Goal: Task Accomplishment & Management: Complete application form

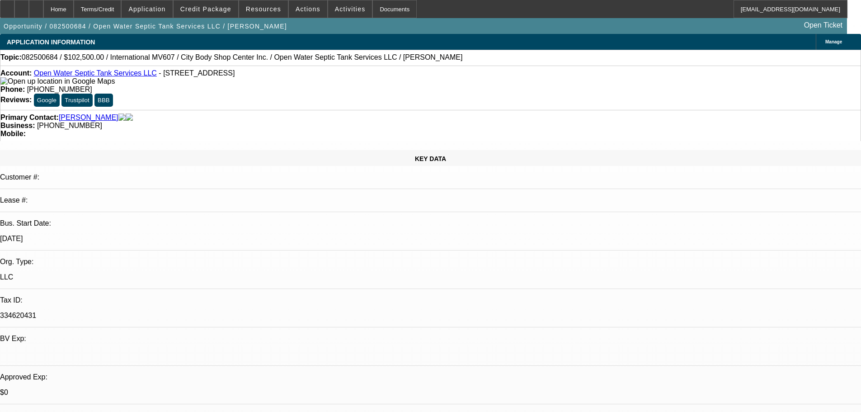
select select "0"
select select "2"
select select "0"
select select "6"
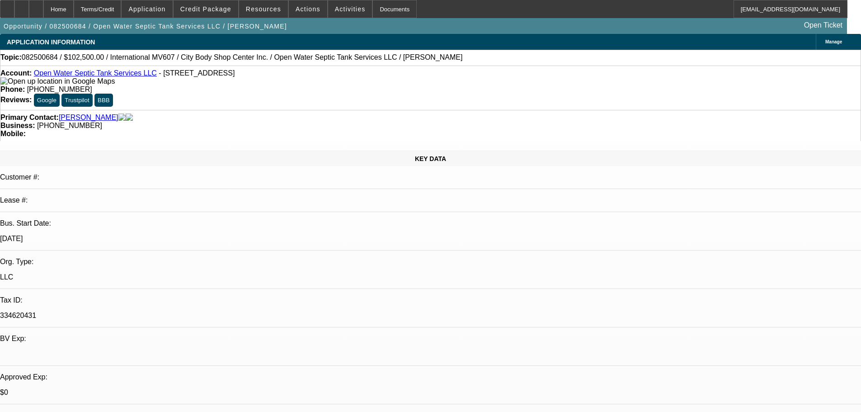
select select "0"
select select "2"
select select "0"
select select "6"
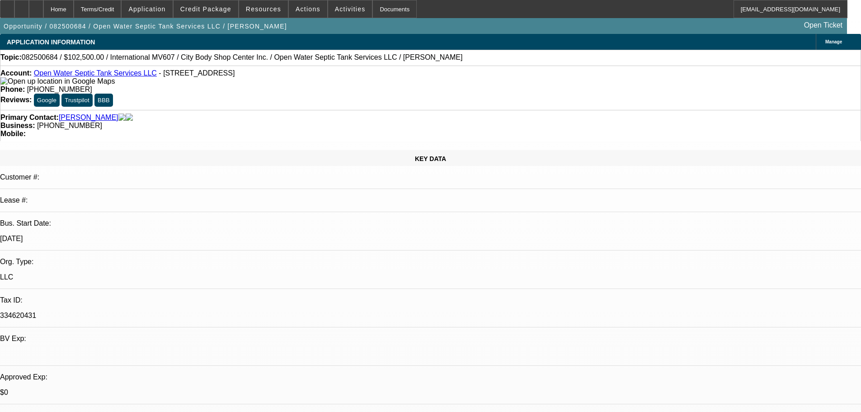
select select "0.1"
select select "2"
select select "0"
select select "6"
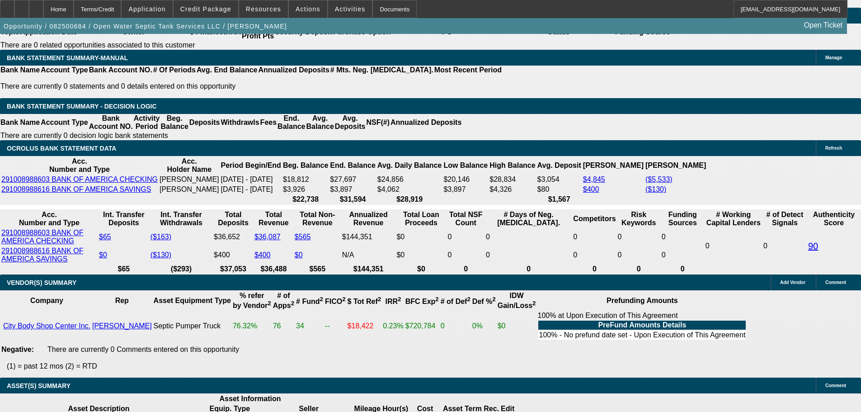
scroll to position [1447, 0]
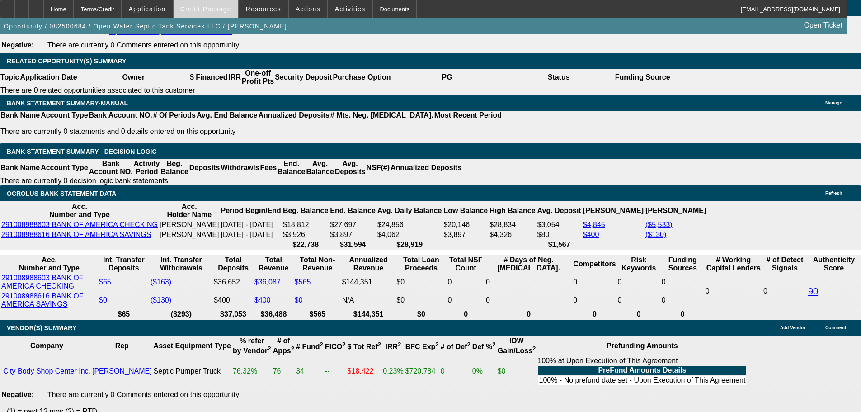
click at [210, 9] on span "Credit Package" at bounding box center [205, 8] width 51 height 7
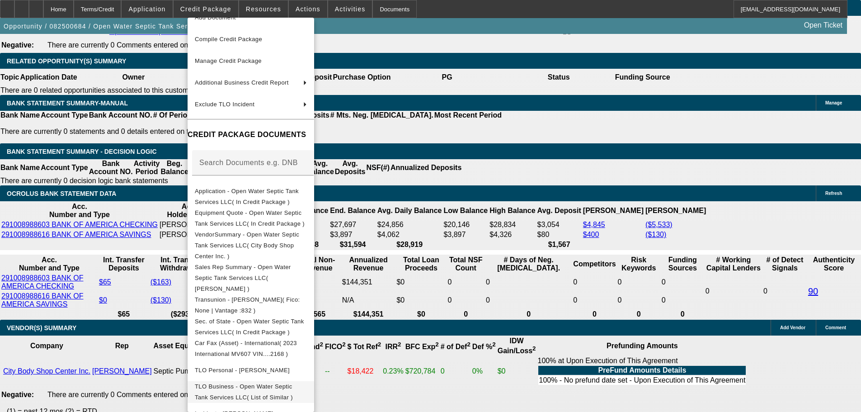
scroll to position [80, 0]
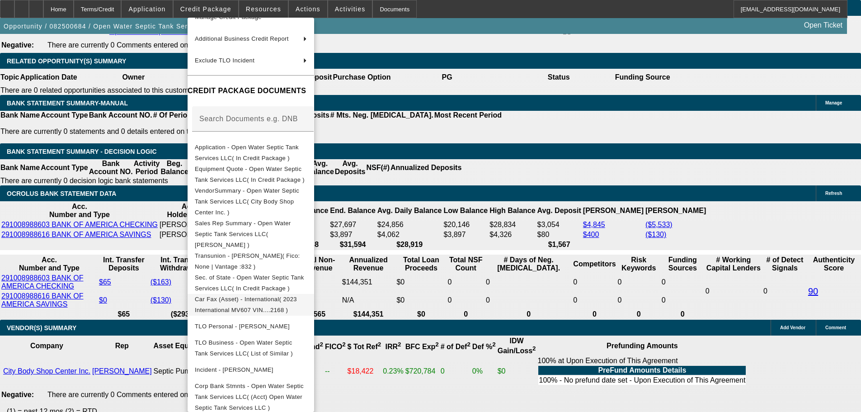
click at [260, 296] on span "Car Fax (Asset) - International( 2023 International MV607 VIN....2168 )" at bounding box center [246, 305] width 102 height 18
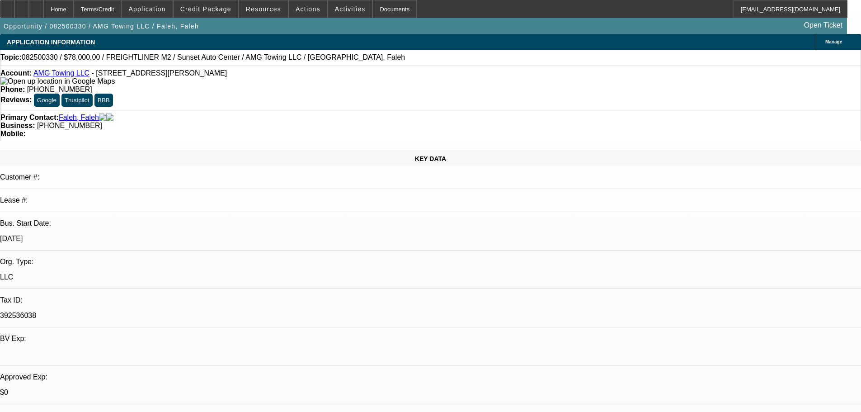
select select "0"
select select "2"
select select "0"
select select "6"
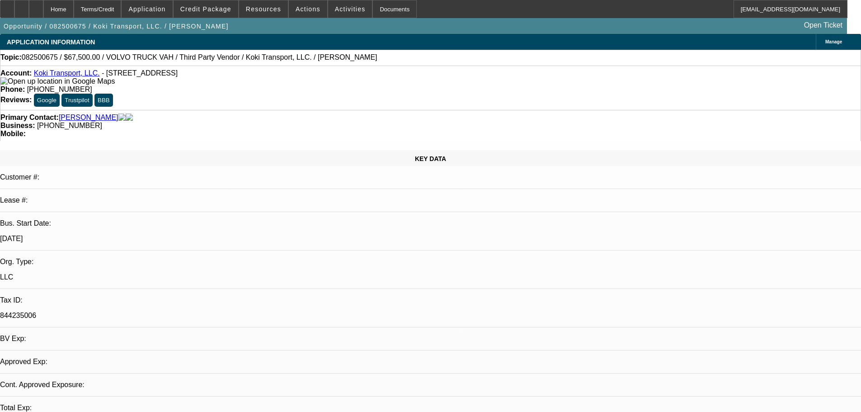
select select "0.1"
select select "2"
select select "0.1"
select select "4"
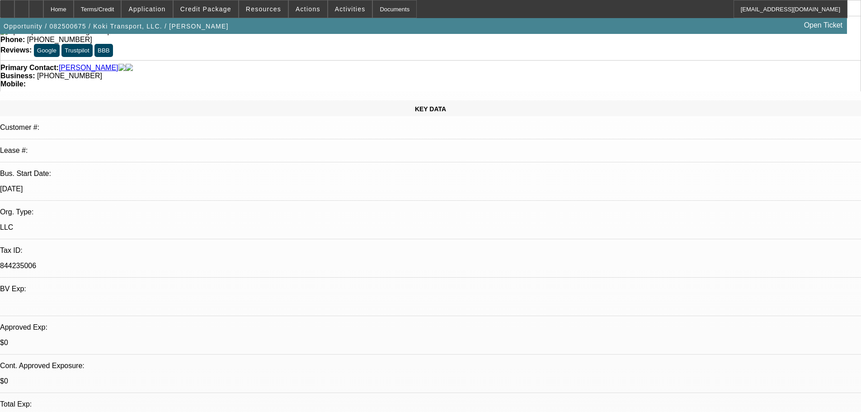
scroll to position [45, 0]
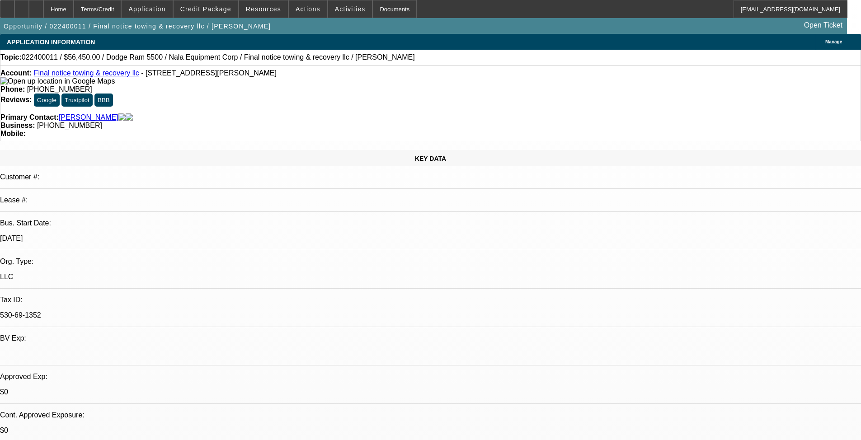
select select "0"
select select "2"
select select "0.1"
select select "4"
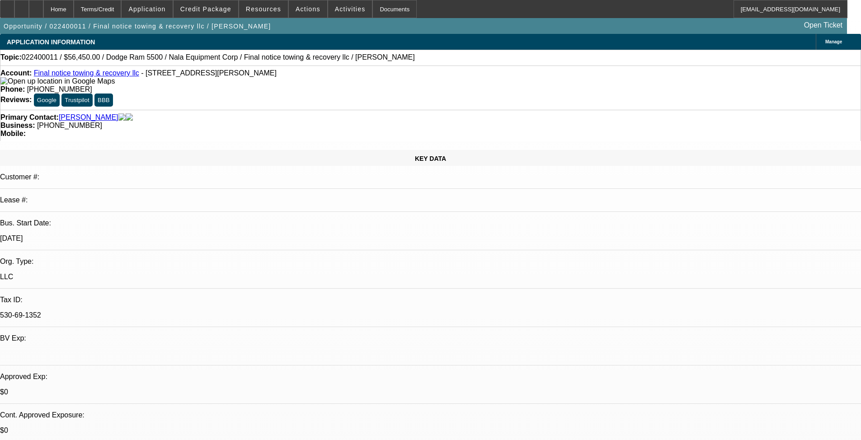
select select "0"
select select "2"
select select "0.1"
select select "4"
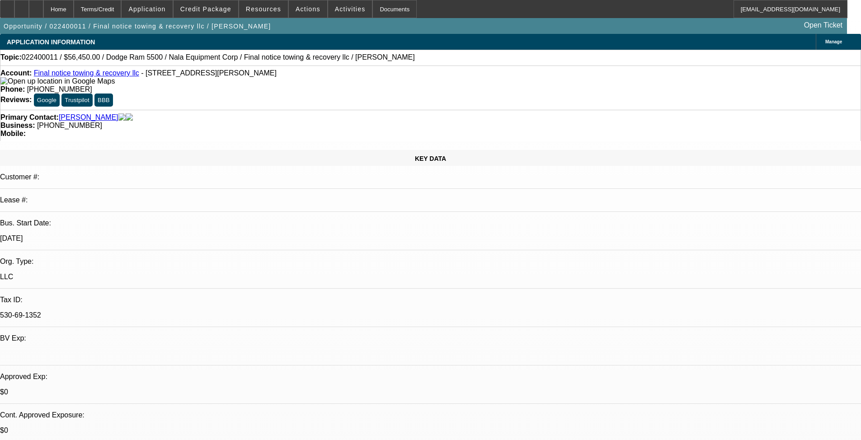
select select "0"
select select "2"
select select "0.1"
select select "4"
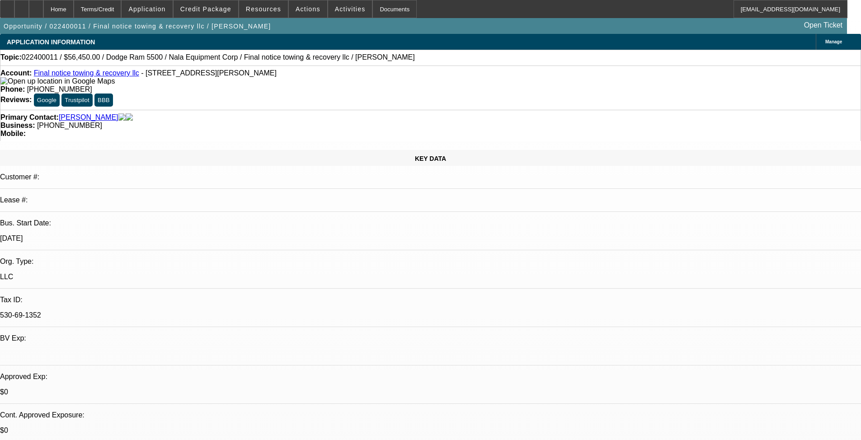
select select "0"
select select "2"
select select "0.1"
select select "4"
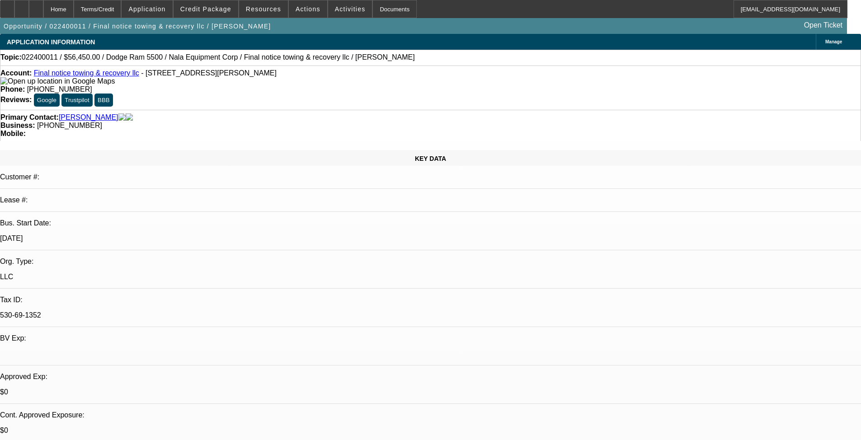
scroll to position [25, 0]
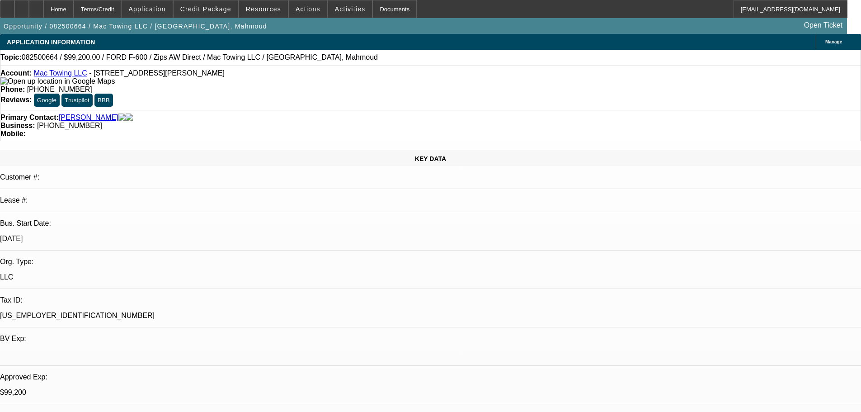
select select "0.2"
select select "2"
select select "0"
select select "6"
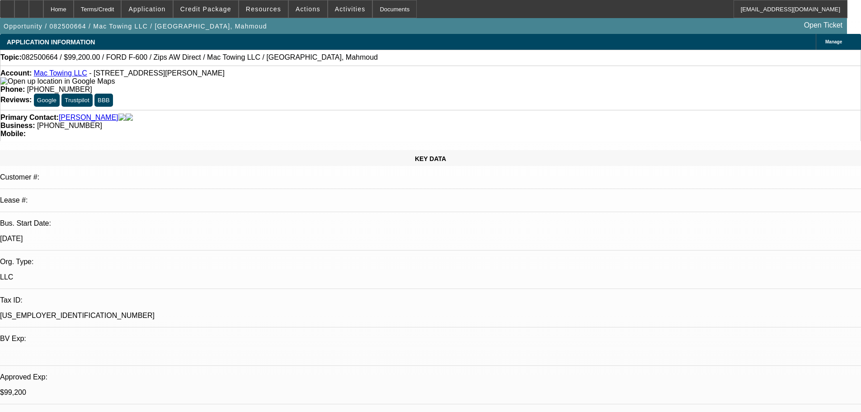
select select "0.2"
select select "2"
select select "0"
select select "6"
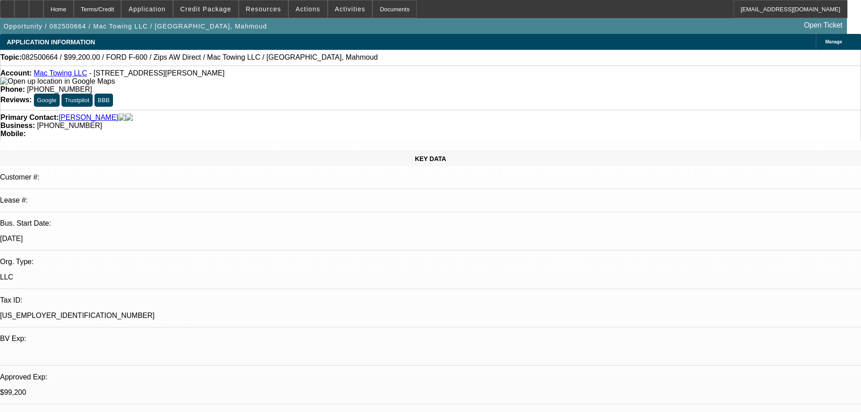
select select "0.2"
select select "2"
select select "0.1"
select select "4"
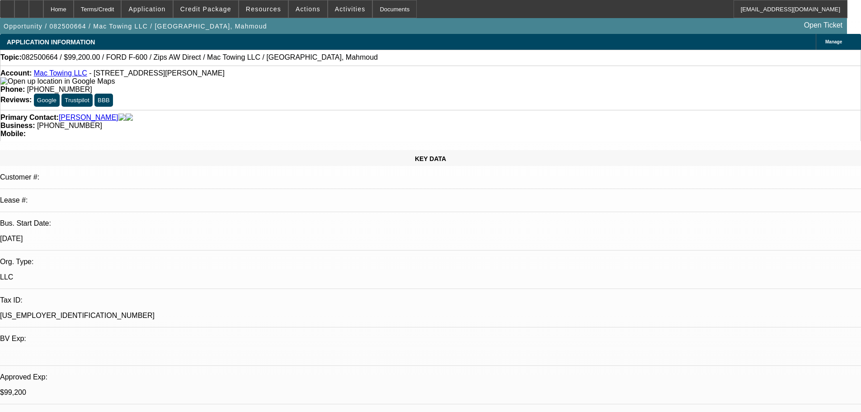
select select "0.2"
select select "2"
select select "0.1"
select select "4"
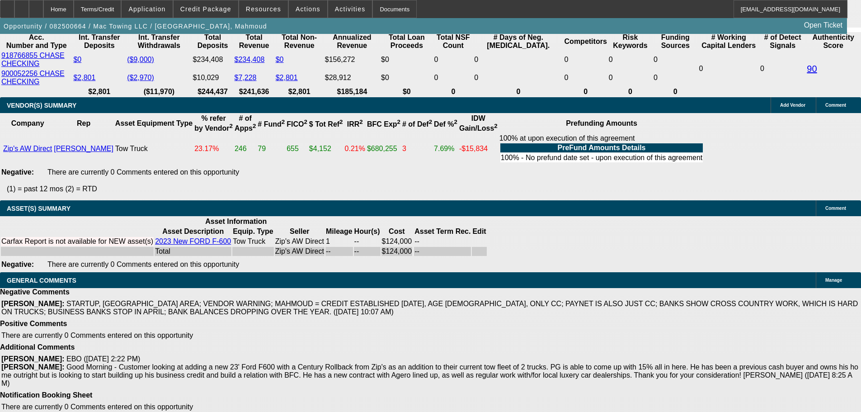
scroll to position [1763, 0]
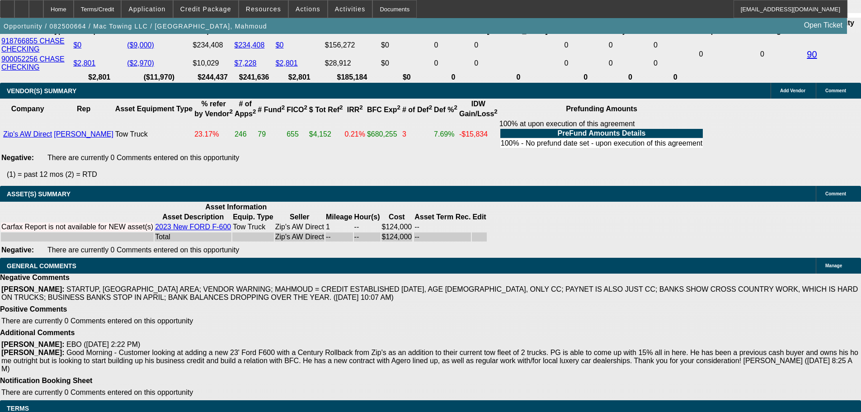
drag, startPoint x: 188, startPoint y: 351, endPoint x: 198, endPoint y: 358, distance: 11.8
copy span "OK WILL APPROVE WITH THE STRONGER STRUCTURE ON THIS DEAL. GPS REQUIRED AND TO B…"
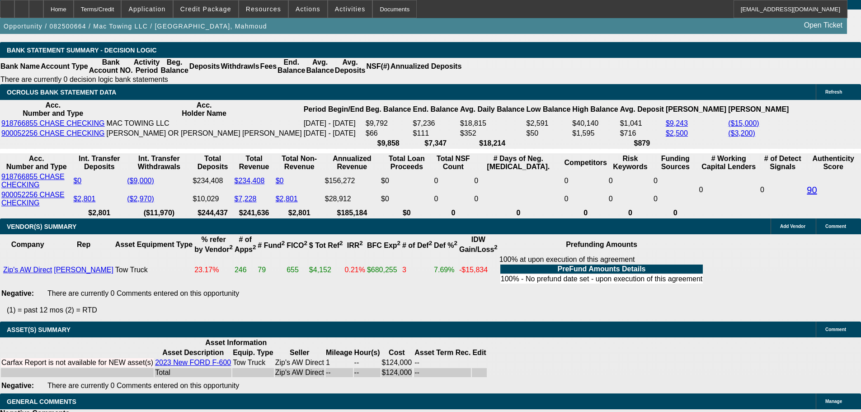
scroll to position [1718, 0]
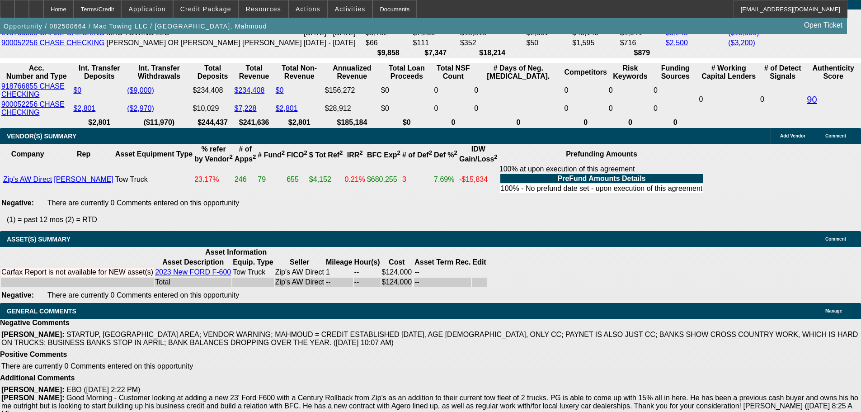
select select "3"
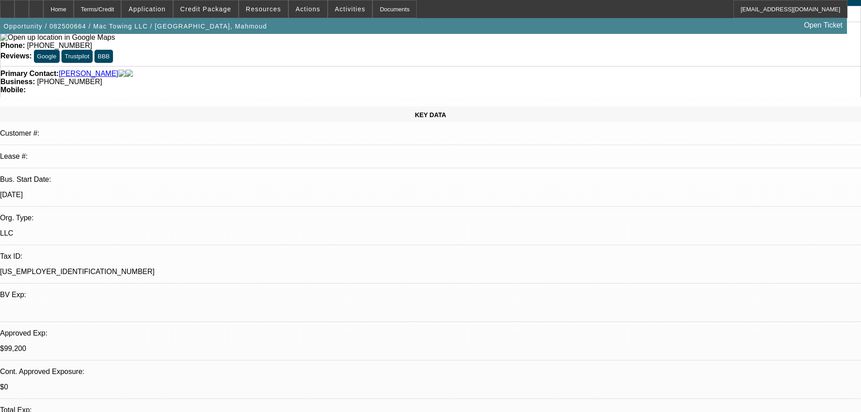
scroll to position [181, 0]
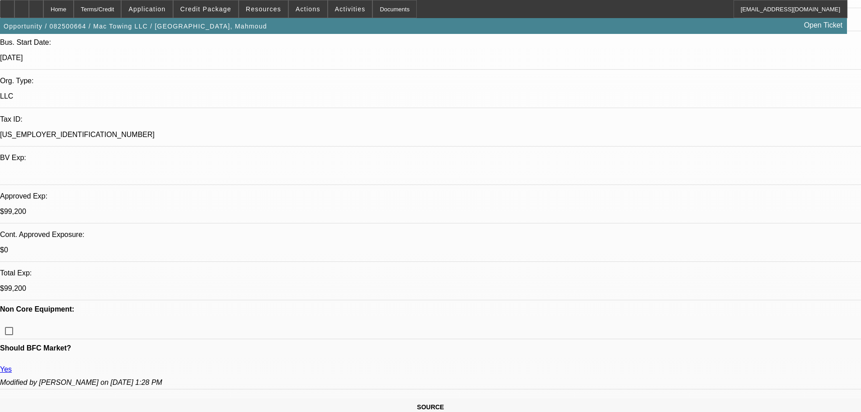
paste textarea "OK WILL APPROVE WITH THE STRONGER STRUCTURE ON THIS DEAL. GPS REQUIRED AND TO B…"
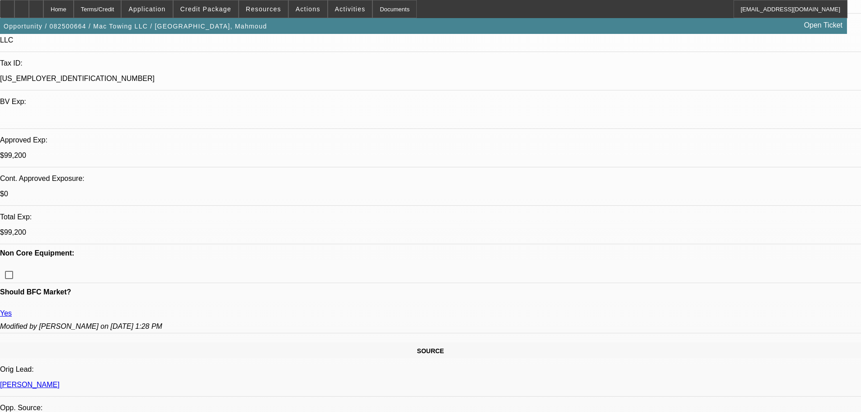
scroll to position [271, 0]
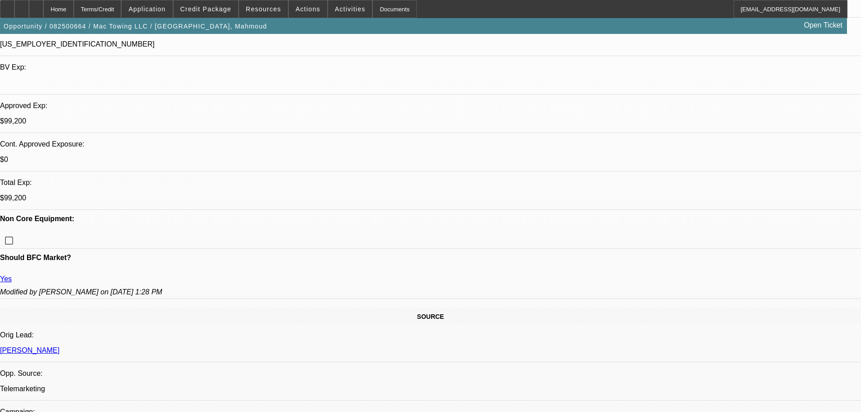
type textarea "OK WILL APPROVE WITH THE STRONGER STRUCTURE ON THIS DEAL. GPS REQUIRED AND TO B…"
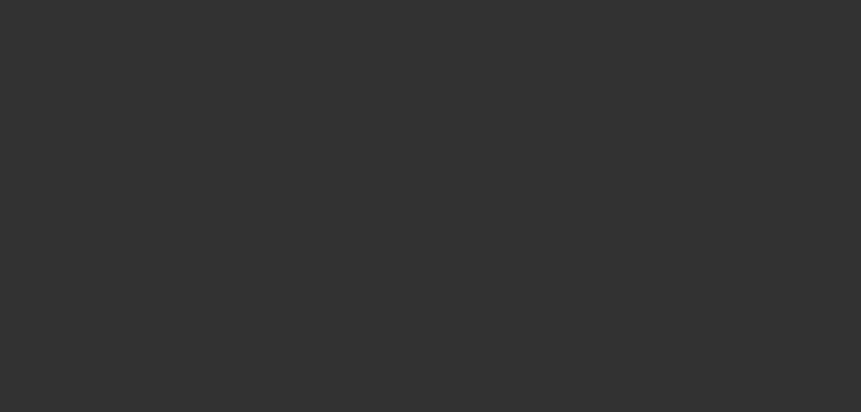
select select "0.2"
select select "2"
select select "0"
select select "6"
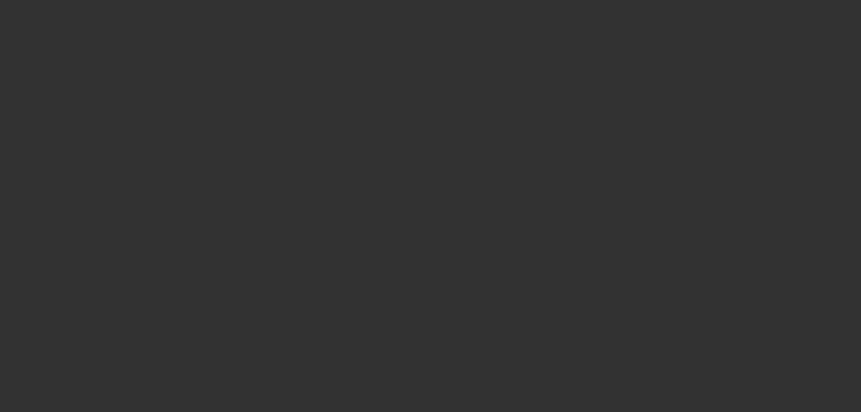
select select "0.2"
select select "2"
select select "0"
select select "6"
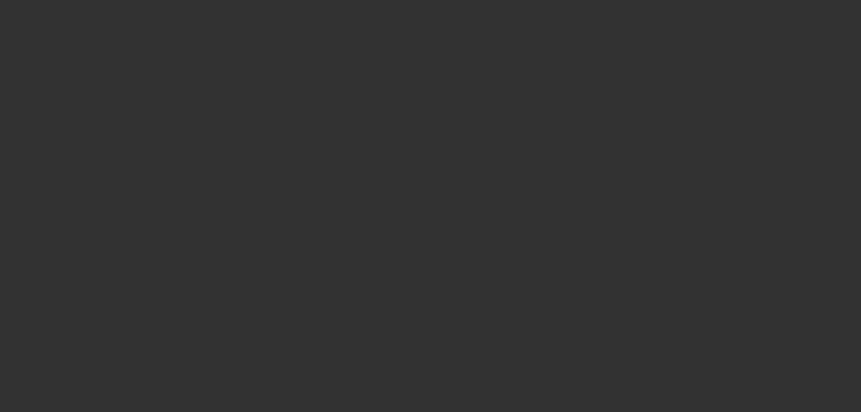
select select "0.2"
select select "2"
select select "0.1"
select select "4"
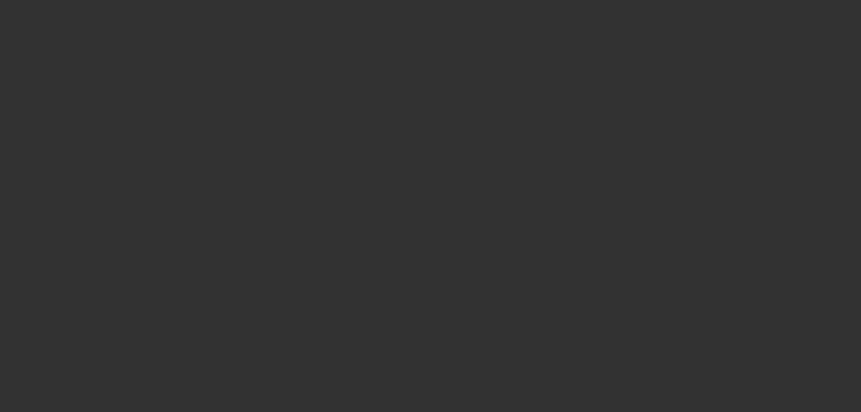
select select "0.2"
select select "2"
select select "0.1"
select select "4"
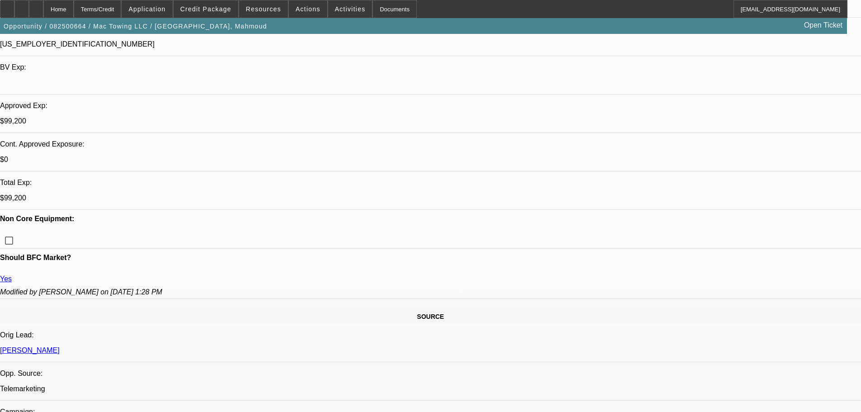
scroll to position [0, 0]
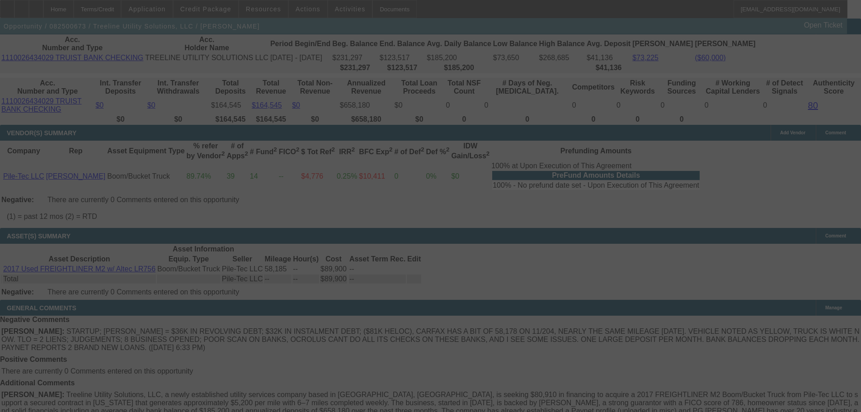
scroll to position [1637, 0]
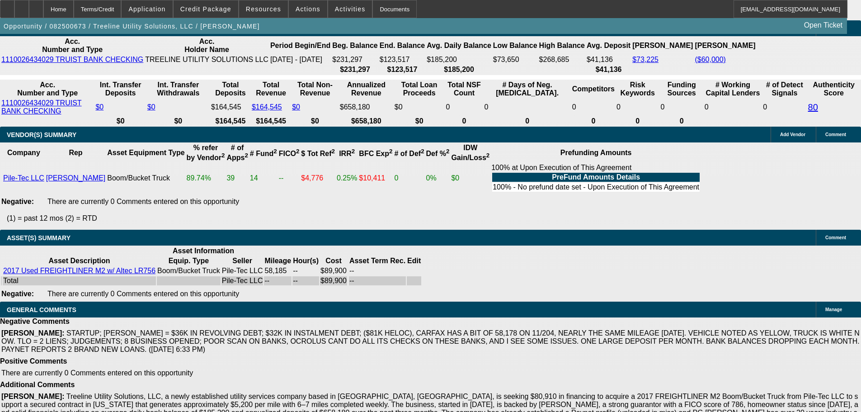
select select "0"
select select "2"
select select "0"
select select "6"
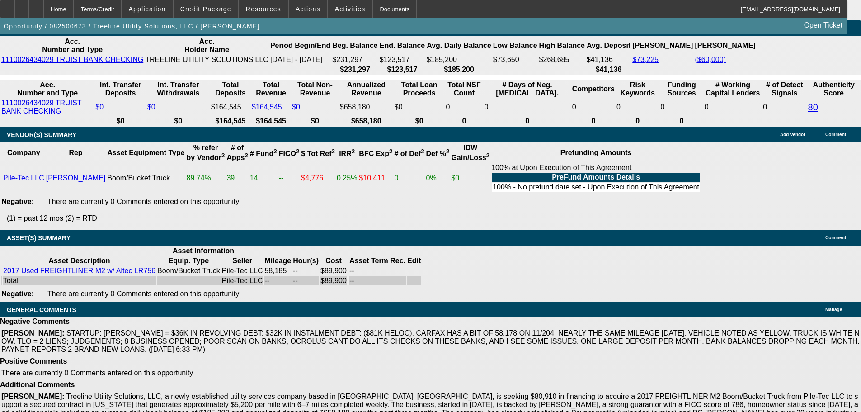
select select "0.1"
select select "2"
select select "0"
select select "6"
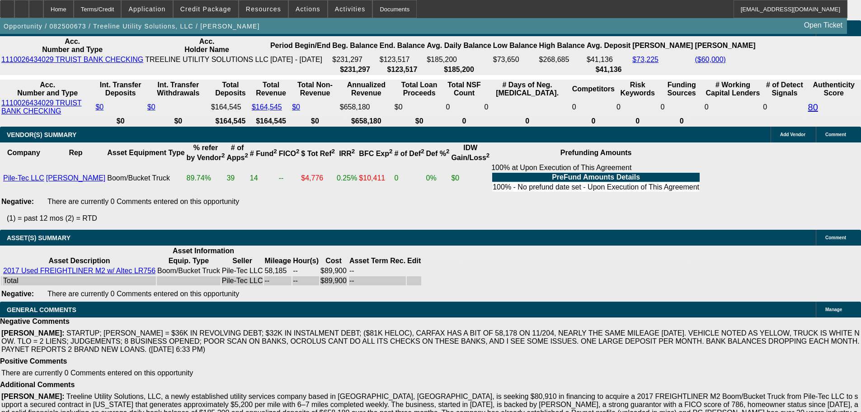
select select "0.1"
select select "2"
select select "0"
select select "6"
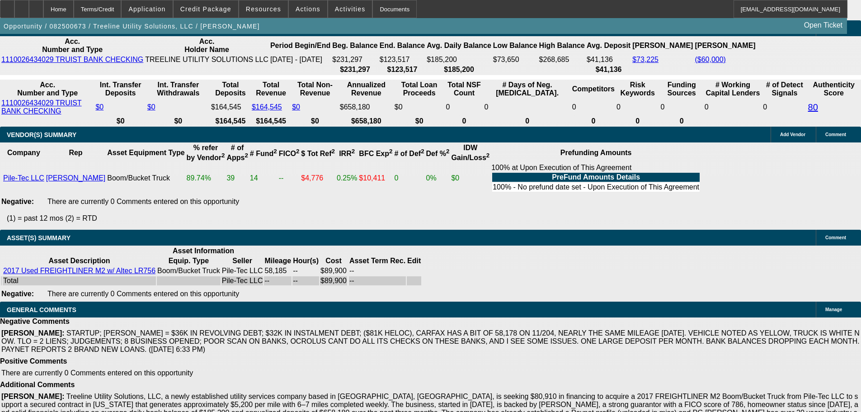
select select "0.1"
select select "2"
select select "0"
select select "6"
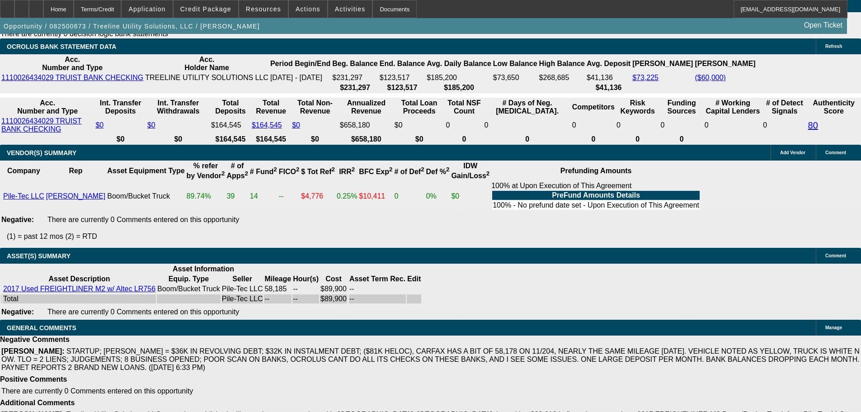
scroll to position [1697, 0]
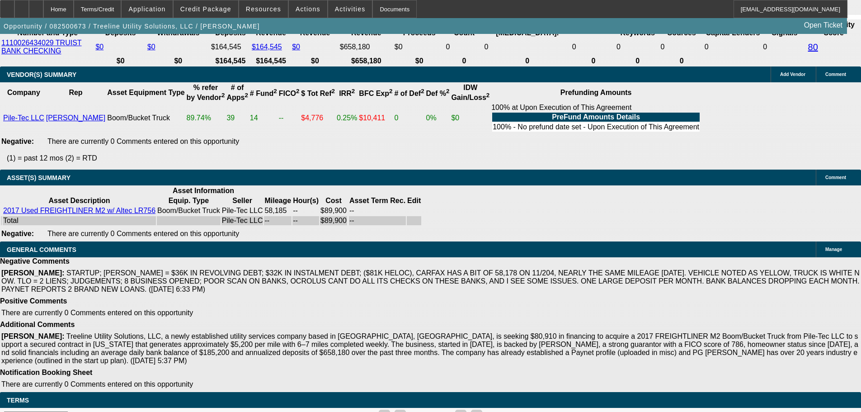
select select "5"
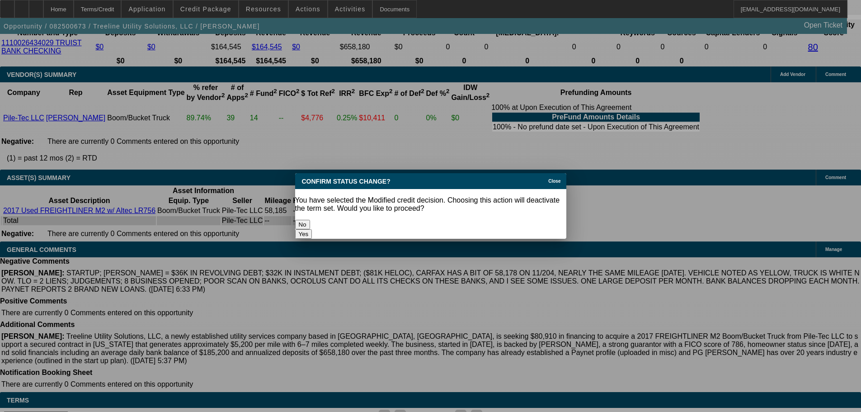
scroll to position [0, 0]
click at [312, 229] on button "Yes" at bounding box center [303, 233] width 17 height 9
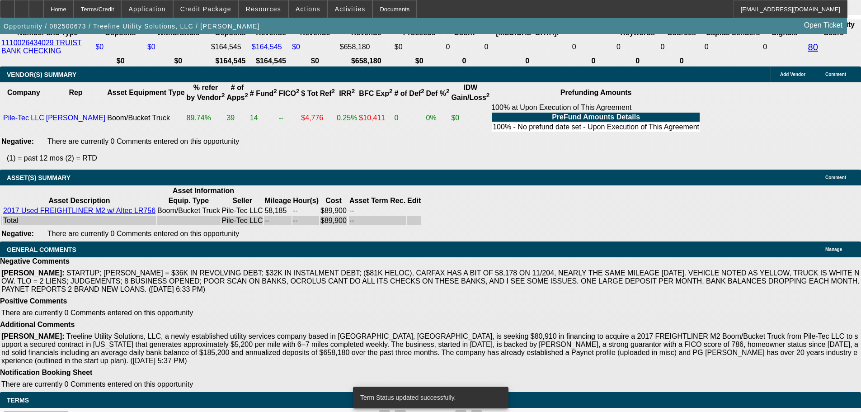
scroll to position [1678, 0]
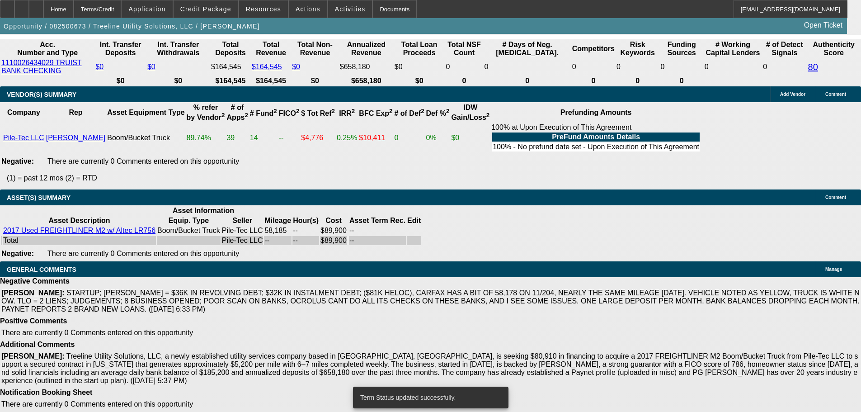
select select "0"
select select "2"
select select "0"
select select "6"
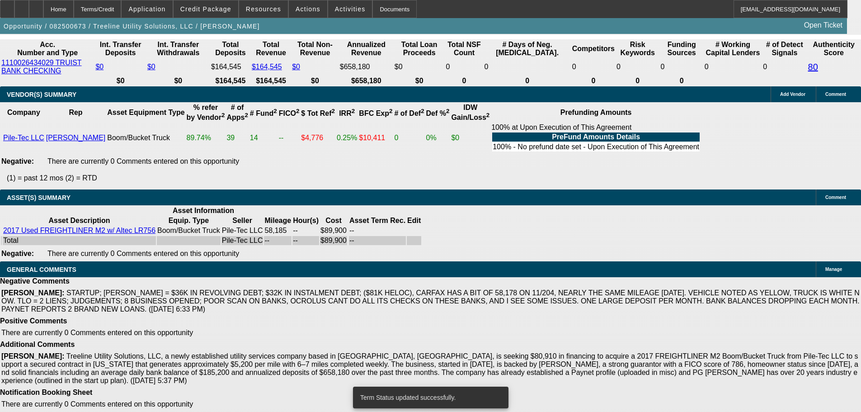
select select "0"
select select "2"
select select "0"
select select "6"
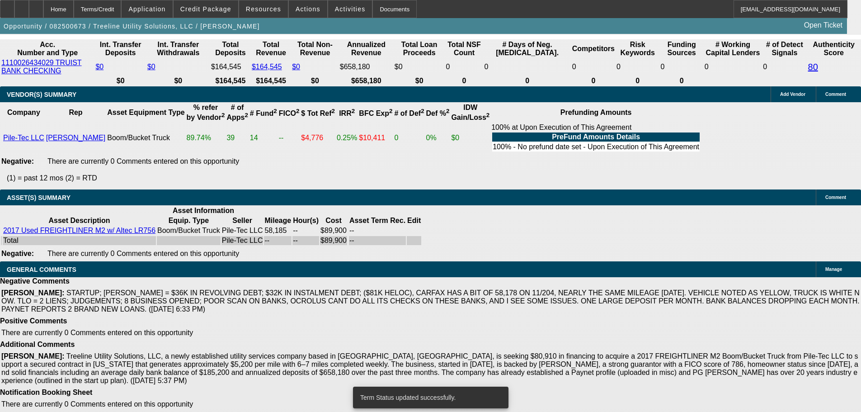
select select "0.1"
select select "2"
select select "0"
select select "6"
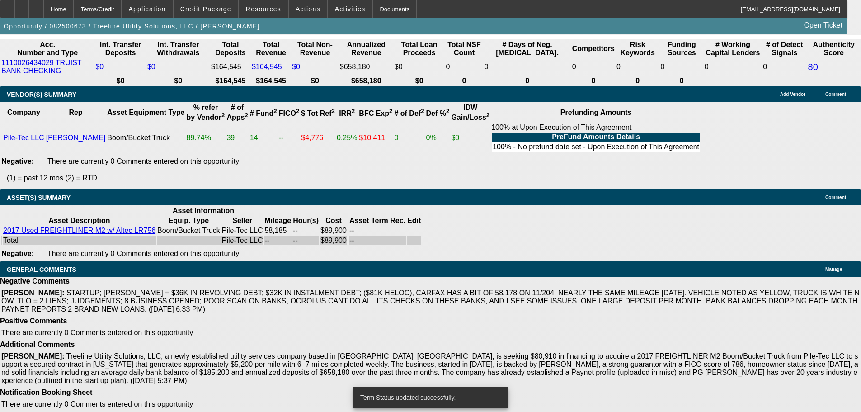
select select "0.1"
select select "2"
select select "0"
select select "6"
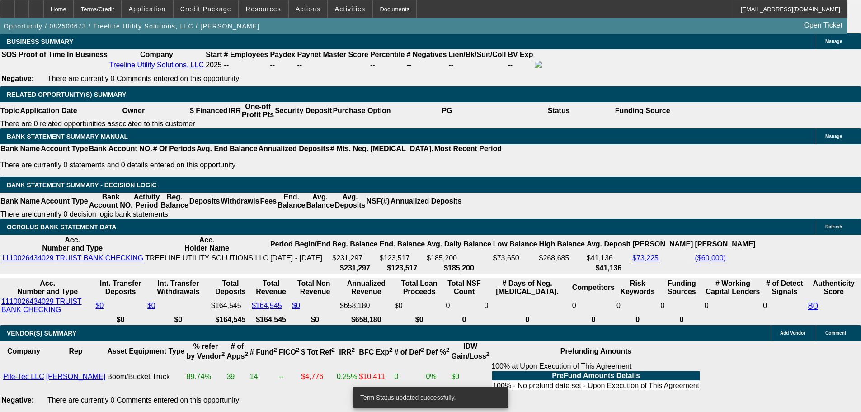
scroll to position [1380, 0]
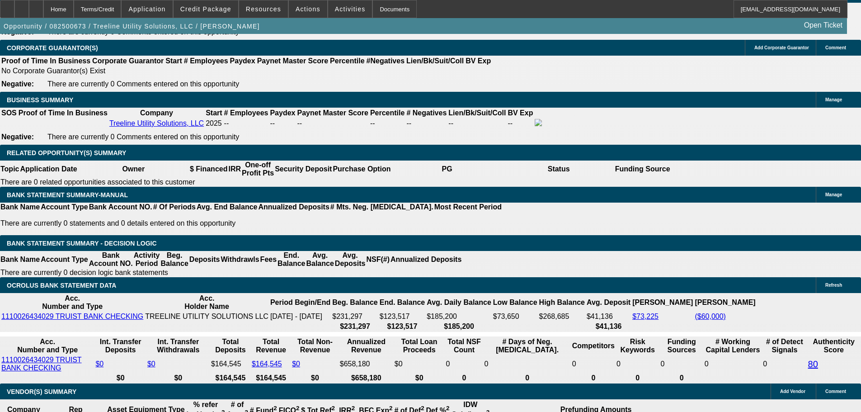
drag, startPoint x: 136, startPoint y: 248, endPoint x: 253, endPoint y: 233, distance: 118.1
type input "1"
type input "$2.00"
type input "UNKNOWN"
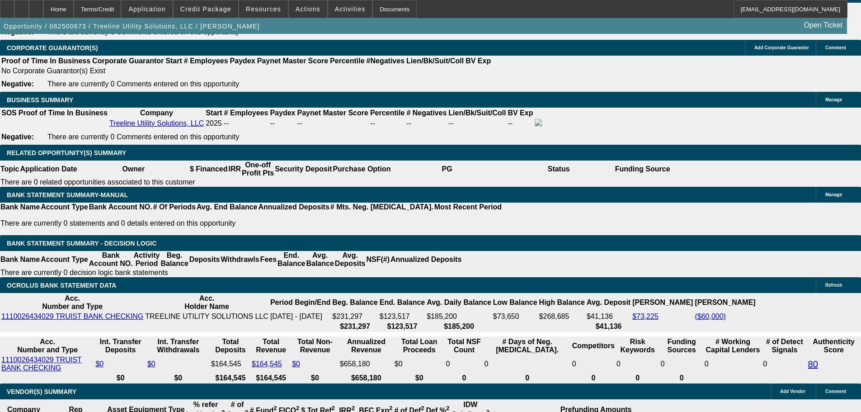
type input "1795"
type input "15.3"
type input "$3,590.00"
type input "$1,795.00"
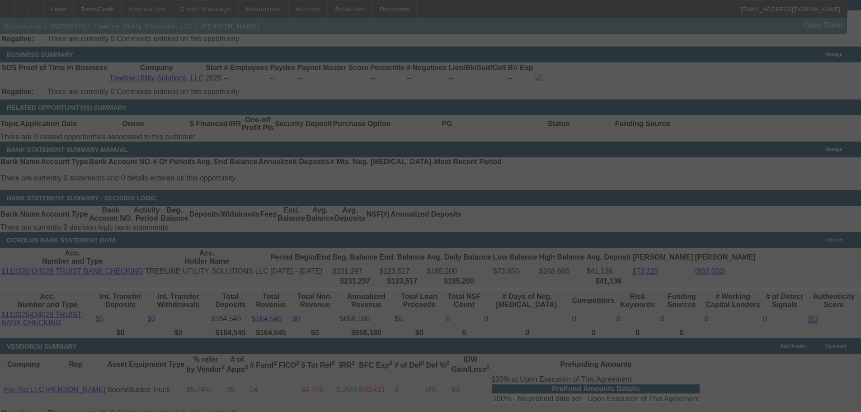
scroll to position [1471, 0]
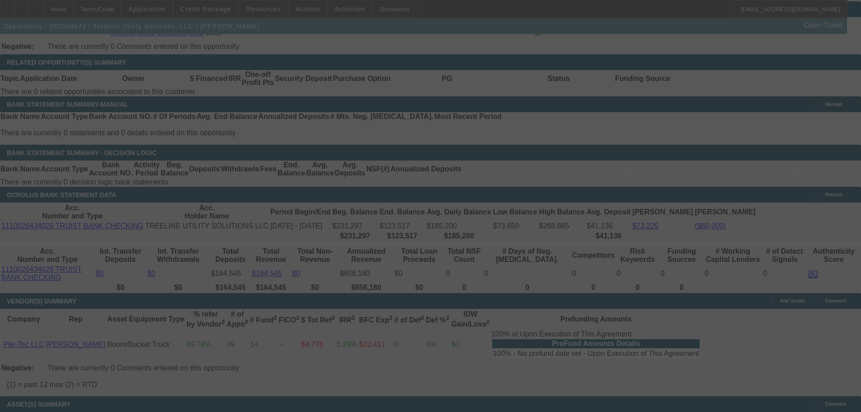
select select "0"
select select "2"
select select "0"
select select "6"
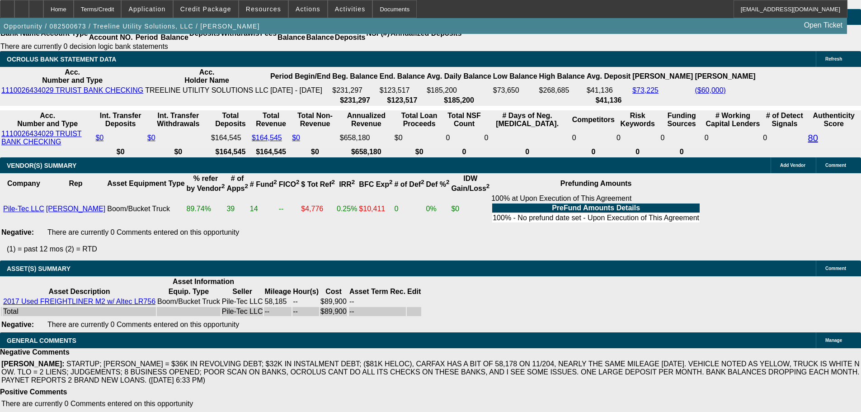
scroll to position [1697, 0]
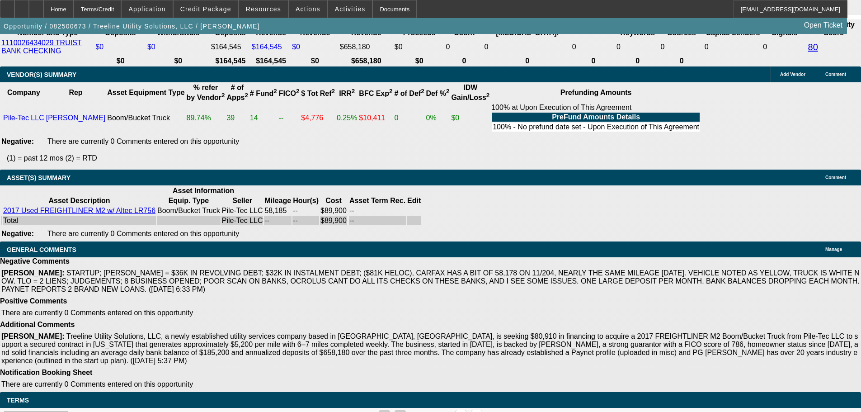
select select "9"
drag, startPoint x: 143, startPoint y: 379, endPoint x: 325, endPoint y: 396, distance: 182.6
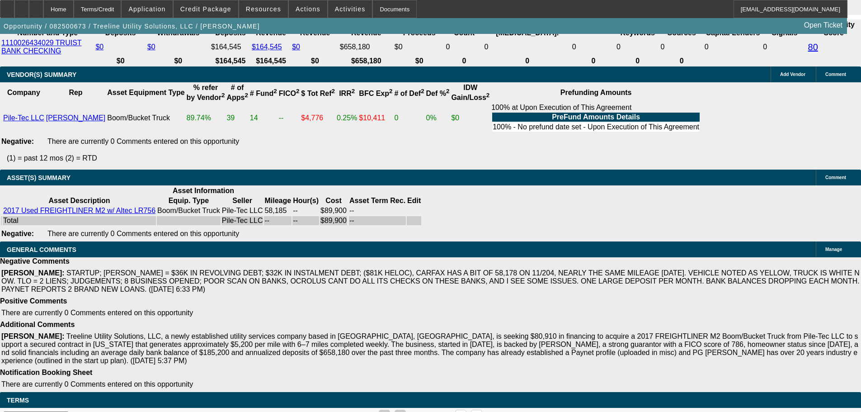
copy span "CONTINGENT ON UPDATED BOOM CERTIFICATION PAPERWORK. CONTINGENT ON GETTING CLEAN…"
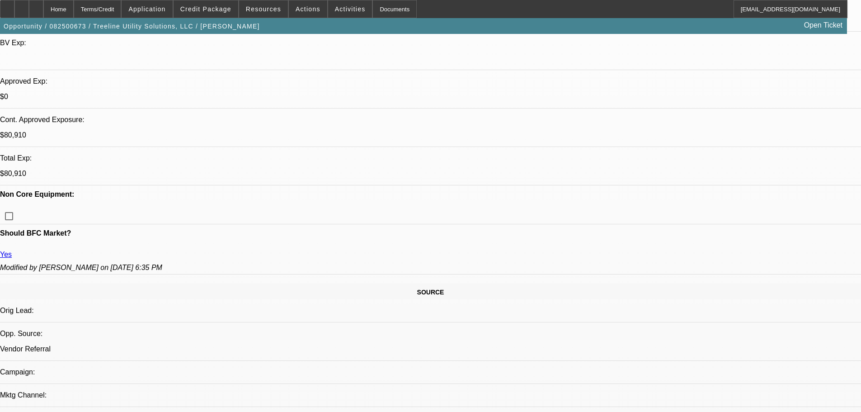
scroll to position [70, 0]
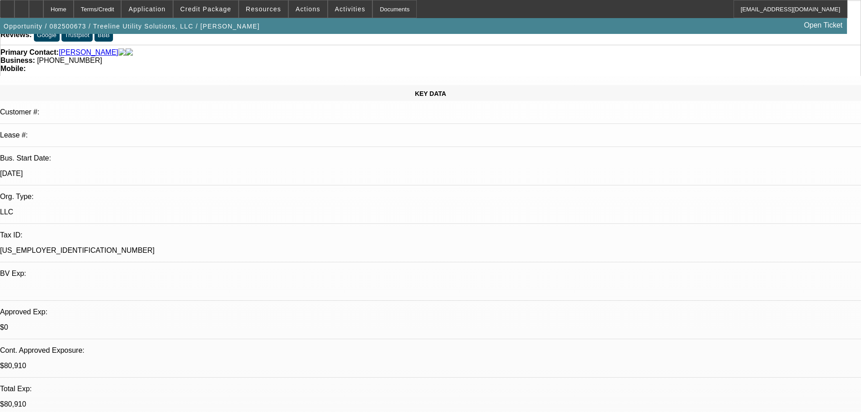
scroll to position [136, 0]
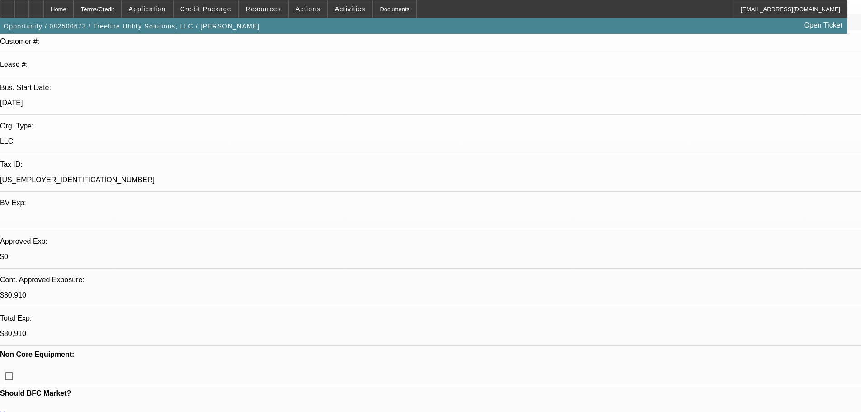
type textarea "APPROVED GPS REQUIRED."
paste textarea "CONTINGENT ON UPDATED BOOM CERTIFICATION PAPERWORK. CONTINGENT ON GETTING CLEAN…"
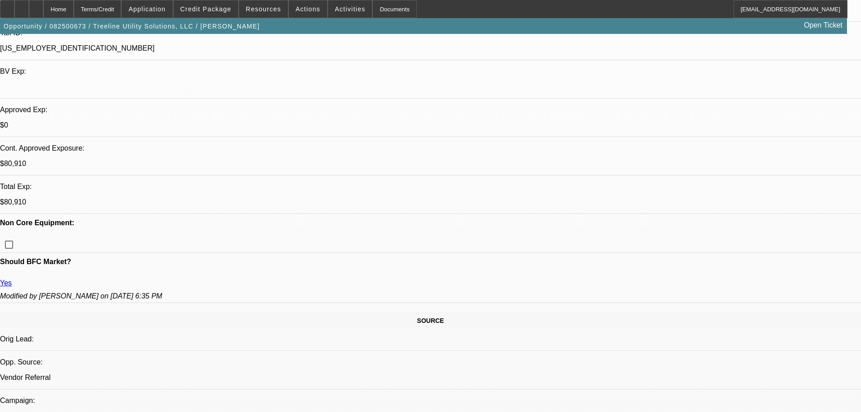
scroll to position [271, 0]
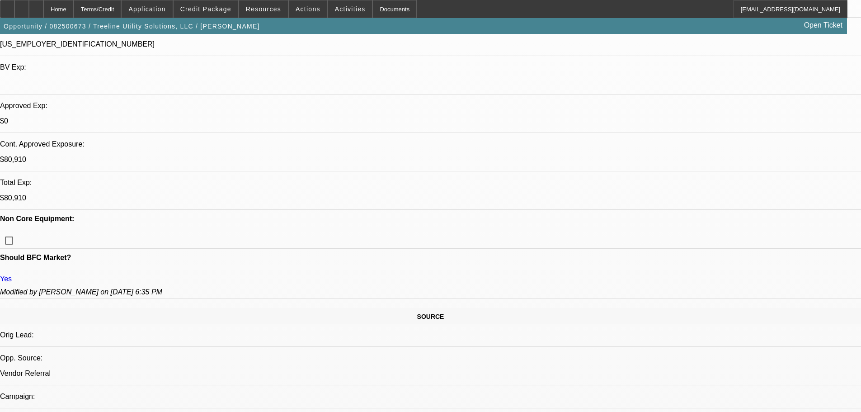
type textarea "CONTINGENT ON UPDATED BOOM CERTIFICATION PAPERWORK. CONTINGENT ON GETTING CLEAN…"
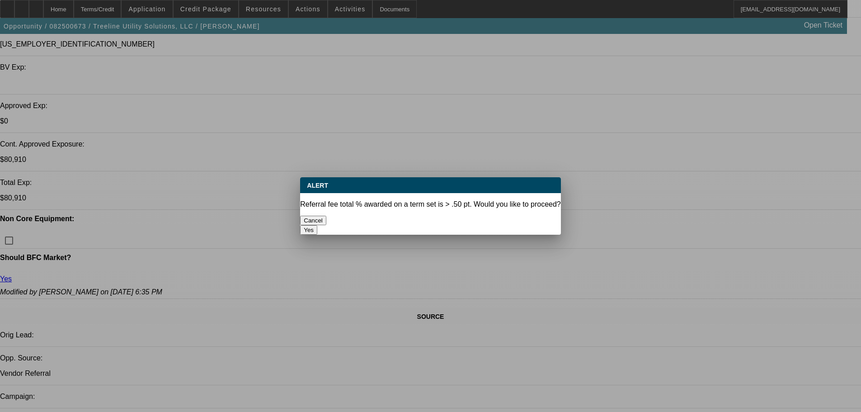
scroll to position [0, 0]
click at [317, 225] on button "Yes" at bounding box center [308, 229] width 17 height 9
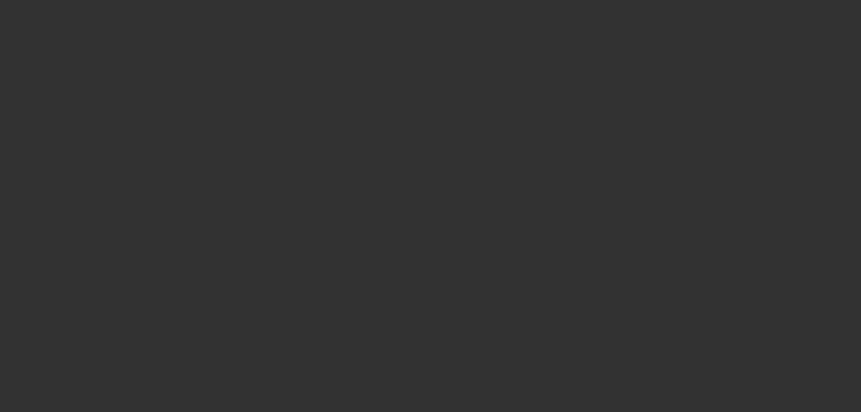
select select "0"
select select "2"
select select "0"
select select "6"
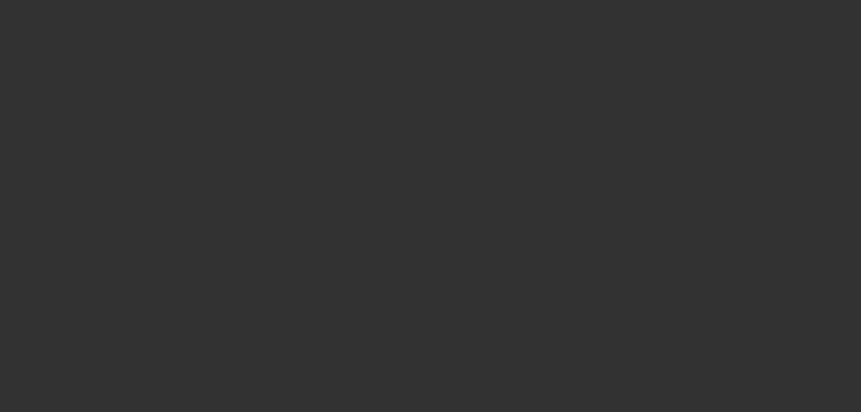
select select "0"
select select "2"
select select "0"
select select "6"
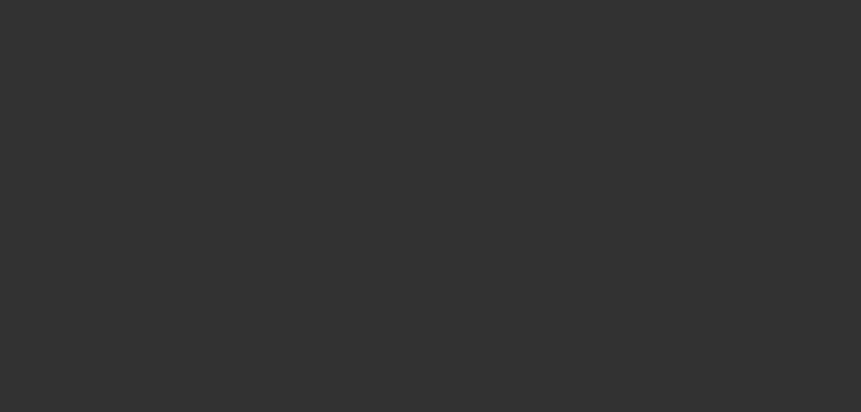
select select "0"
select select "2"
select select "0"
select select "6"
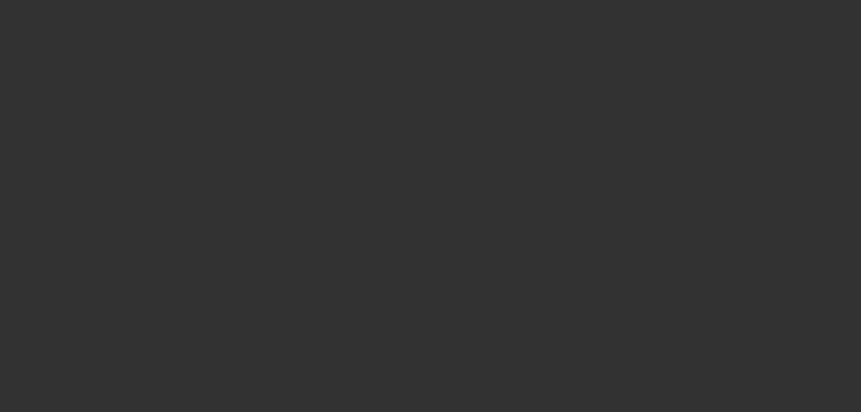
select select "0.1"
select select "2"
select select "0"
select select "6"
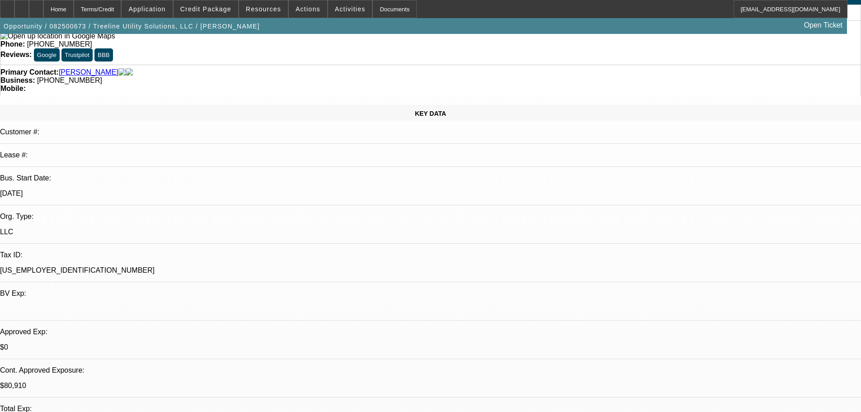
scroll to position [90, 0]
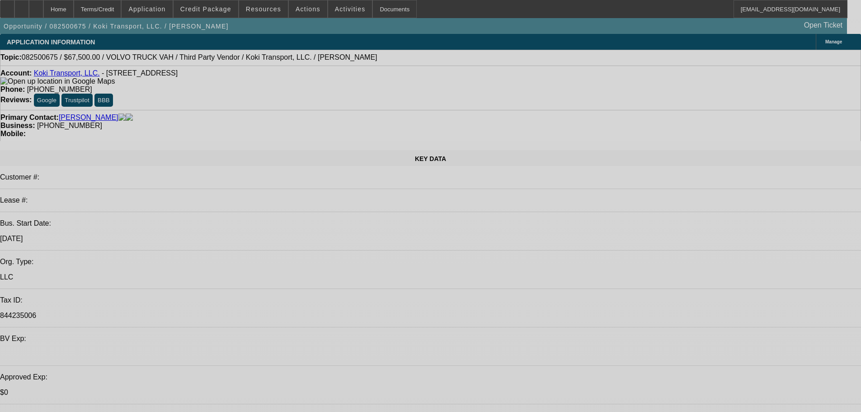
select select "0.1"
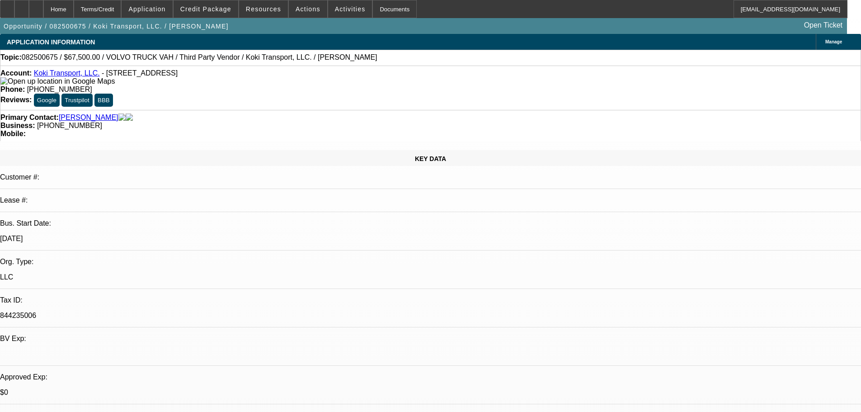
select select "2"
select select "0.1"
select select "4"
click at [205, 9] on span "Credit Package" at bounding box center [205, 8] width 51 height 7
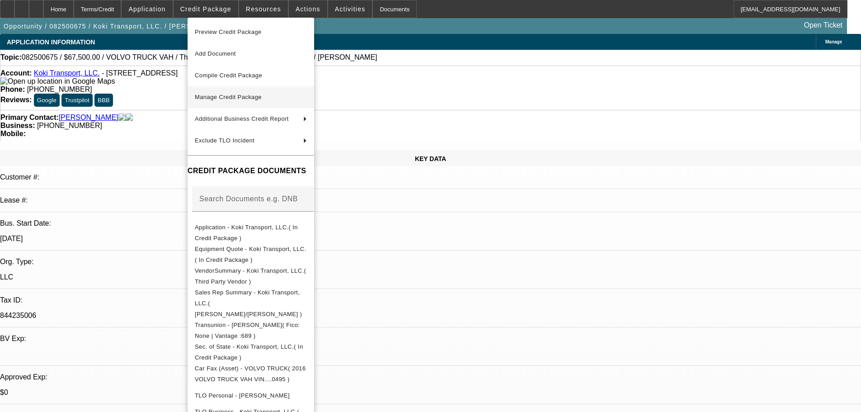
click at [230, 95] on span "Manage Credit Package" at bounding box center [228, 97] width 67 height 7
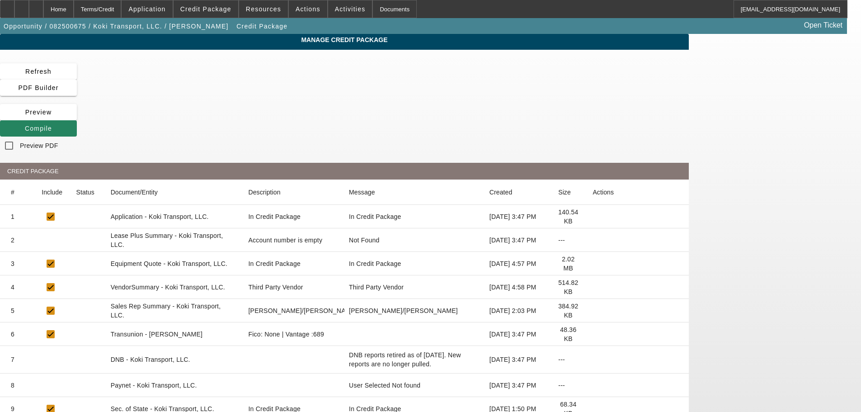
click at [593, 240] on icon at bounding box center [593, 240] width 0 height 0
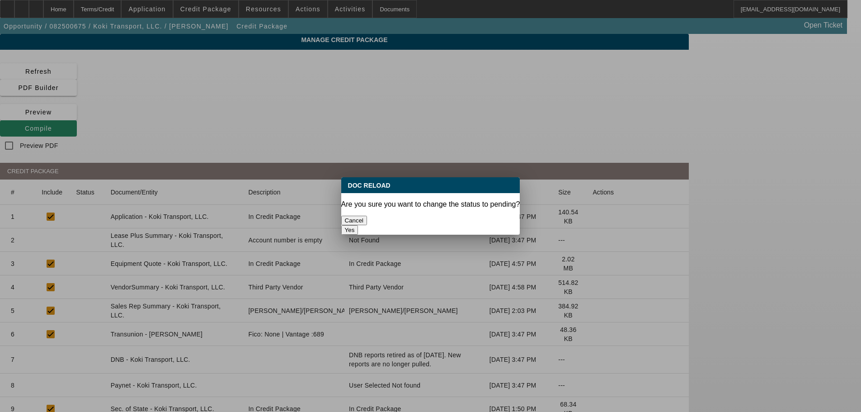
click at [359, 225] on button "Yes" at bounding box center [349, 229] width 17 height 9
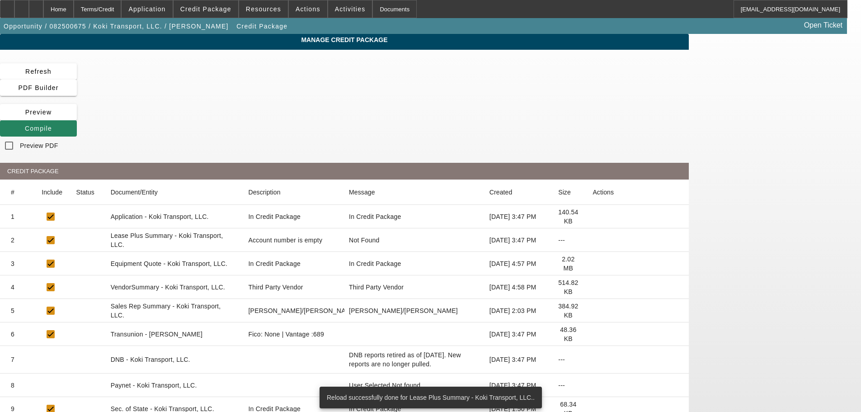
click at [593, 287] on icon at bounding box center [593, 287] width 0 height 0
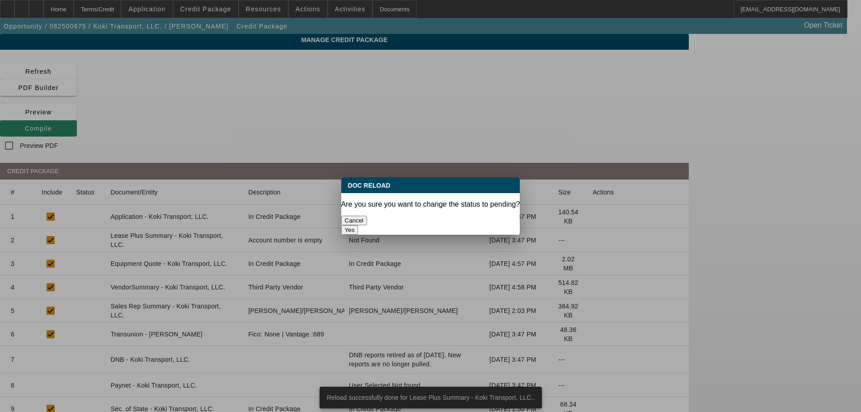
click at [359, 225] on button "Yes" at bounding box center [349, 229] width 17 height 9
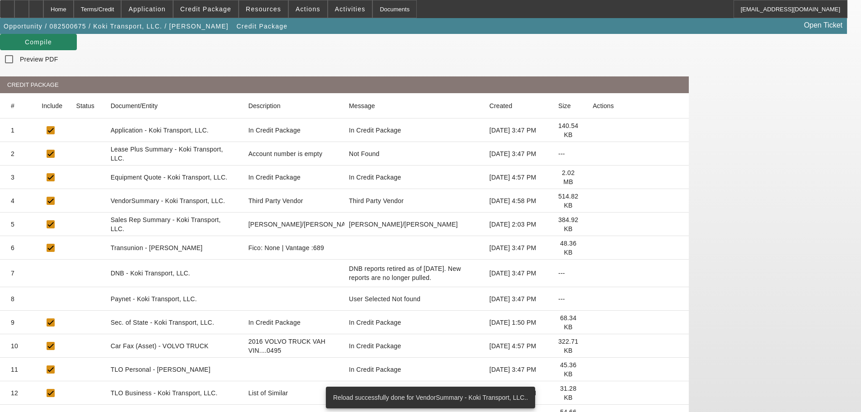
scroll to position [90, 0]
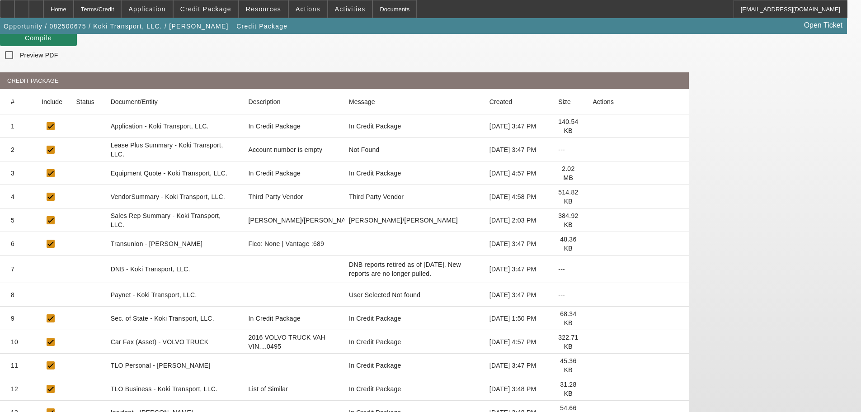
click at [593, 342] on icon at bounding box center [593, 342] width 0 height 0
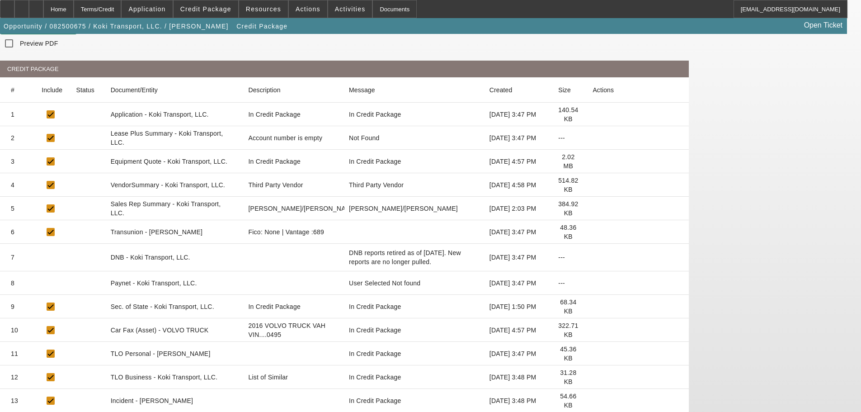
scroll to position [136, 0]
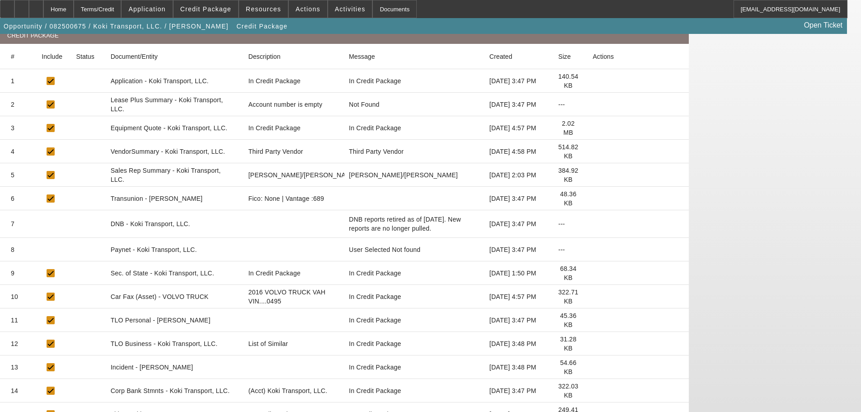
click at [593, 344] on icon at bounding box center [593, 344] width 0 height 0
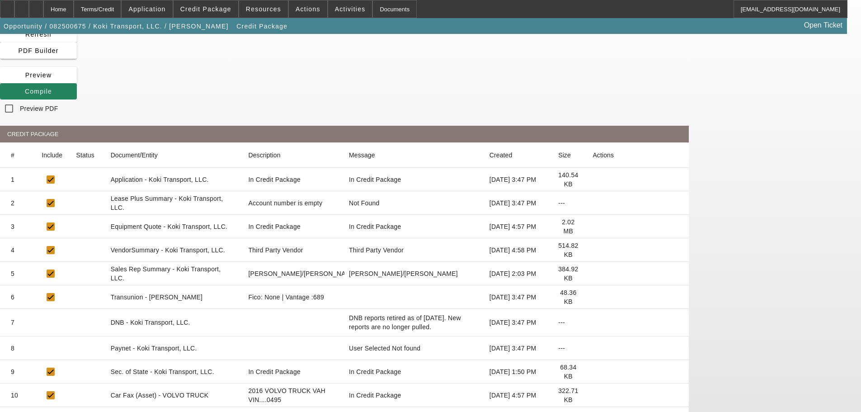
scroll to position [0, 0]
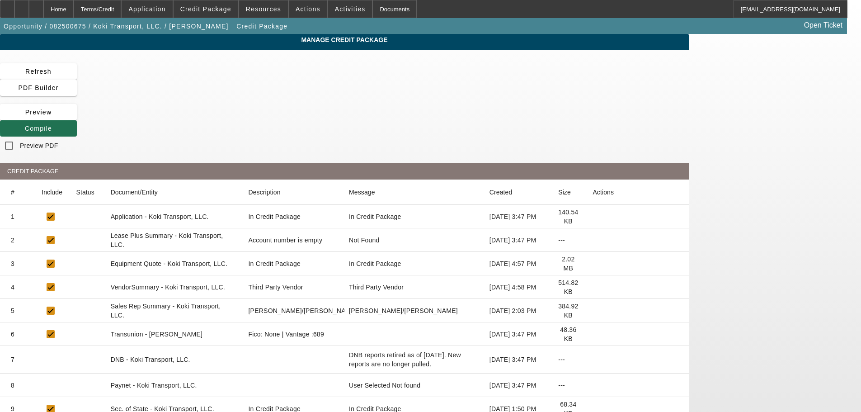
click at [52, 125] on span "Compile" at bounding box center [38, 128] width 27 height 7
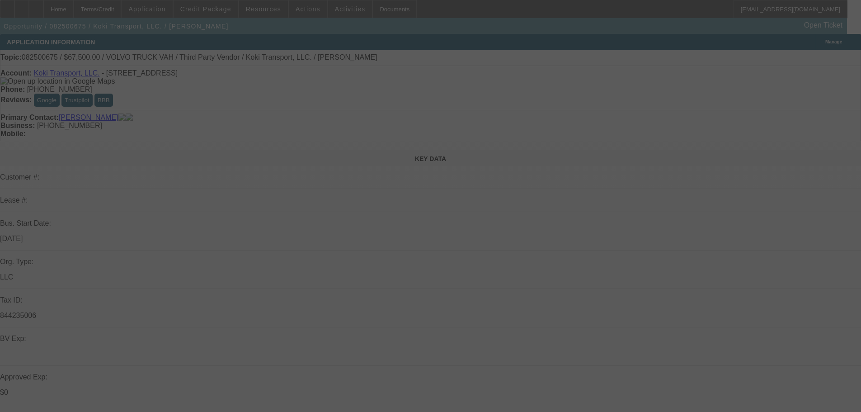
select select "0.1"
select select "2"
select select "0.1"
select select "4"
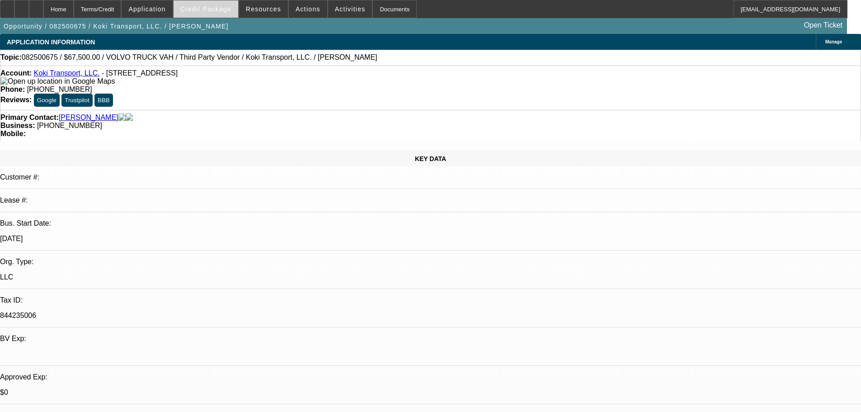
click at [217, 9] on span "Credit Package" at bounding box center [205, 8] width 51 height 7
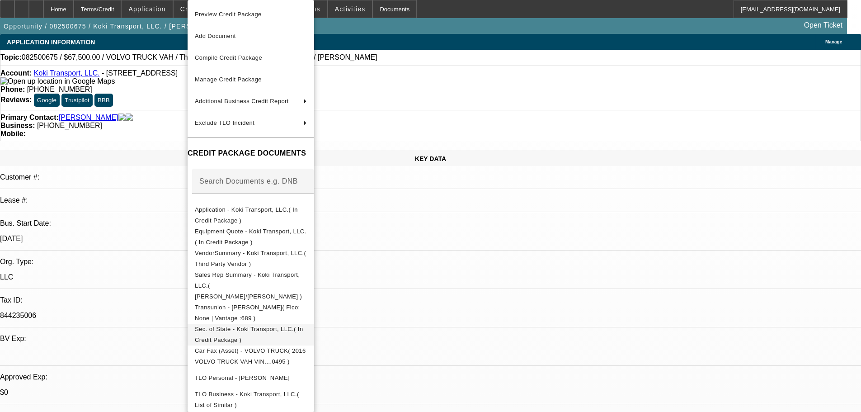
click at [267, 326] on span "Sec. of State - Koki Transport, LLC.( In Credit Package )" at bounding box center [249, 335] width 109 height 18
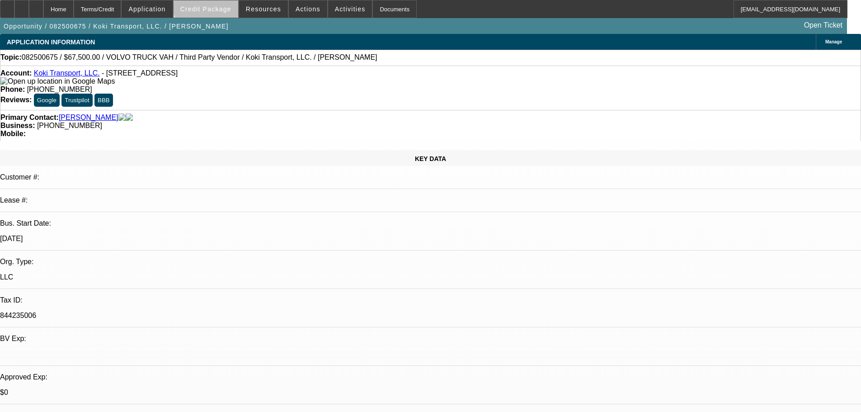
click at [225, 1] on span at bounding box center [206, 9] width 65 height 22
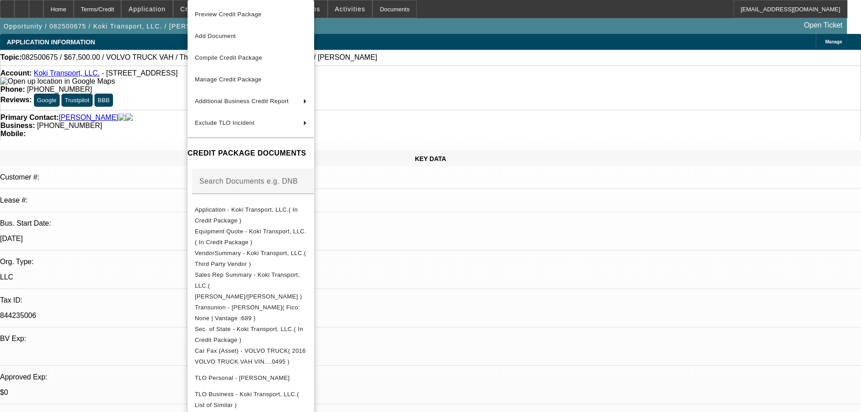
click at [226, 17] on span "Preview Credit Package" at bounding box center [228, 14] width 67 height 7
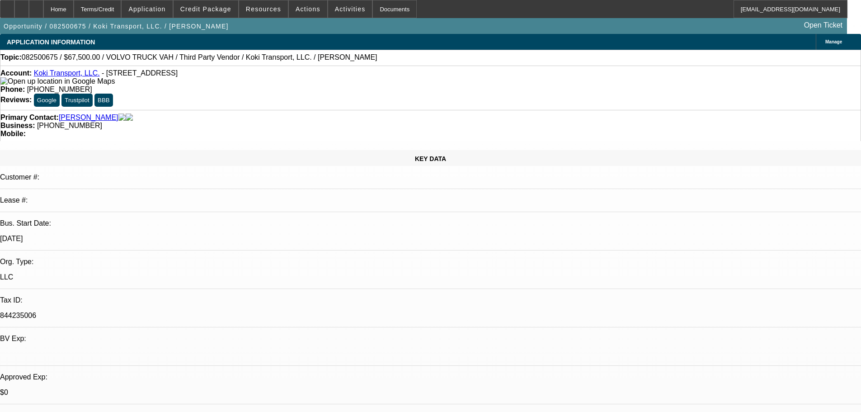
click at [16, 83] on img at bounding box center [57, 81] width 114 height 8
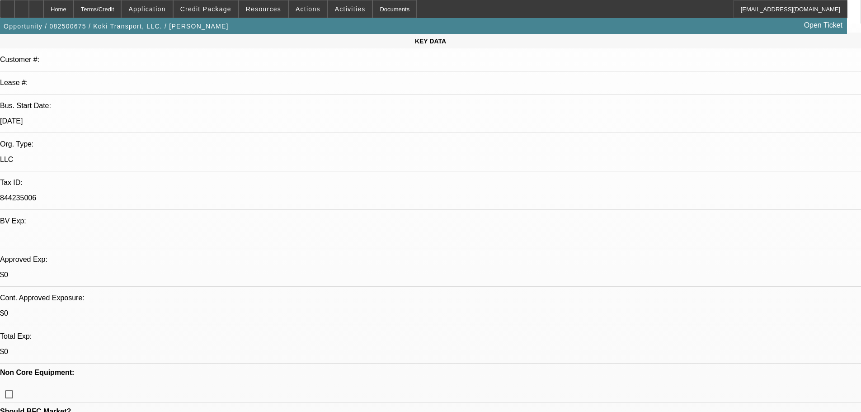
scroll to position [45, 0]
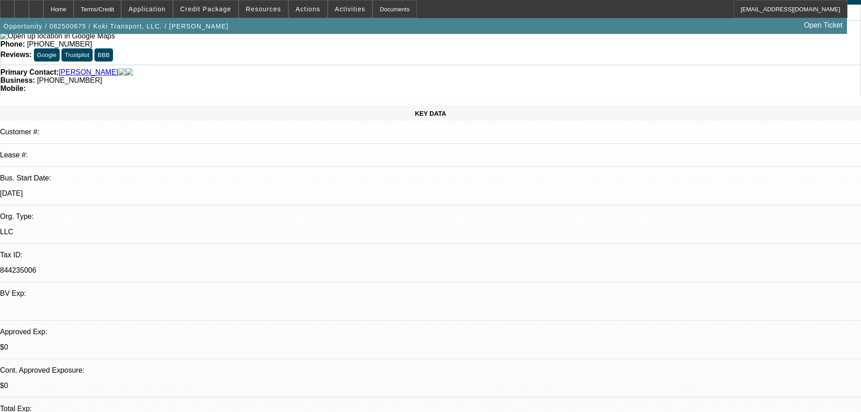
checkbox input "true"
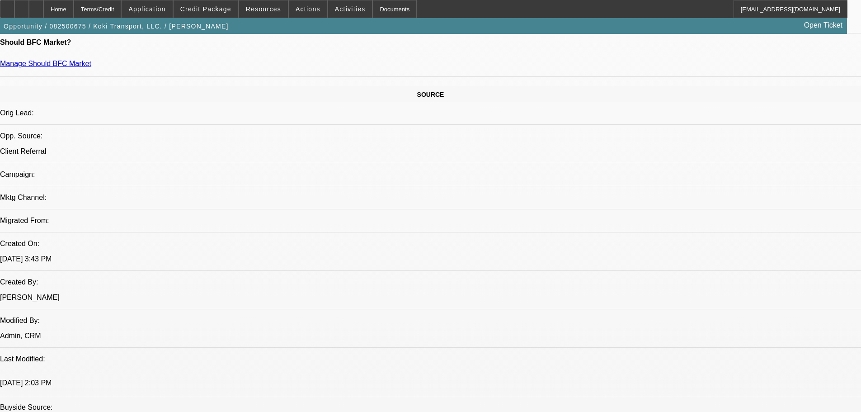
scroll to position [678, 0]
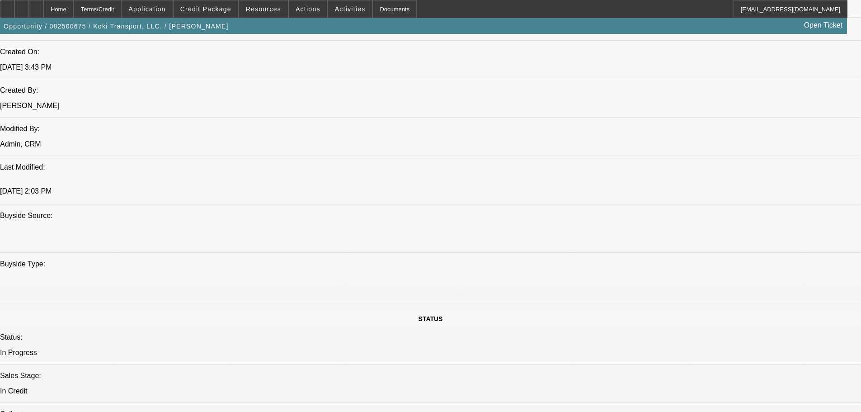
paste textarea "NEWER TIB; NON CORE COLLATERAL LARGE CAR HAULER; RAMON = NON HOMEOWNER; $35K IN…"
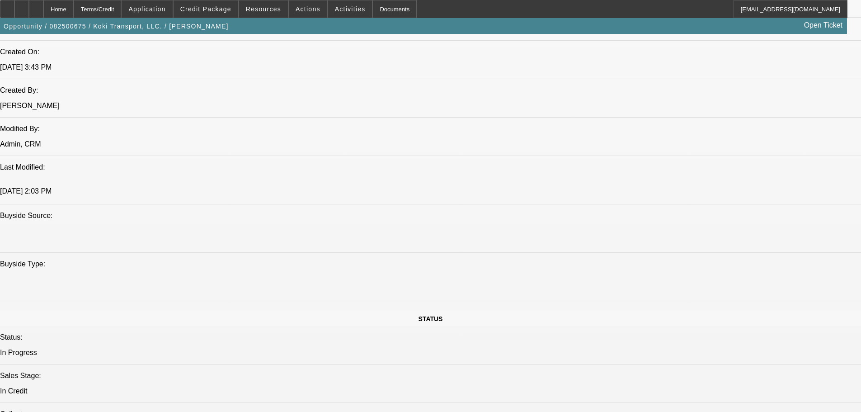
type textarea "NEWER TIB; NON CORE COLLATERAL LARGE CAR HAULER; RAMON = NON HOMEOWNER; $35K IN…"
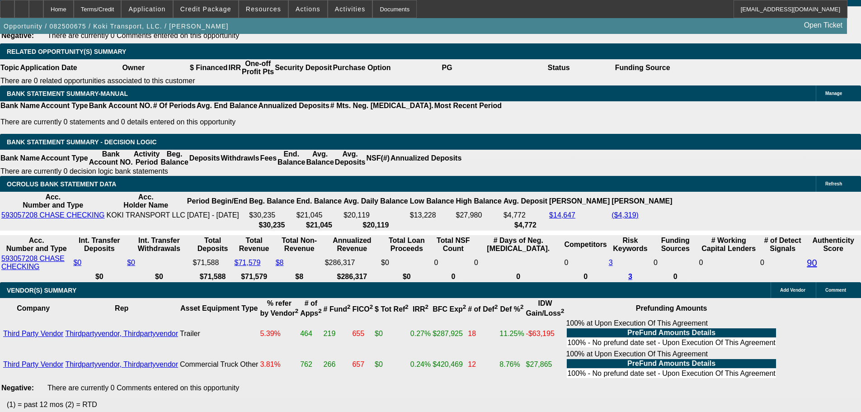
scroll to position [1692, 0]
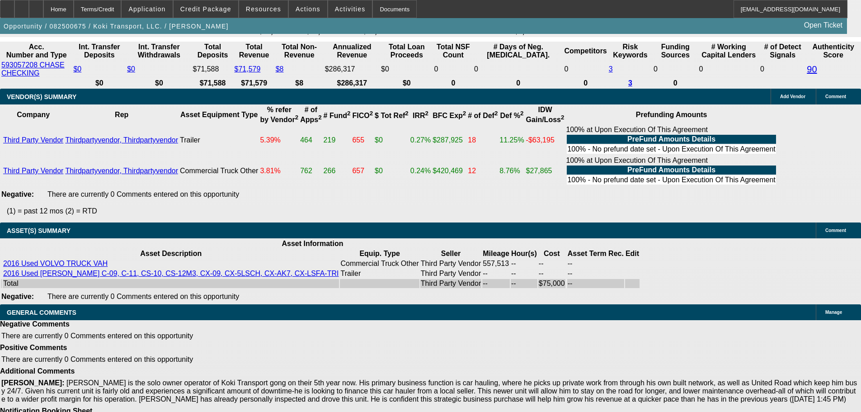
select select "5"
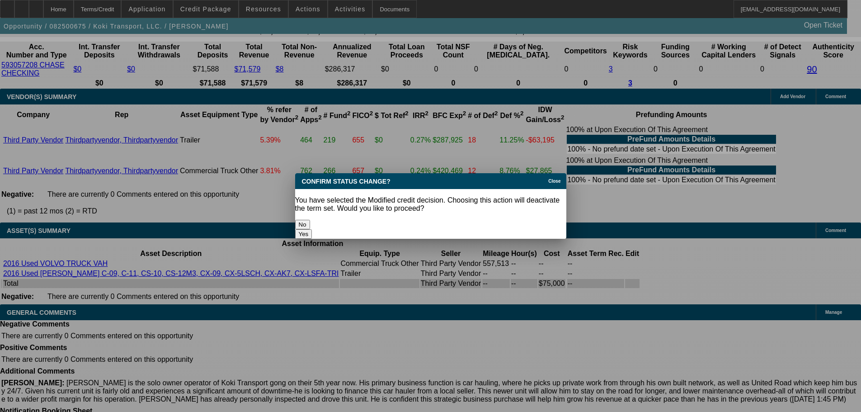
scroll to position [0, 0]
click at [312, 229] on button "Yes" at bounding box center [303, 233] width 17 height 9
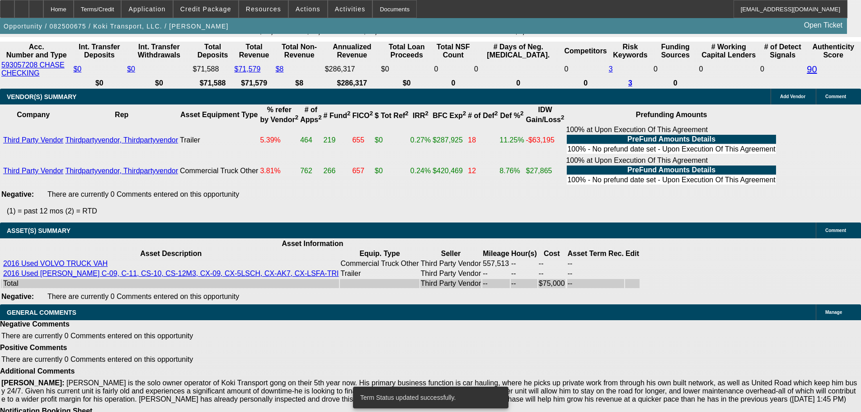
scroll to position [1684, 0]
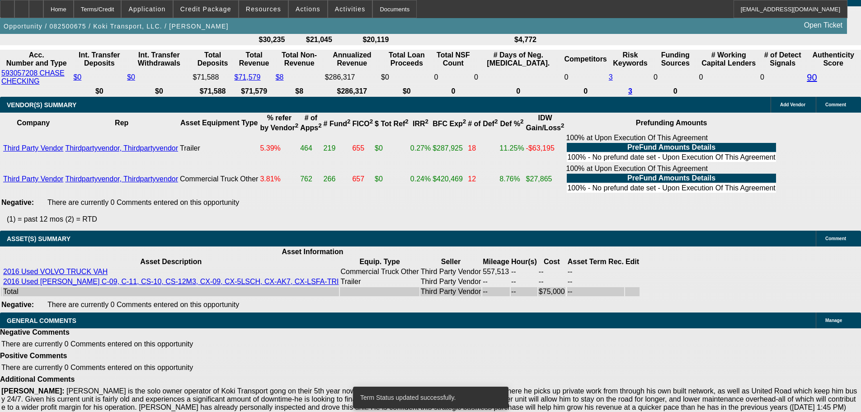
select select "0.1"
select select "2"
select select "0.1"
select select "4"
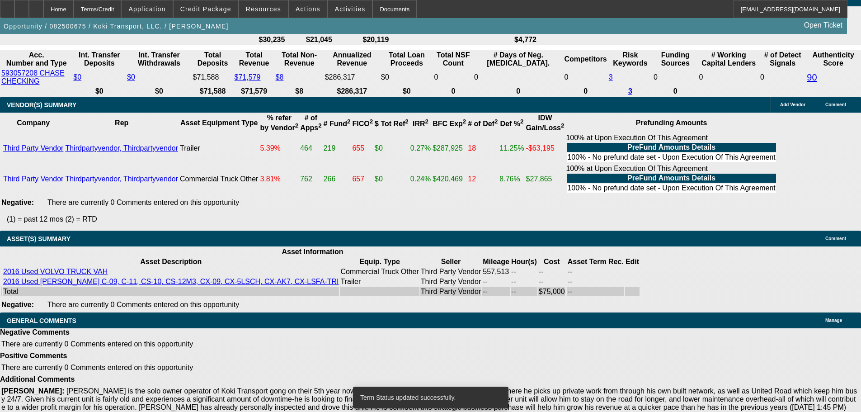
select select "0.1"
select select "2"
select select "0.1"
select select "4"
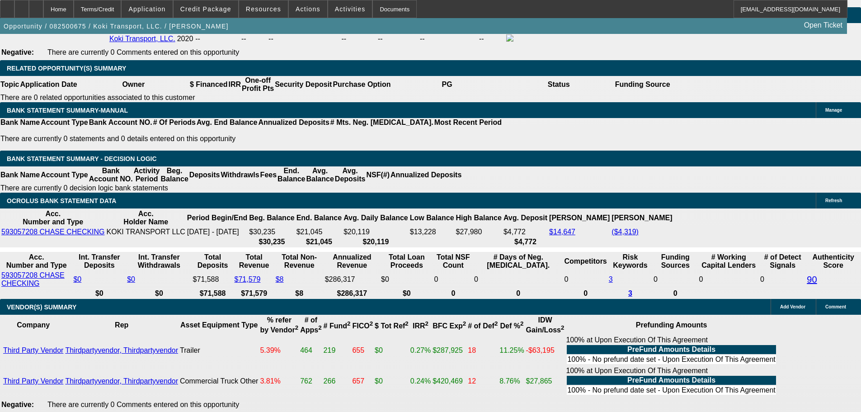
scroll to position [1466, 0]
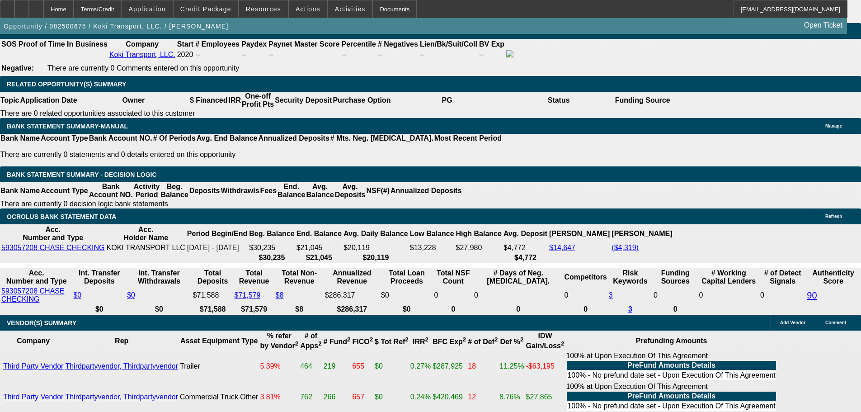
select select "0.2"
type input "$15,000.00"
type input "UNKNOWN"
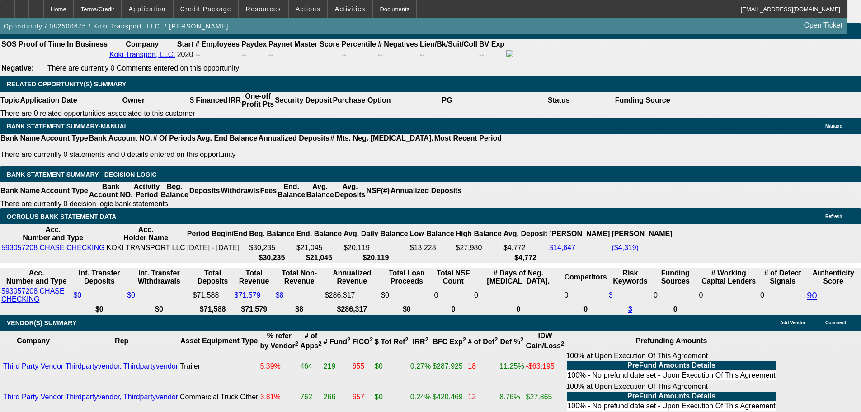
type input "$4,338.28"
drag, startPoint x: 133, startPoint y: 195, endPoint x: 243, endPoint y: 192, distance: 110.4
type input "2"
type input "$4.00"
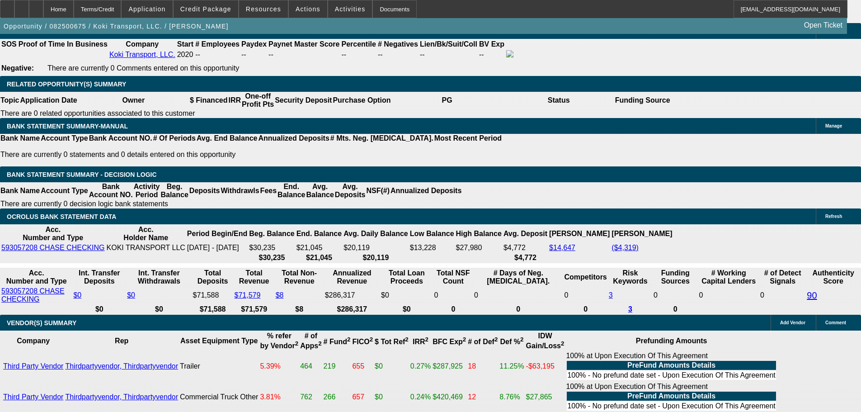
type input "22985"
type input "$45,970.00"
type input "459.7"
type input "2298"
type input "$4,596.00"
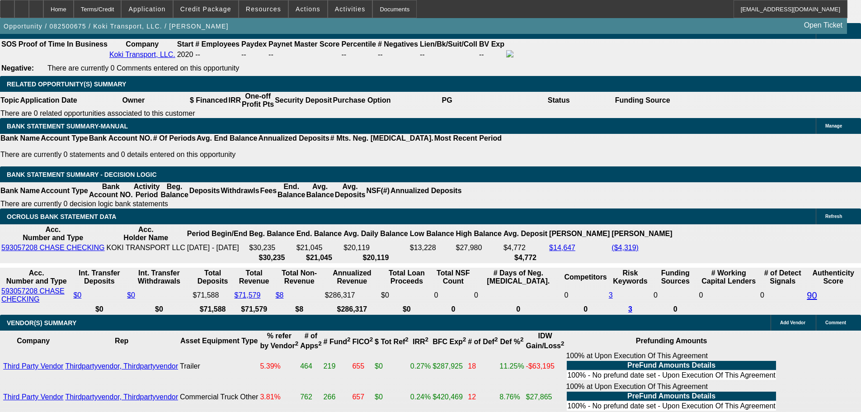
type input "22.2"
type input "2295"
type input "$4,590.00"
type input "22.1"
type input "$2,295.00"
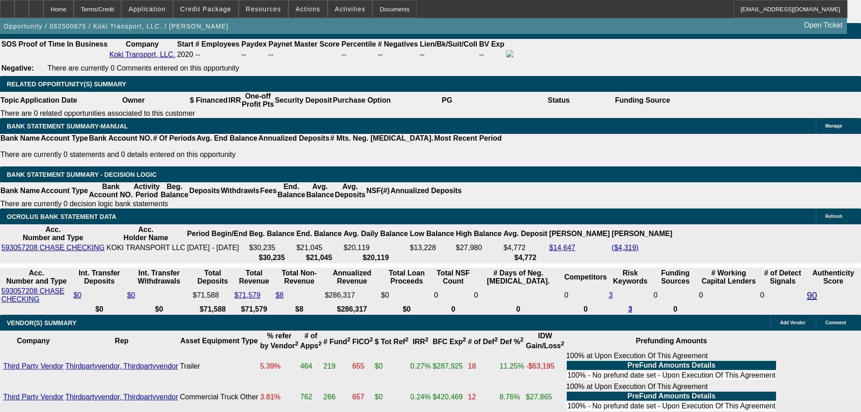
drag, startPoint x: 412, startPoint y: 228, endPoint x: 311, endPoint y: 226, distance: 101.3
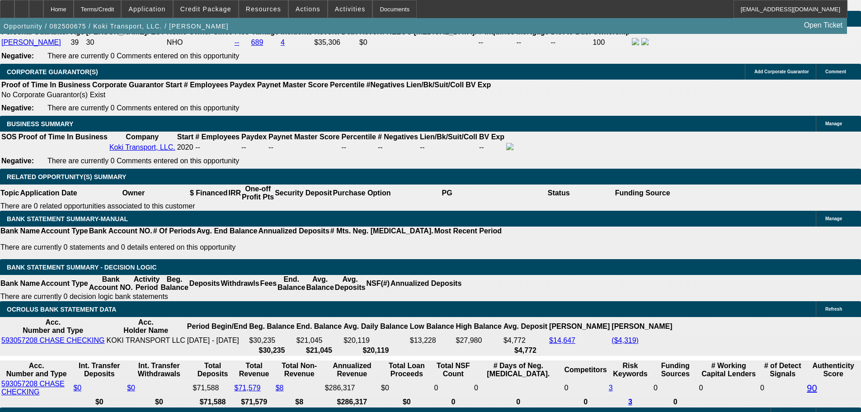
scroll to position [1285, 0]
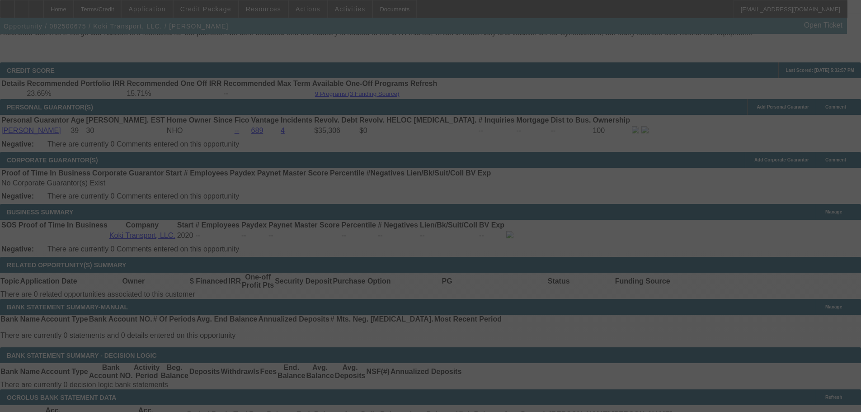
select select "0.2"
select select "2"
select select "0.1"
select select "4"
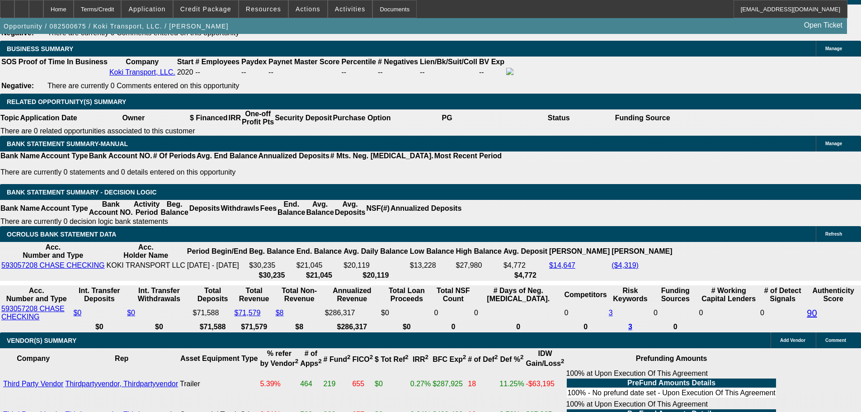
scroll to position [1447, 0]
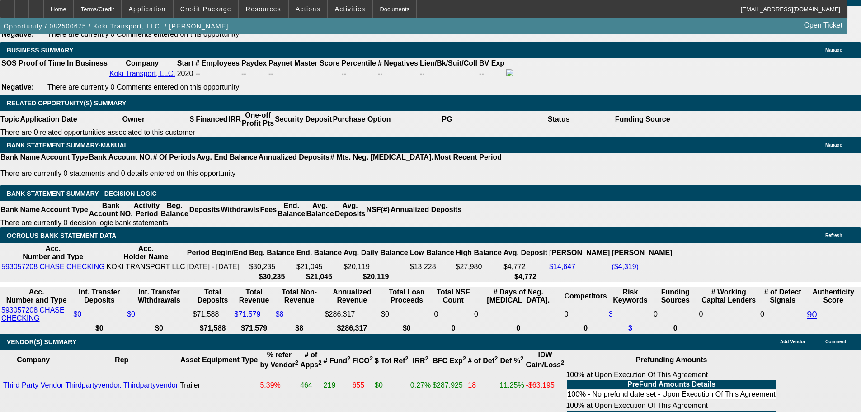
drag, startPoint x: 139, startPoint y: 214, endPoint x: 259, endPoint y: 199, distance: 120.8
type input "22"
type input "$44.00"
type input "UNKNOWN"
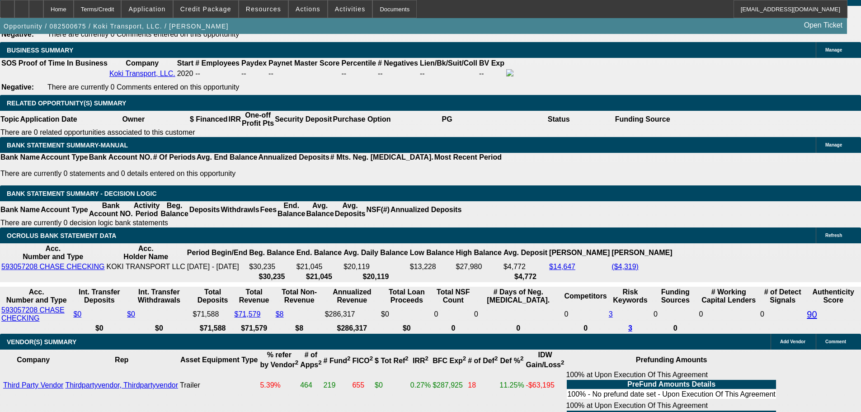
type input "2250"
type input "$4,500.00"
type input "20.7"
type input "$2,250.00"
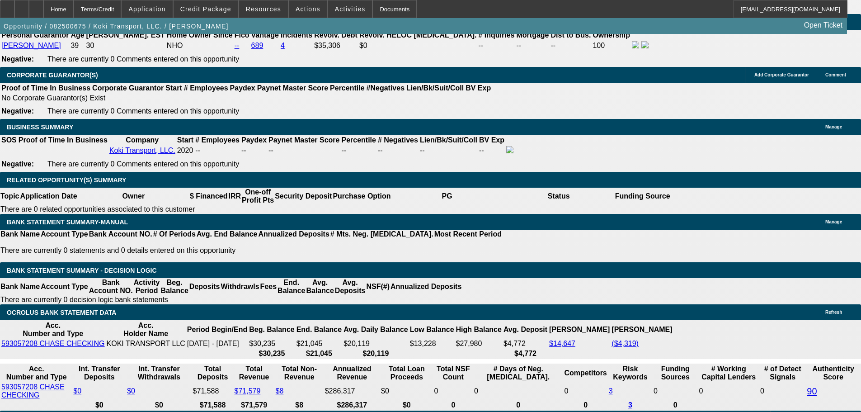
scroll to position [1266, 0]
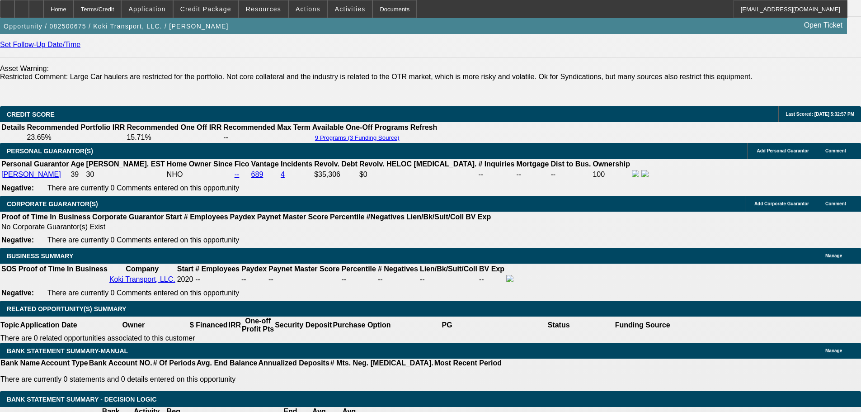
scroll to position [1221, 0]
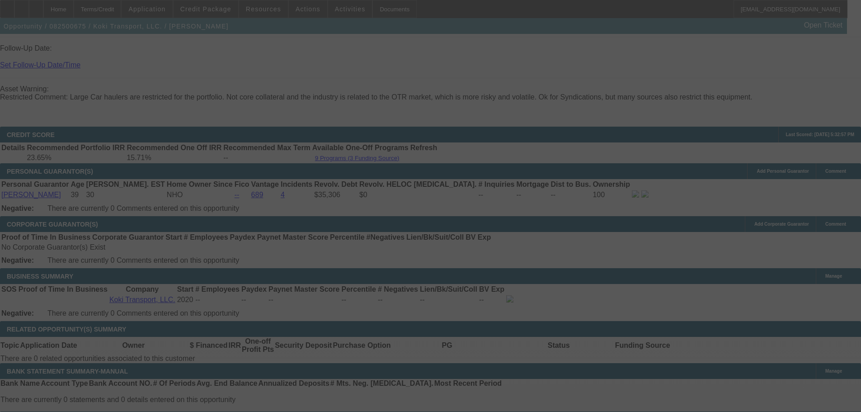
select select "0.2"
select select "2"
select select "0.1"
select select "4"
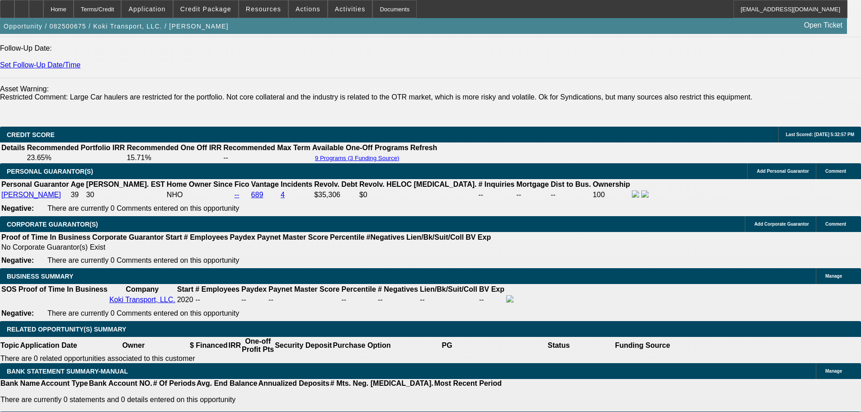
drag, startPoint x: 144, startPoint y: 97, endPoint x: 510, endPoint y: 96, distance: 366.7
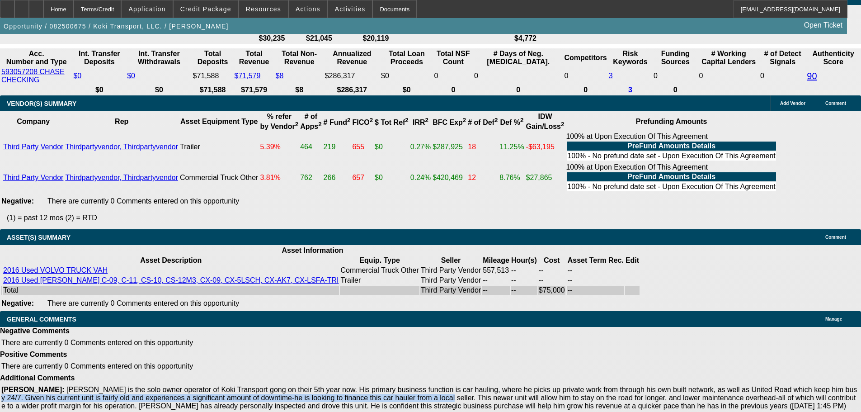
scroll to position [1692, 0]
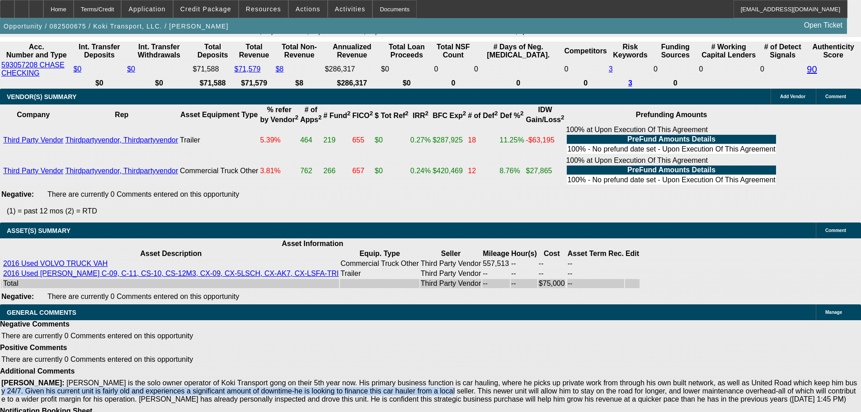
select select "4"
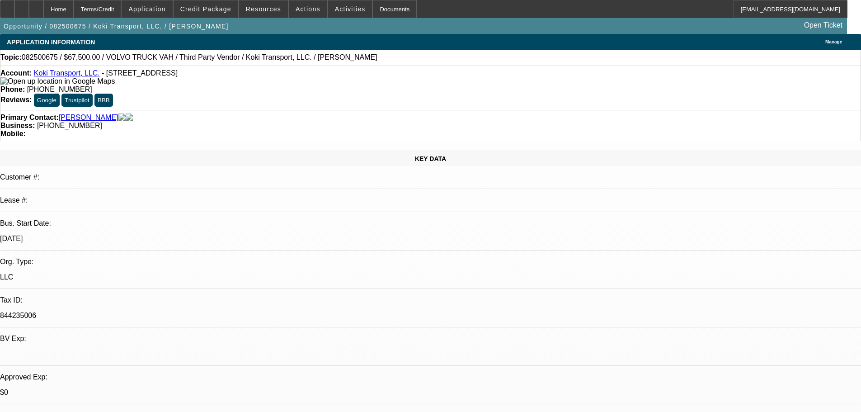
type textarea "PASS, JUST TOO WEAK AND NOT OUR COLLATERAL LARGE CAR HAULER."
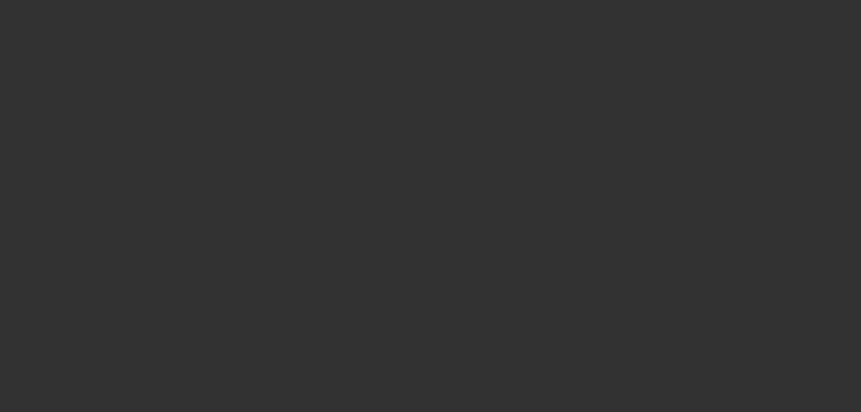
select select "0.2"
select select "2"
select select "0.1"
select select "4"
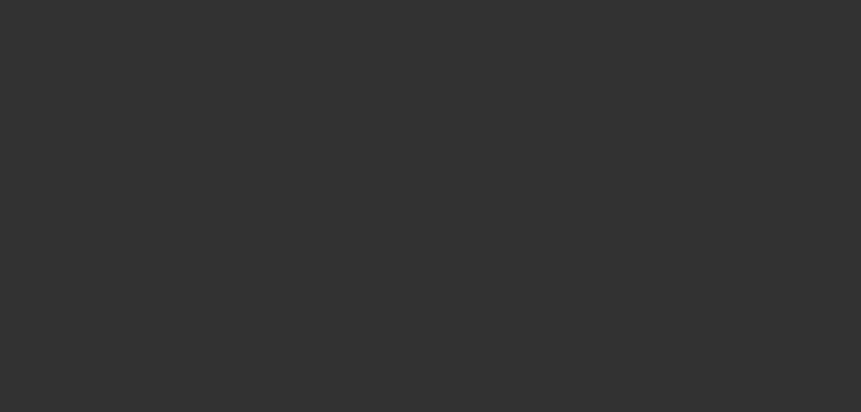
select select "0.1"
select select "2"
select select "0.1"
select select "4"
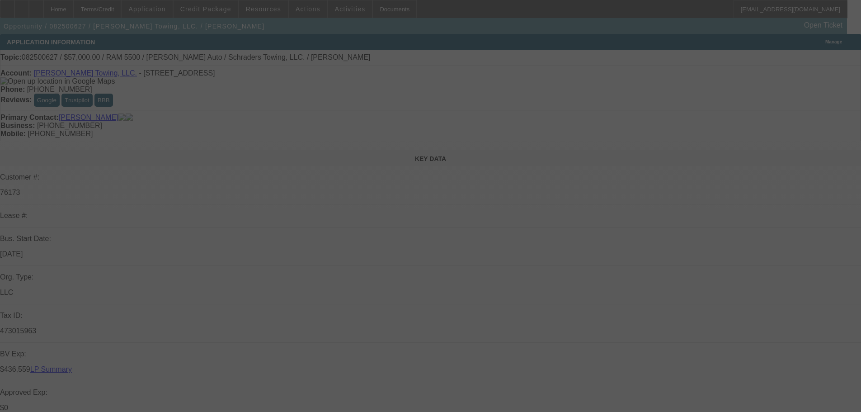
select select "0"
select select "2"
select select "0.1"
select select "4"
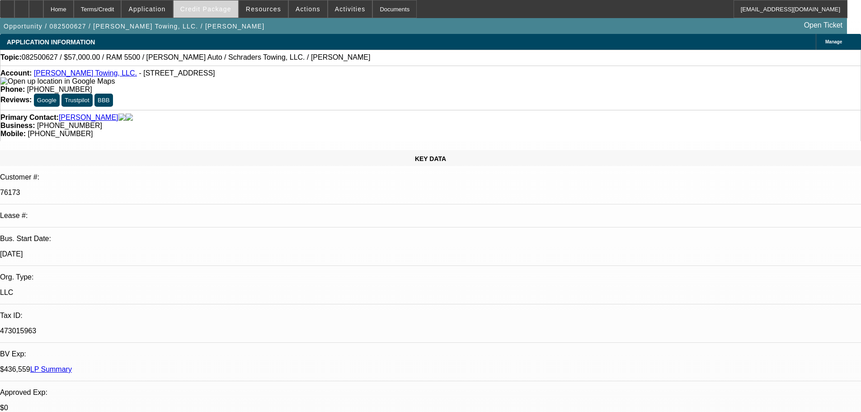
click at [225, 9] on span "Credit Package" at bounding box center [205, 8] width 51 height 7
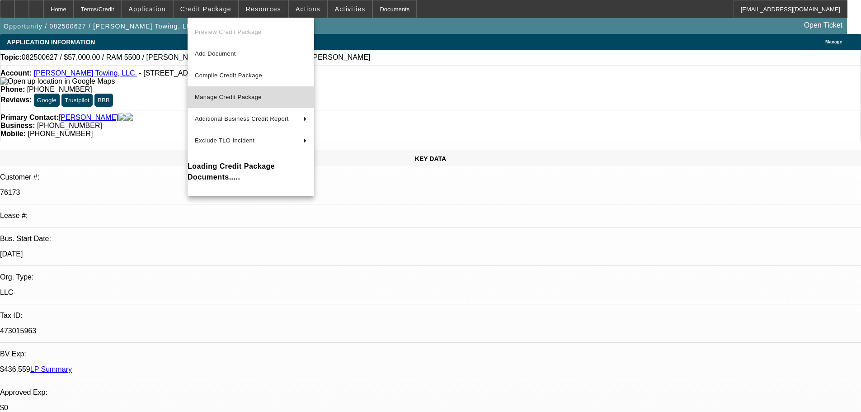
click at [234, 95] on span "Manage Credit Package" at bounding box center [228, 97] width 67 height 7
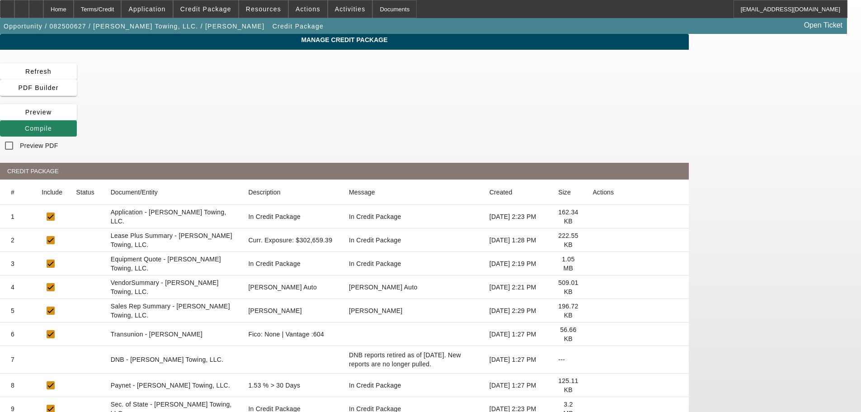
click at [593, 240] on icon at bounding box center [593, 240] width 0 height 0
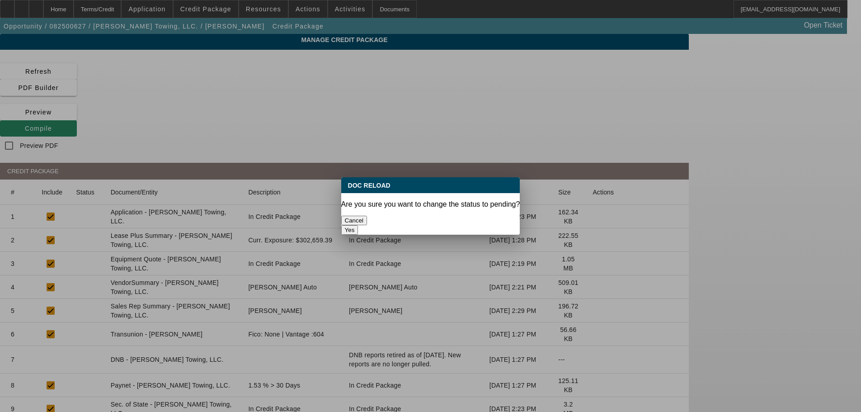
click at [359, 225] on button "Yes" at bounding box center [349, 229] width 17 height 9
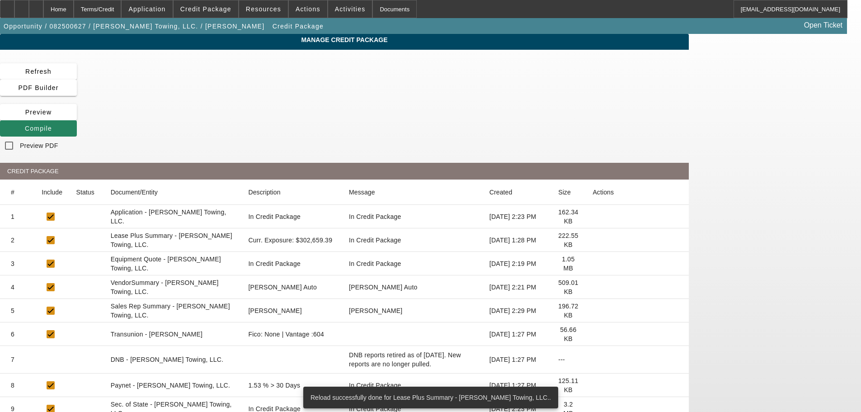
click at [593, 287] on icon at bounding box center [593, 287] width 0 height 0
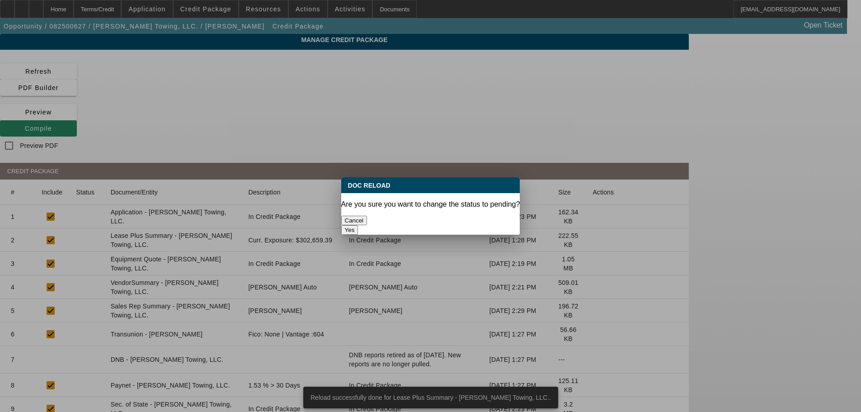
click at [359, 225] on button "Yes" at bounding box center [349, 229] width 17 height 9
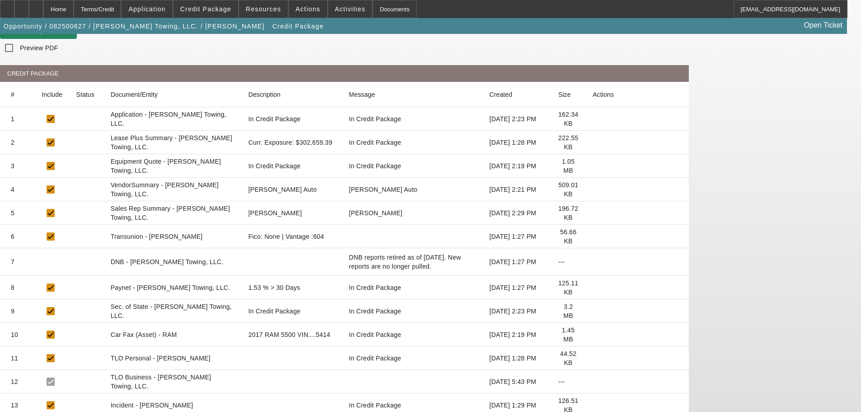
scroll to position [99, 0]
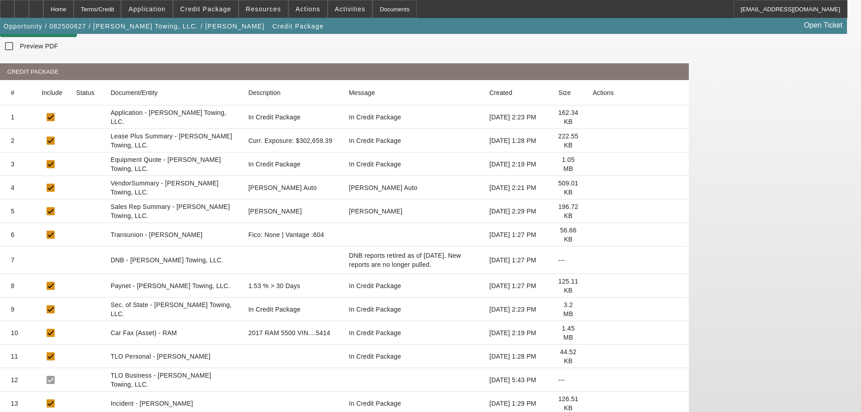
click at [593, 356] on icon at bounding box center [593, 356] width 0 height 0
click at [593, 211] on icon at bounding box center [593, 211] width 0 height 0
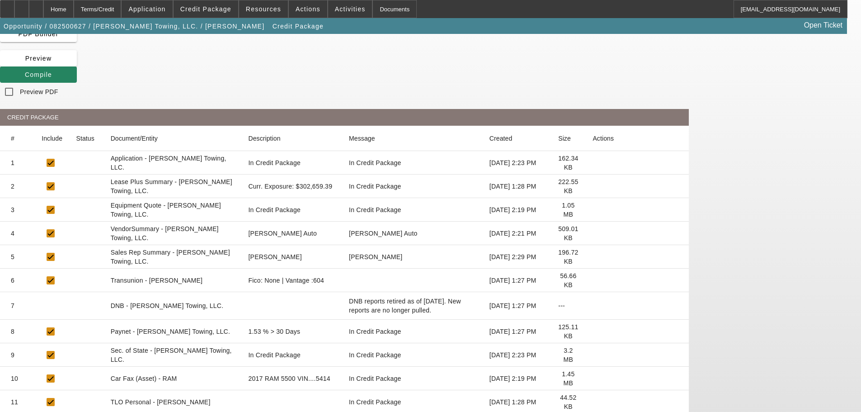
scroll to position [0, 0]
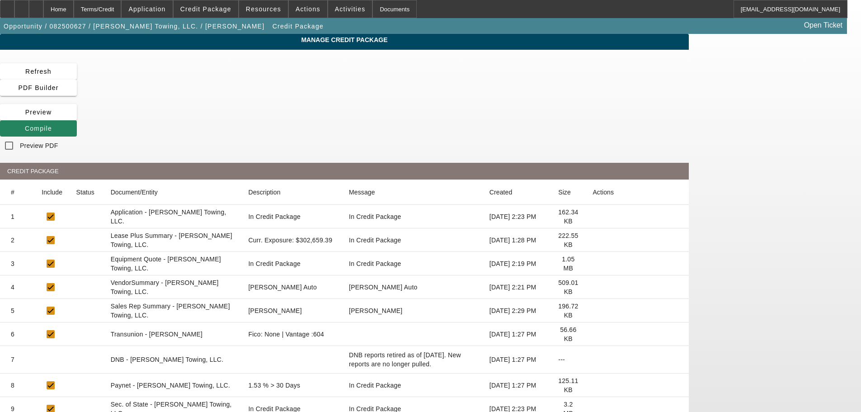
click at [593, 409] on icon at bounding box center [593, 409] width 0 height 0
click at [52, 125] on span "Compile" at bounding box center [38, 128] width 27 height 7
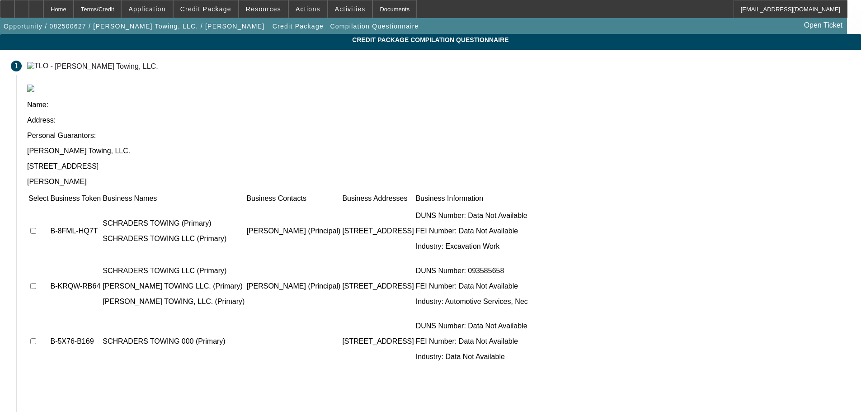
click at [36, 228] on input "checkbox" at bounding box center [33, 231] width 6 height 6
checkbox input "true"
click at [36, 283] on input "checkbox" at bounding box center [33, 286] width 6 height 6
checkbox input "true"
click at [36, 338] on input "checkbox" at bounding box center [33, 341] width 6 height 6
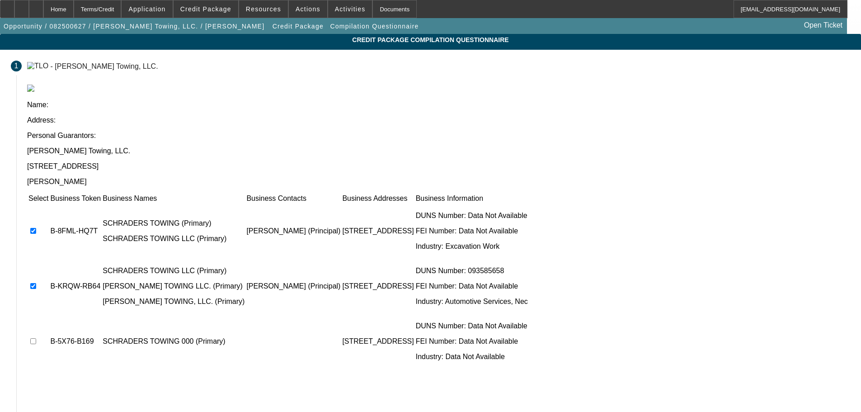
checkbox input "true"
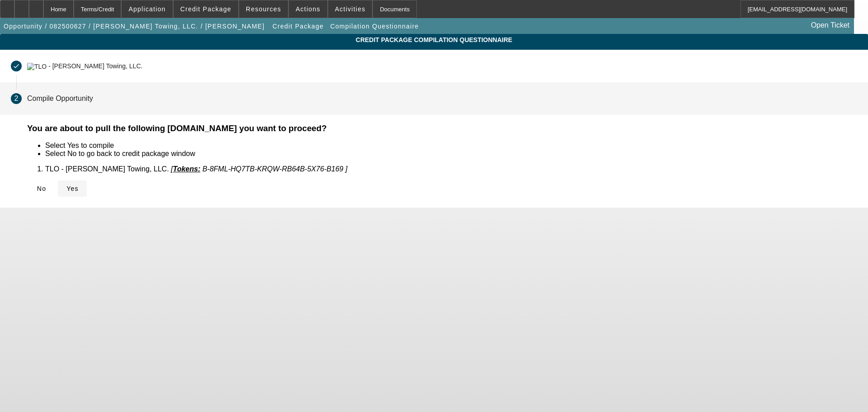
click at [79, 185] on span "Yes" at bounding box center [72, 188] width 12 height 7
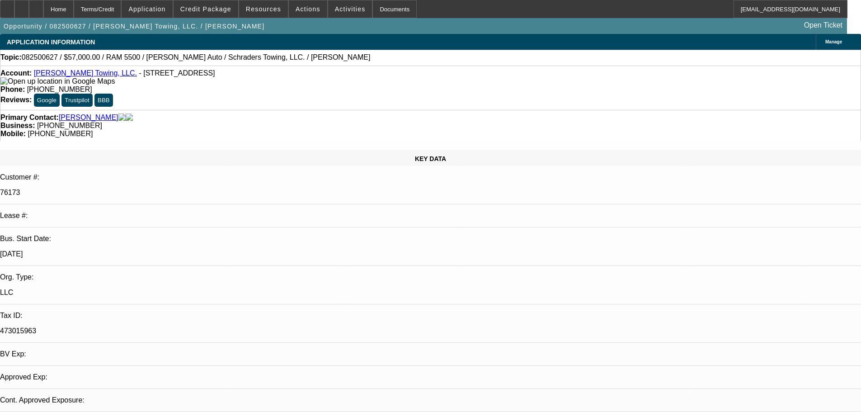
select select "0"
select select "2"
select select "0.1"
select select "4"
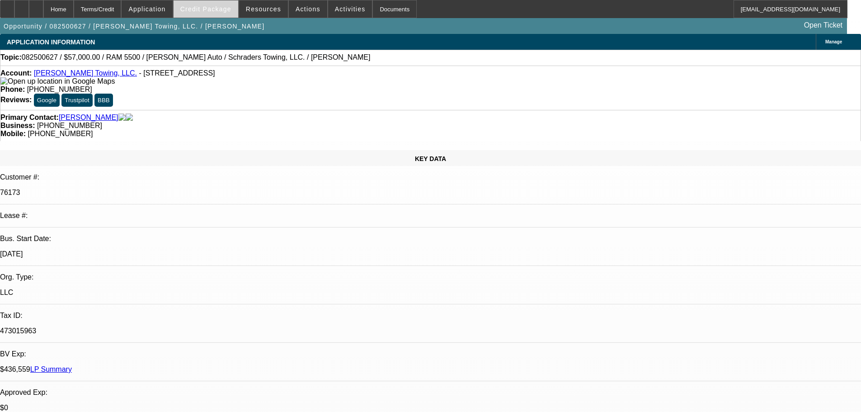
click at [220, 14] on span at bounding box center [206, 9] width 65 height 22
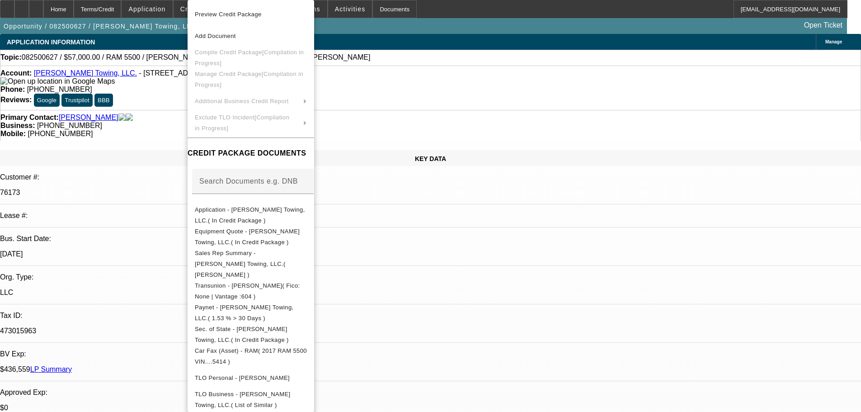
click at [166, 100] on div at bounding box center [430, 206] width 861 height 412
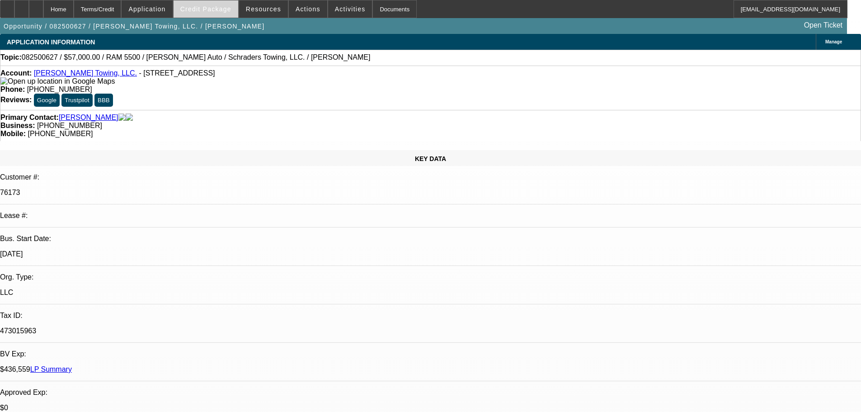
click at [225, 13] on span at bounding box center [206, 9] width 65 height 22
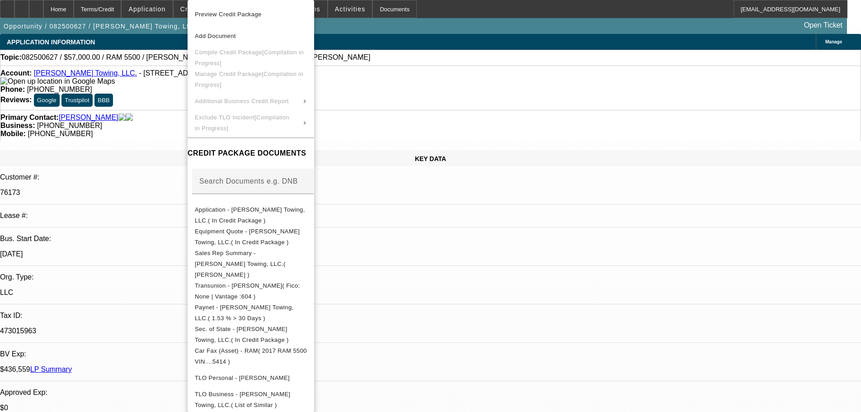
click at [162, 110] on div at bounding box center [430, 206] width 861 height 412
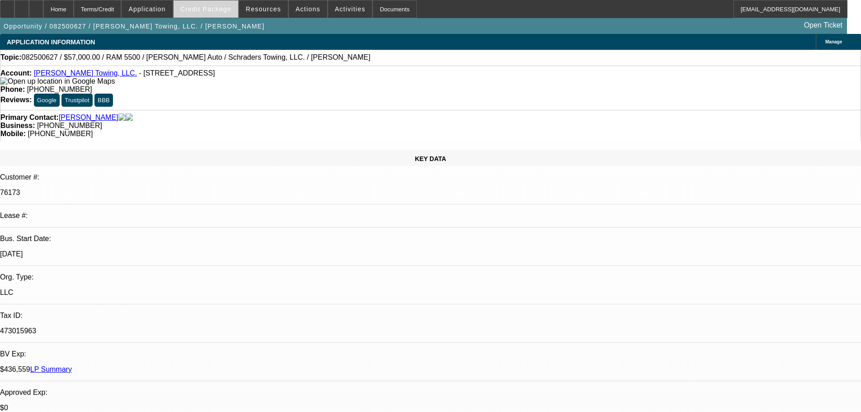
click at [216, 9] on span "Credit Package" at bounding box center [205, 8] width 51 height 7
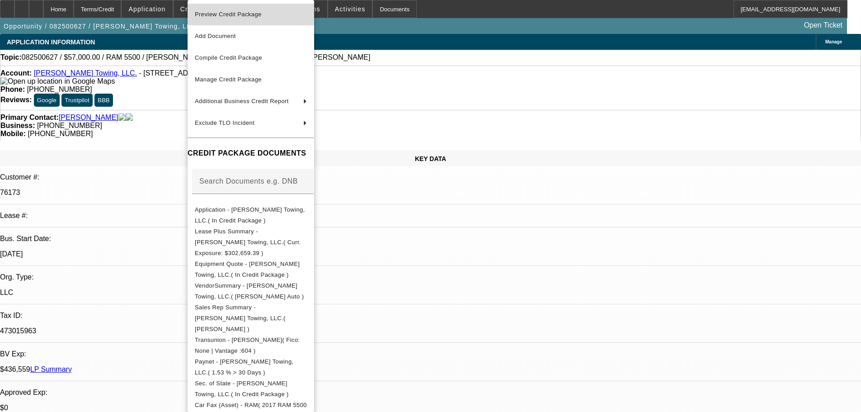
click at [228, 9] on span "Preview Credit Package" at bounding box center [251, 14] width 112 height 11
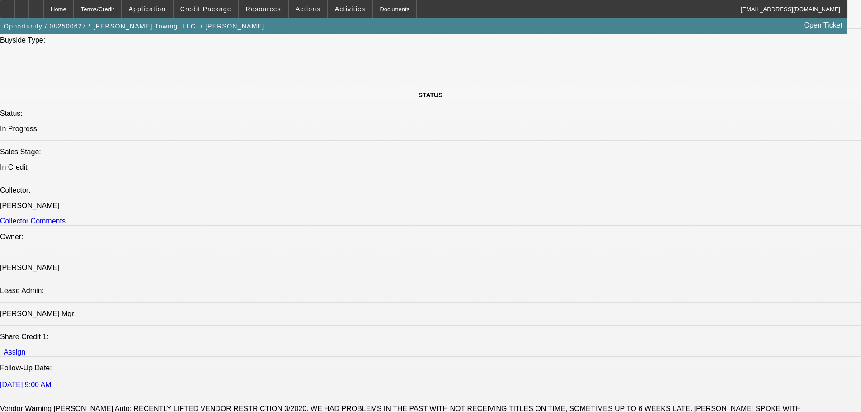
scroll to position [995, 0]
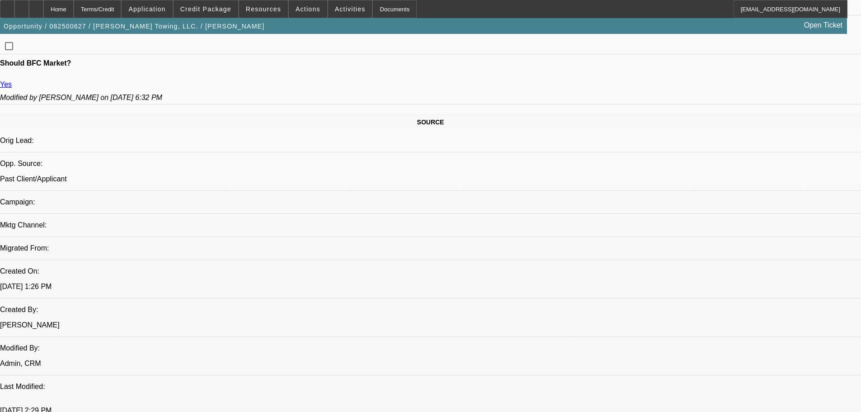
scroll to position [497, 0]
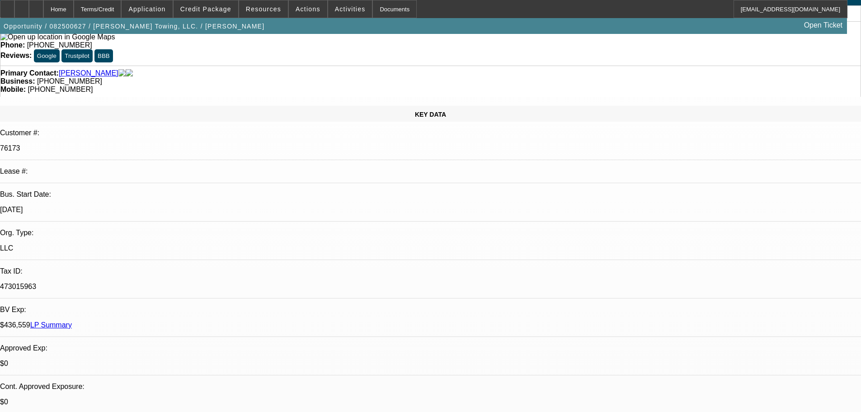
scroll to position [136, 0]
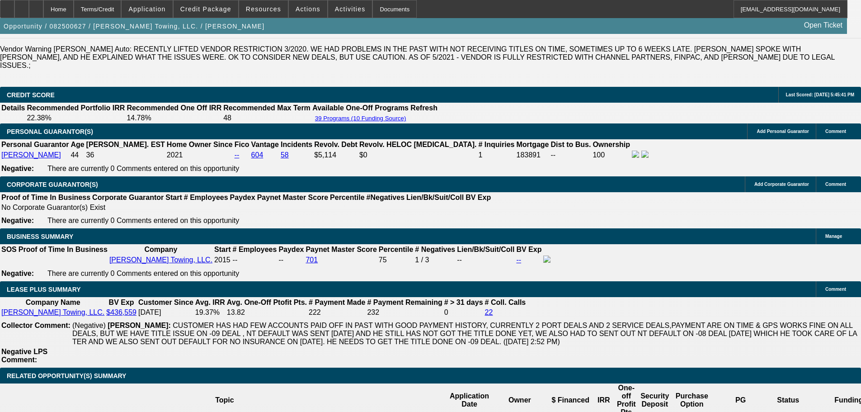
scroll to position [1356, 0]
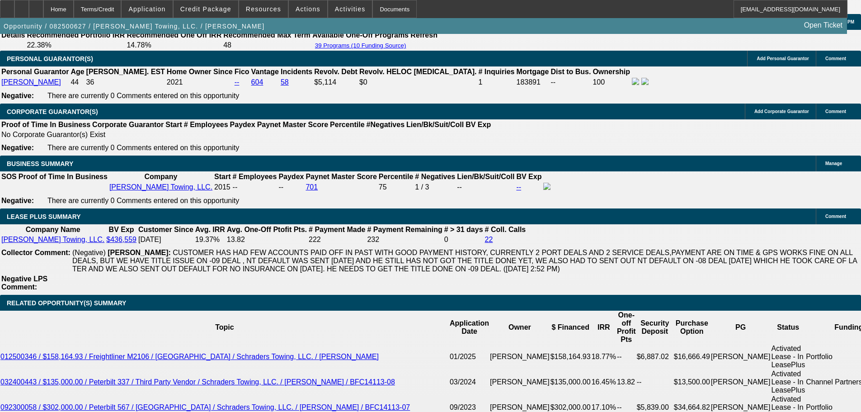
drag, startPoint x: 729, startPoint y: 281, endPoint x: 750, endPoint y: 281, distance: 20.8
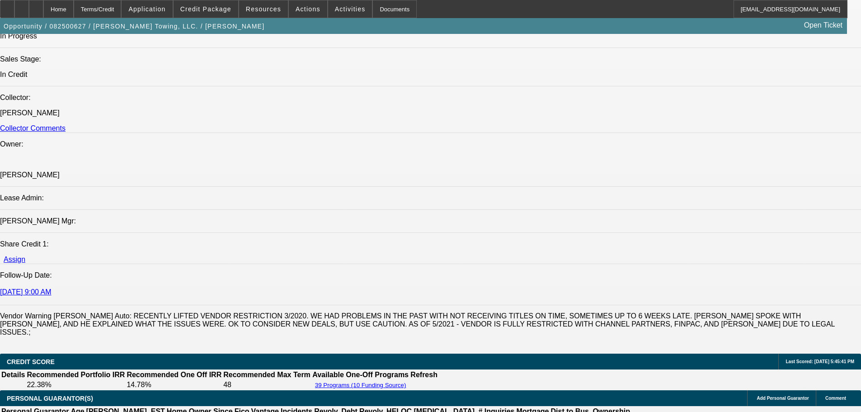
scroll to position [995, 0]
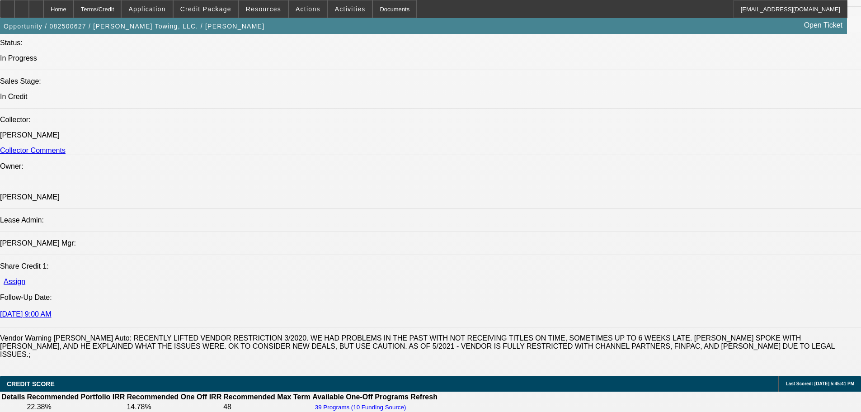
paste textarea "VENDOR WARNING; $439K IN BFC EXPOSURE; NT DEFAULT CURRENTLY IN EFFECT; LOW MILE…"
type textarea "VENDOR WARNING; $439K IN BFC EXPOSURE; NT DEFAULT CURRENTLY IN EFFECT; LOW MILE…"
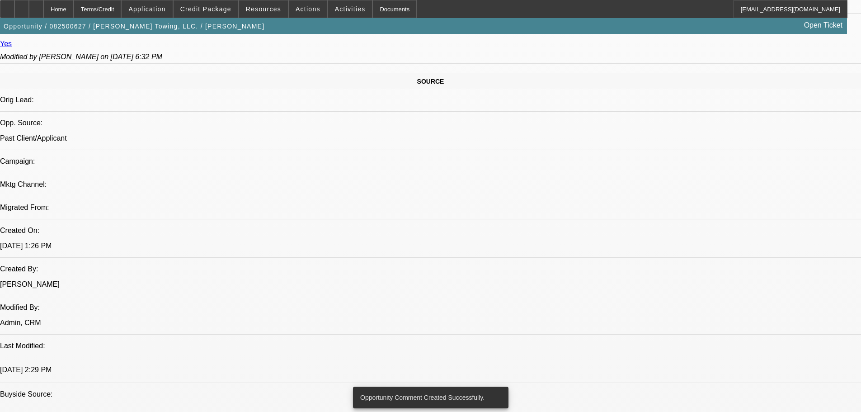
scroll to position [588, 0]
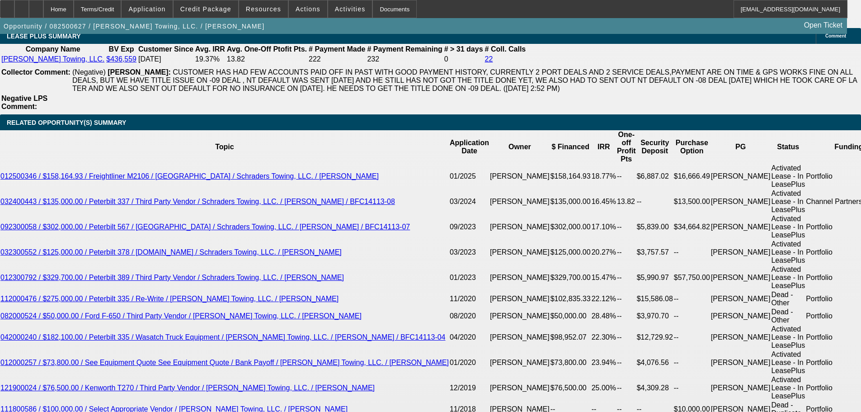
scroll to position [1537, 0]
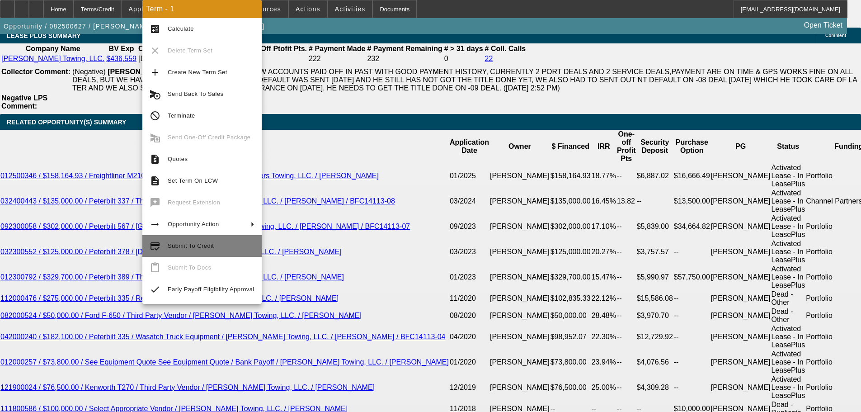
click at [210, 245] on span "Submit To Credit" at bounding box center [191, 245] width 46 height 7
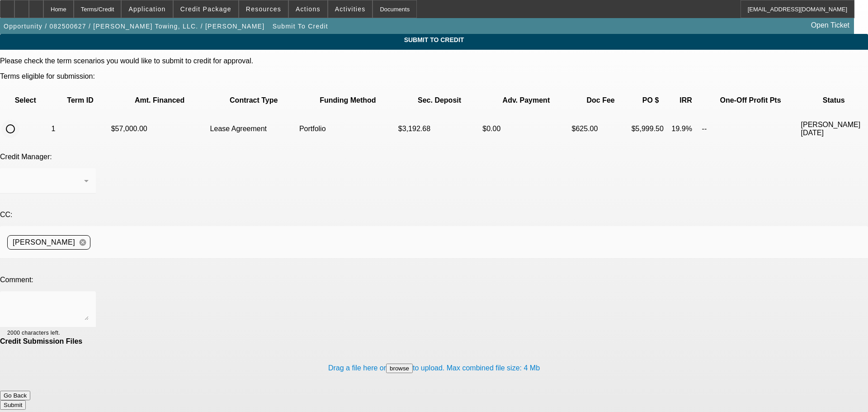
click at [19, 120] on input "radio" at bounding box center [10, 129] width 18 height 18
radio input "true"
click at [84, 175] on div "[PERSON_NAME]" at bounding box center [45, 180] width 77 height 11
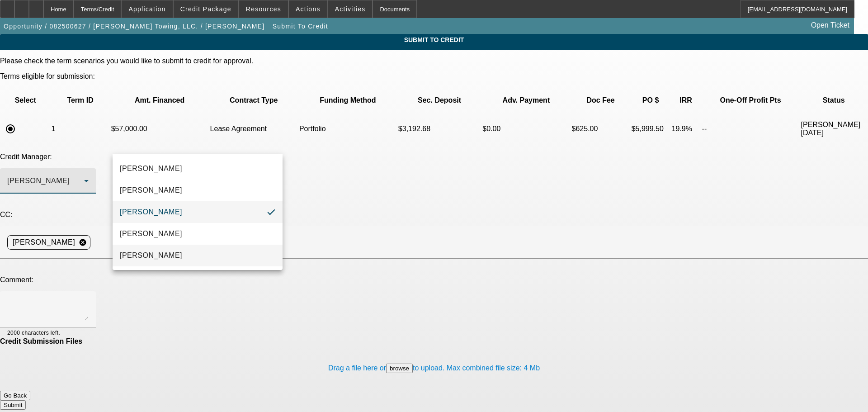
click at [179, 253] on mat-option "Oliva, Samuel" at bounding box center [198, 256] width 170 height 22
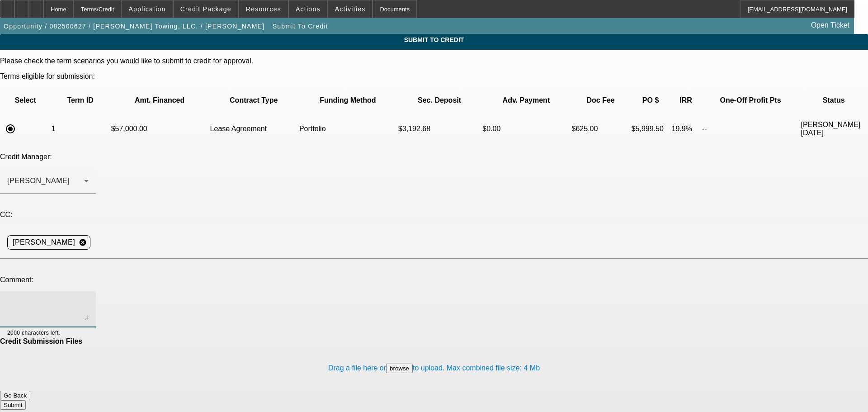
click at [89, 298] on textarea at bounding box center [47, 309] width 81 height 22
type textarea "SAM, WITH THE CURRENT BFC EXPOSURE AT $436K, ITS OVER MY AUTHORITY LIMIT. DO YO…"
click at [26, 400] on button "Submit" at bounding box center [13, 404] width 26 height 9
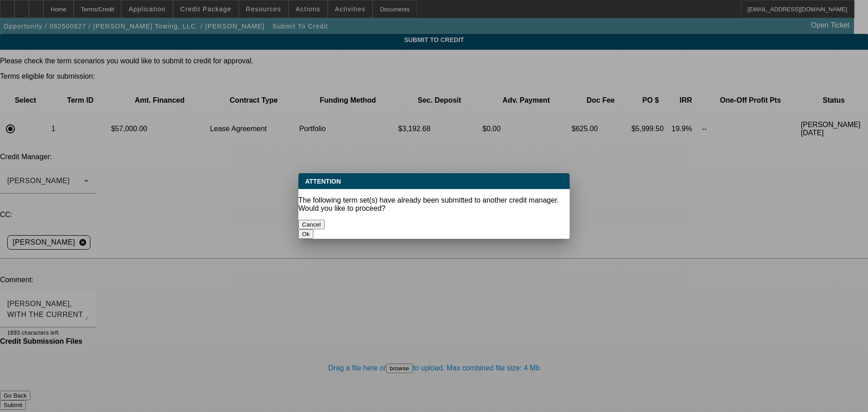
click at [313, 229] on button "Ok" at bounding box center [305, 233] width 15 height 9
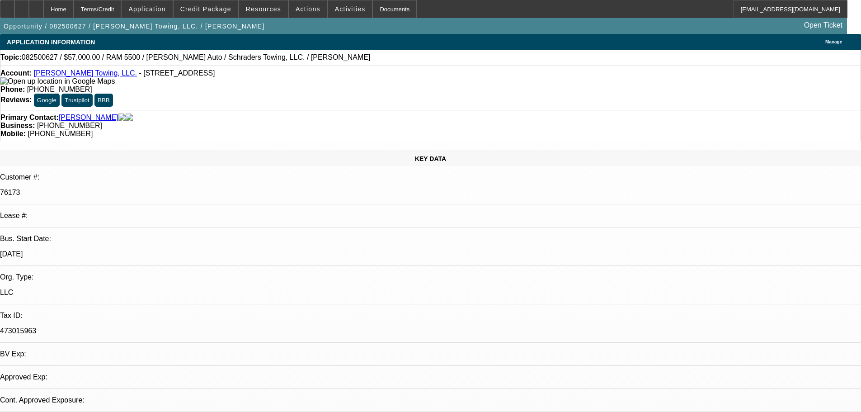
select select "0"
select select "2"
select select "0.1"
select select "4"
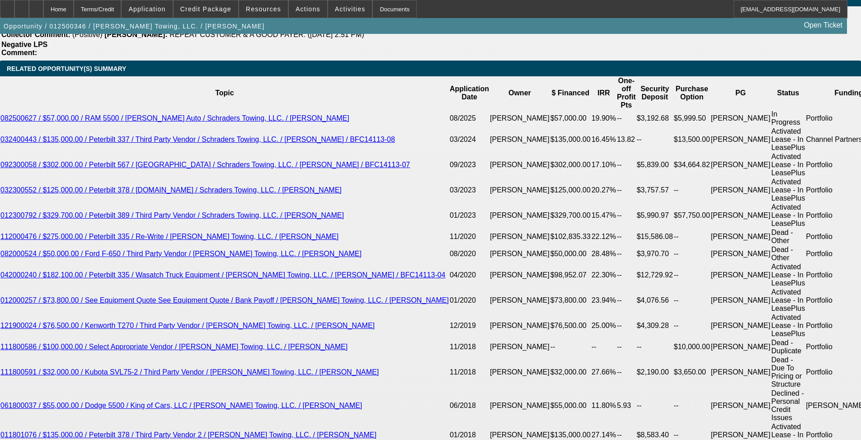
select select "0"
select select "2"
select select "0.1"
select select "4"
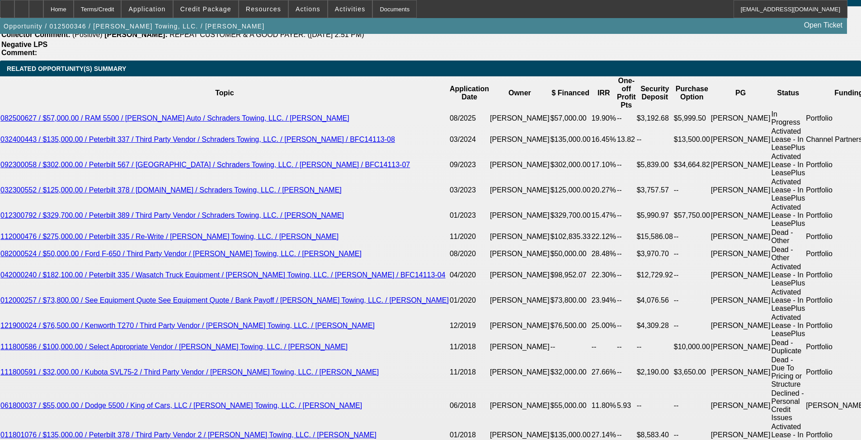
select select "0"
select select "2"
select select "0.1"
select select "4"
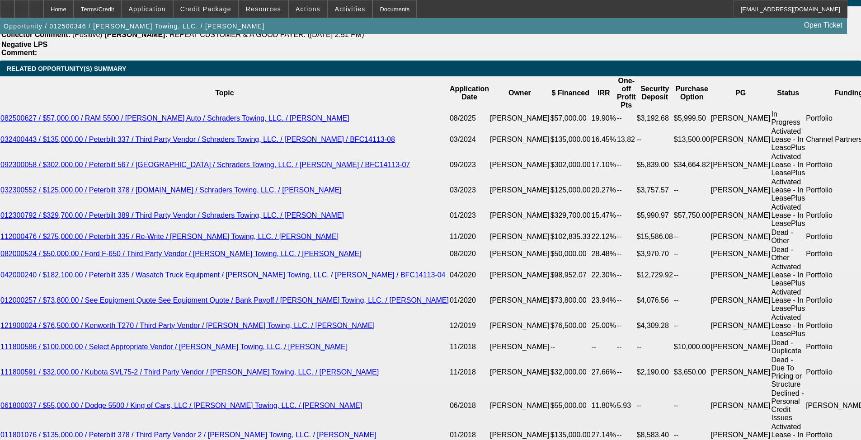
select select "0"
select select "0.1"
select select "4"
select select "0"
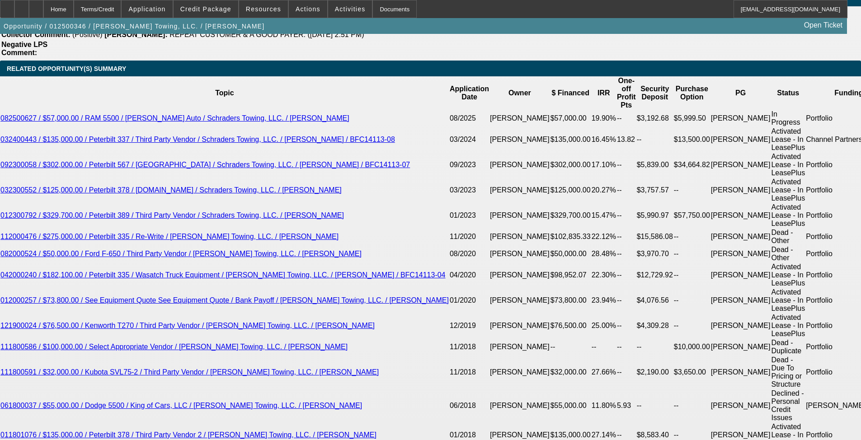
select select "2"
select select "0.1"
select select "4"
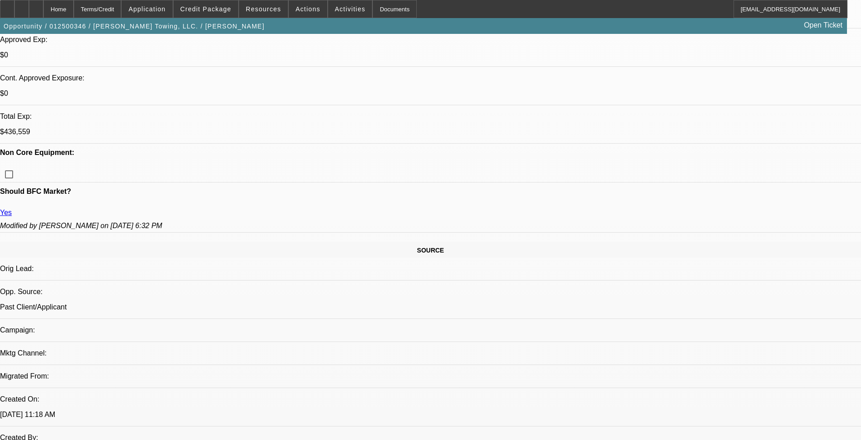
scroll to position [216, 0]
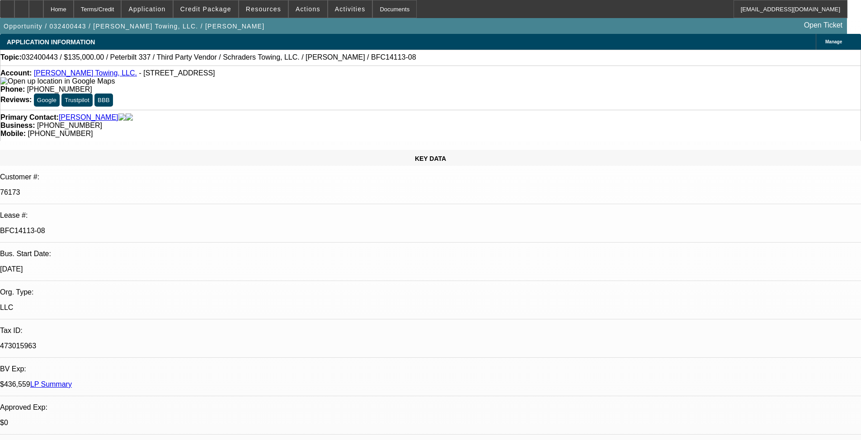
select select "0"
select select "0.1"
select select "4"
select select "0"
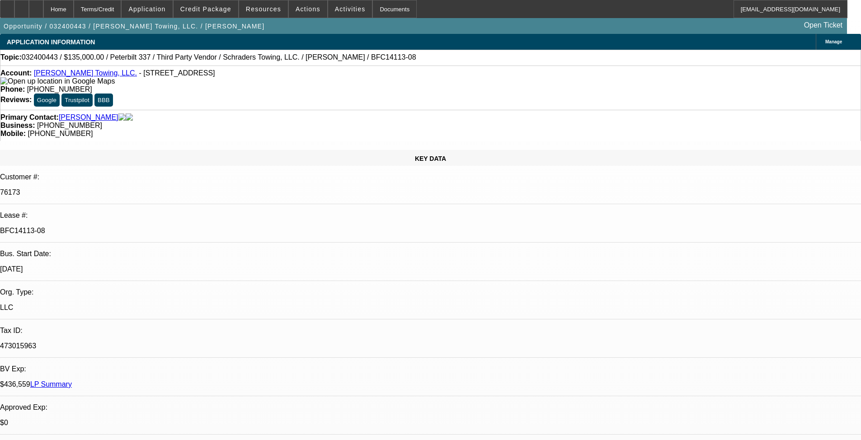
select select "0"
select select "0.1"
select select "4"
select select "0"
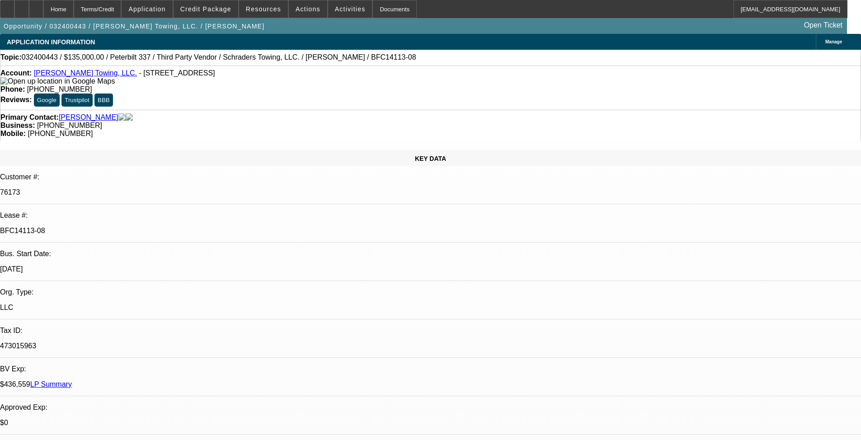
select select "0.1"
select select "4"
select select "0"
select select "2"
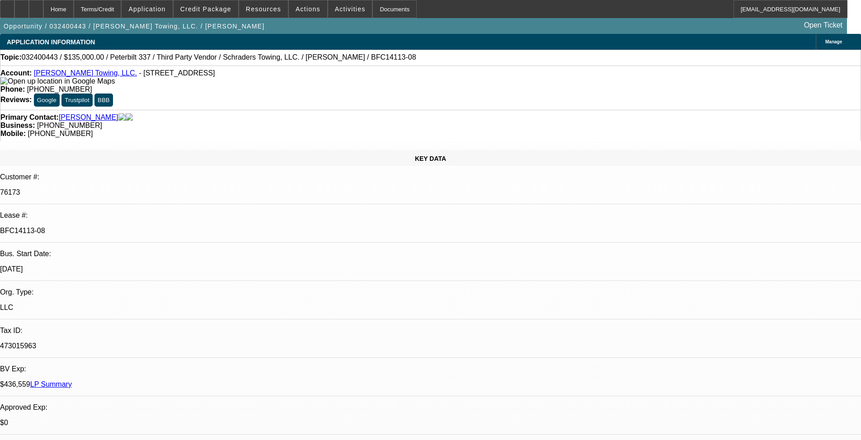
select select "0.1"
select select "4"
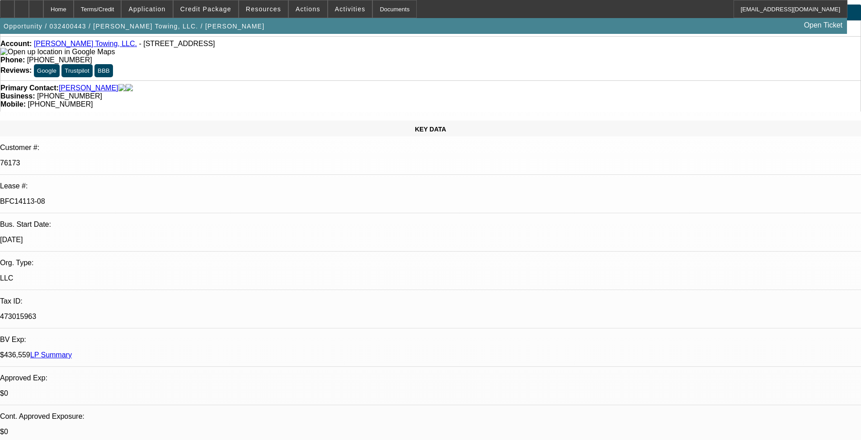
scroll to position [45, 0]
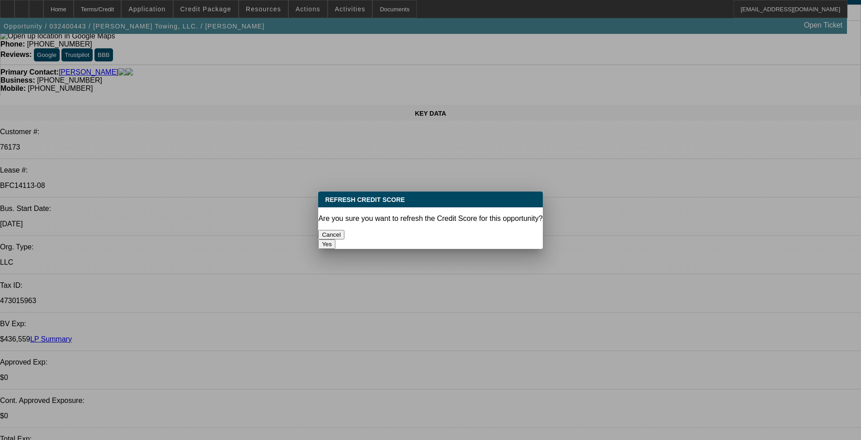
click at [336, 240] on button "Yes" at bounding box center [326, 244] width 17 height 9
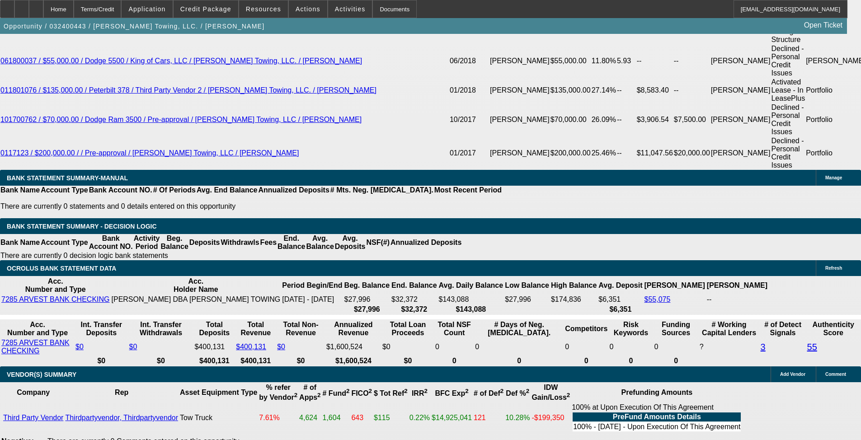
scroll to position [2019, 0]
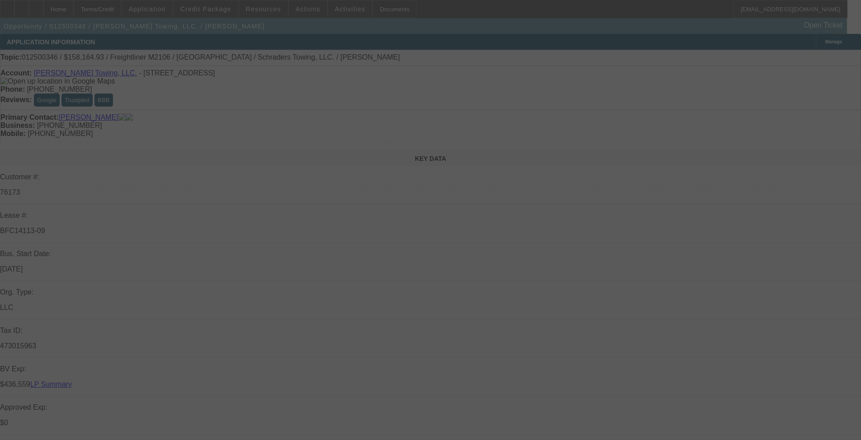
scroll to position [45, 0]
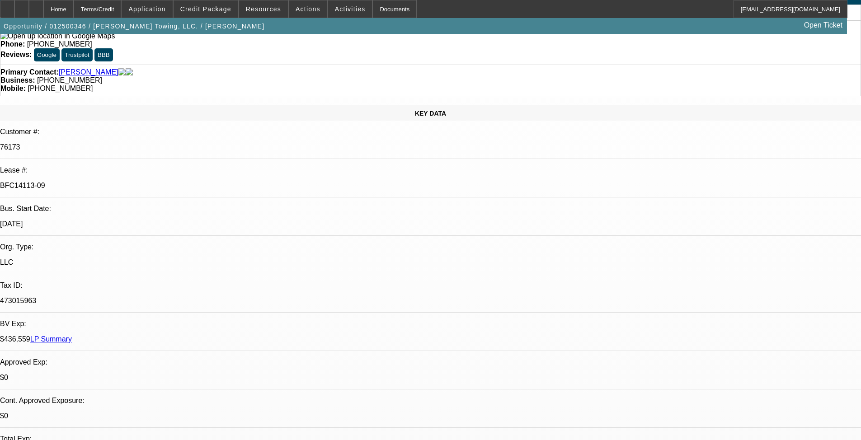
select select "0"
select select "2"
select select "0.1"
select select "4"
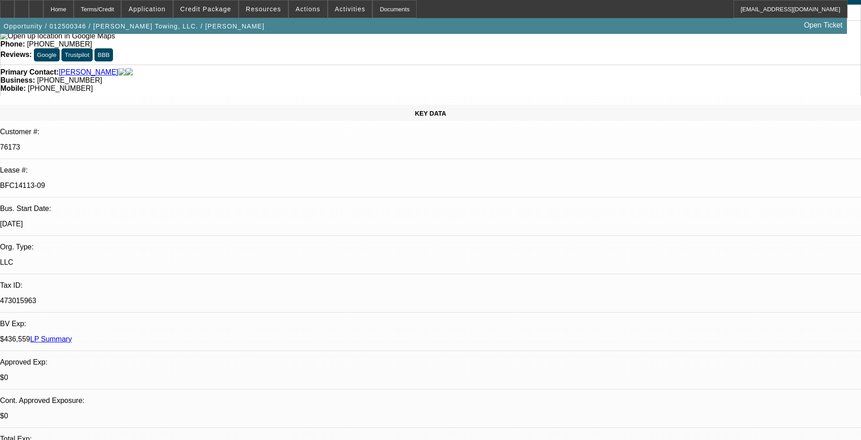
select select "0"
select select "2"
select select "0.1"
select select "4"
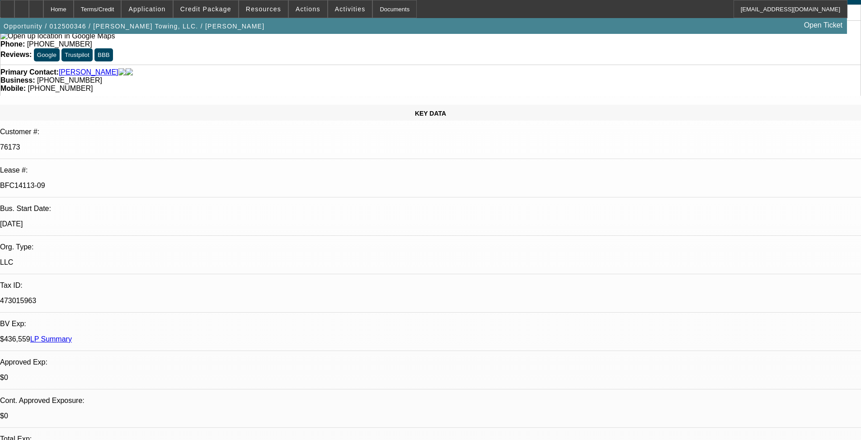
select select "0"
select select "0.1"
select select "4"
select select "0"
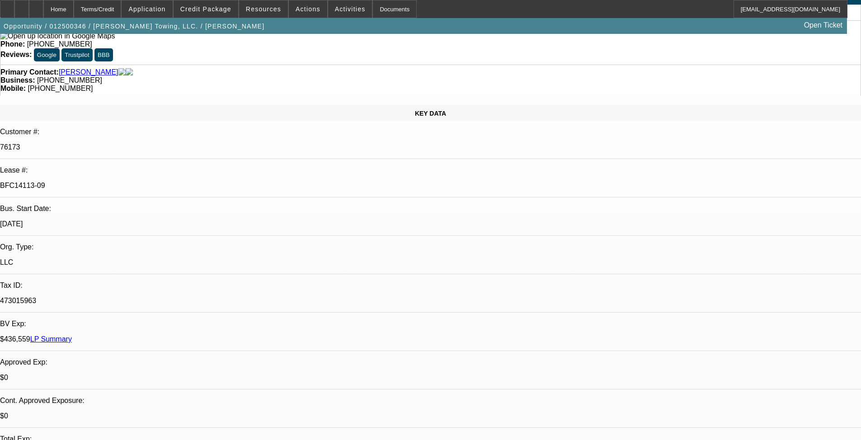
select select "2"
select select "0.1"
select select "4"
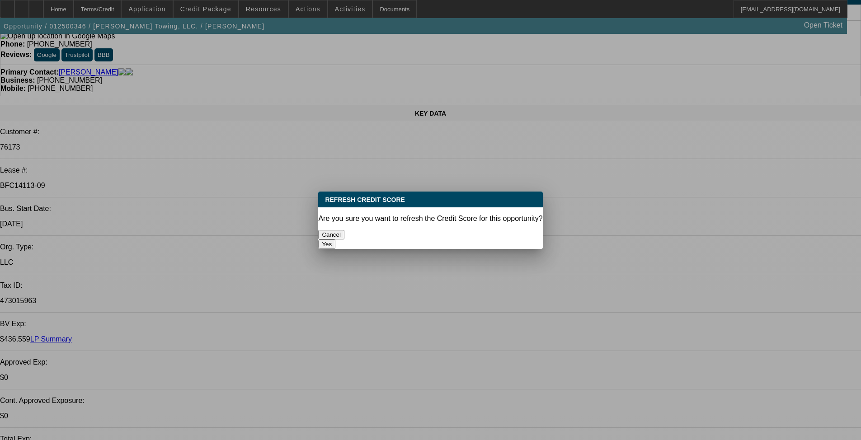
scroll to position [0, 0]
click at [336, 240] on button "Yes" at bounding box center [326, 244] width 17 height 9
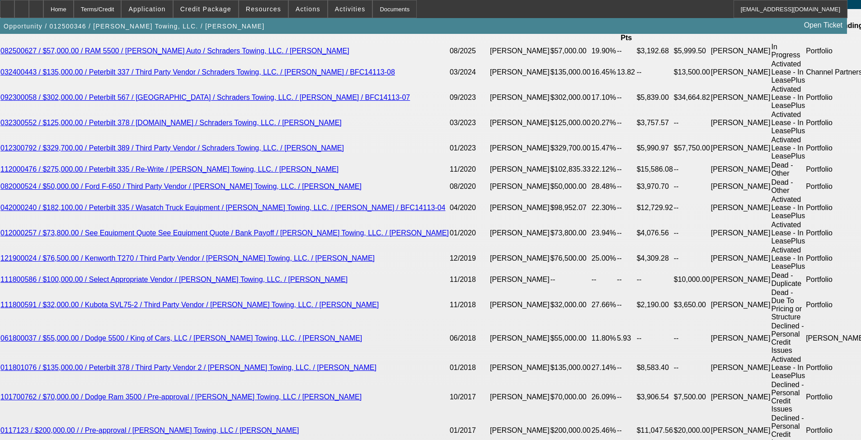
scroll to position [1527, 0]
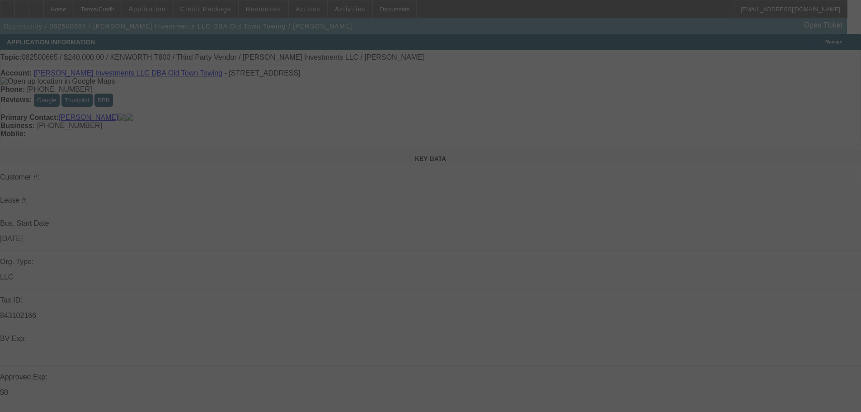
select select "0"
select select "2"
select select "0.1"
select select "4"
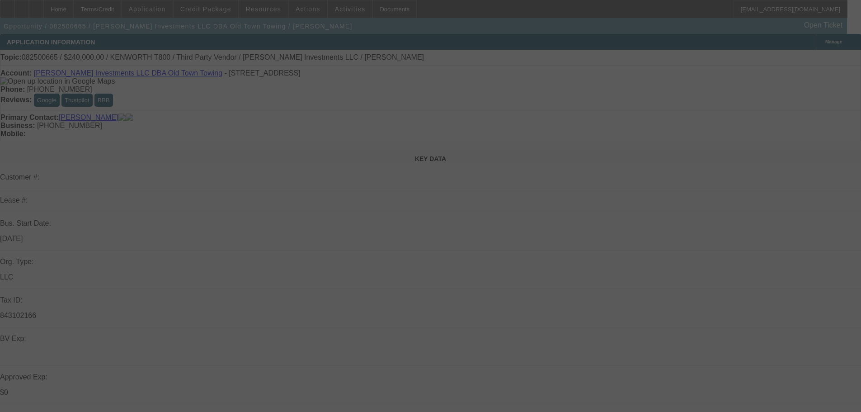
select select "0"
select select "0.1"
select select "4"
select select "0"
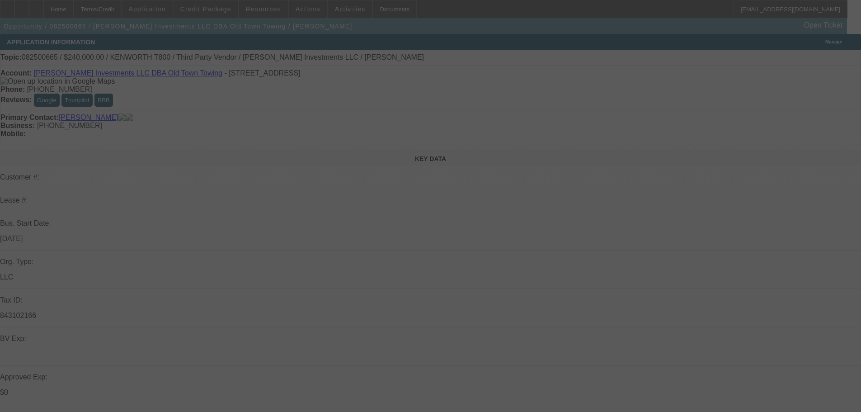
select select "0"
select select "0.1"
select select "4"
select select "0"
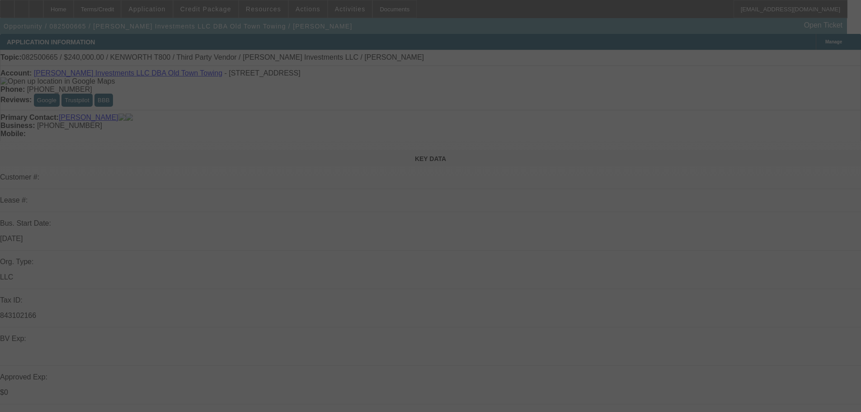
select select "2"
select select "0.1"
select select "4"
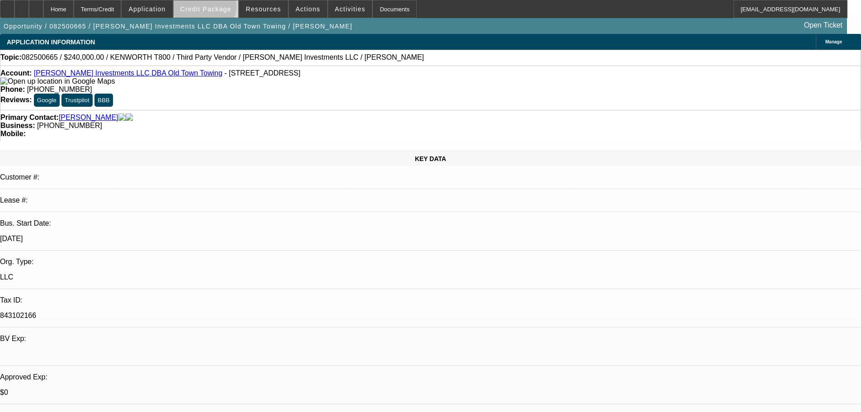
click at [219, 8] on span "Credit Package" at bounding box center [205, 8] width 51 height 7
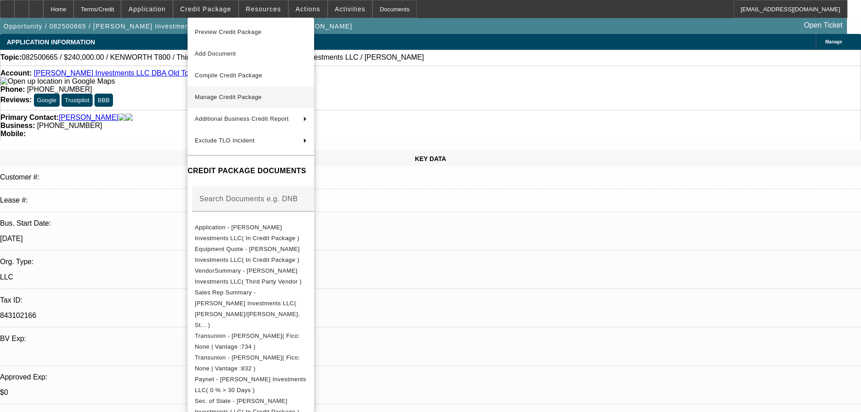
click at [231, 97] on span "Manage Credit Package" at bounding box center [228, 97] width 67 height 7
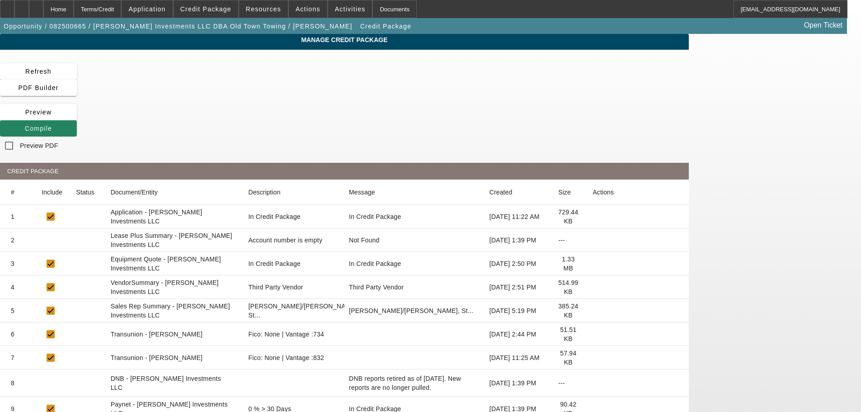
click at [593, 240] on icon at bounding box center [593, 240] width 0 height 0
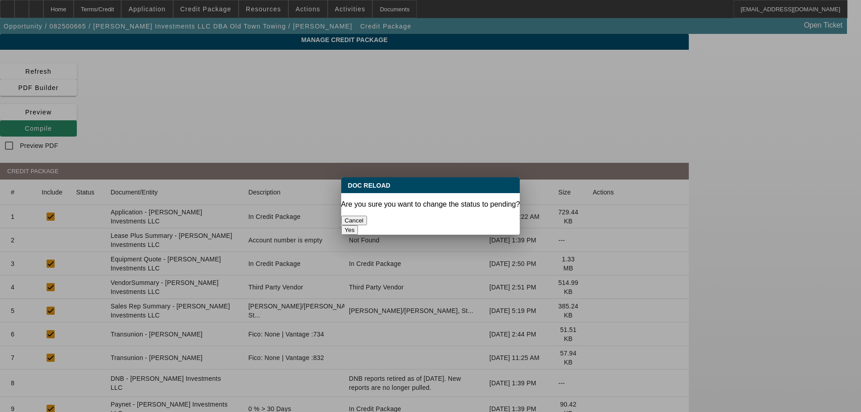
click at [359, 225] on button "Yes" at bounding box center [349, 229] width 17 height 9
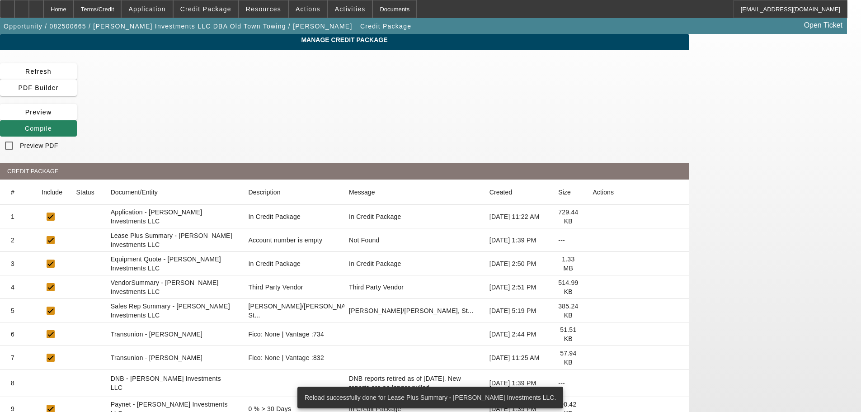
click at [593, 287] on icon at bounding box center [593, 287] width 0 height 0
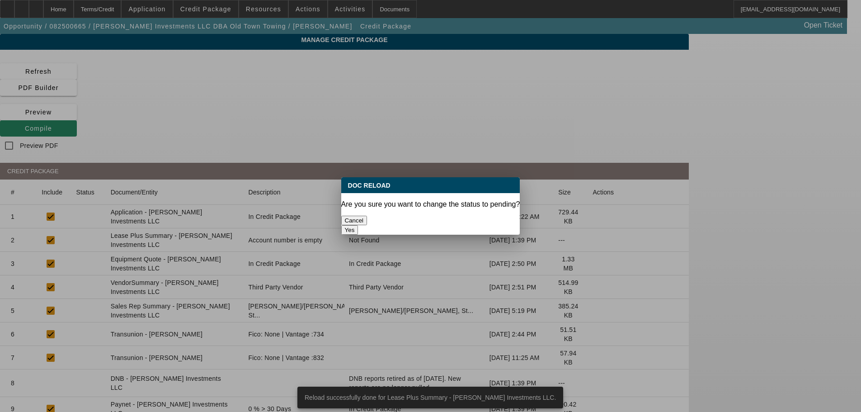
click at [359, 225] on button "Yes" at bounding box center [349, 229] width 17 height 9
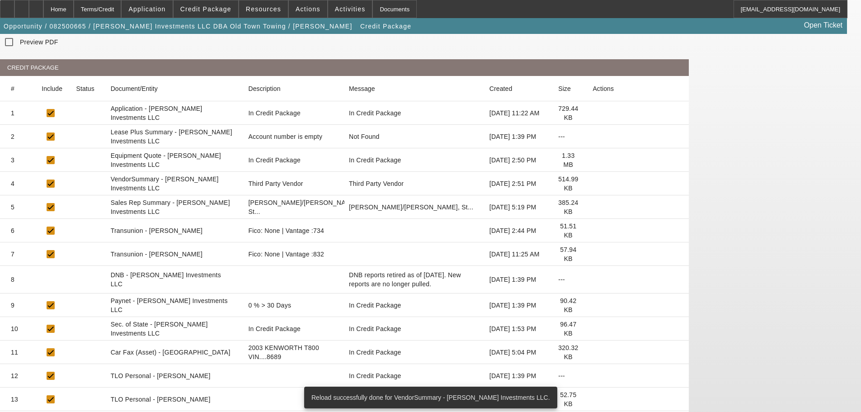
scroll to position [136, 0]
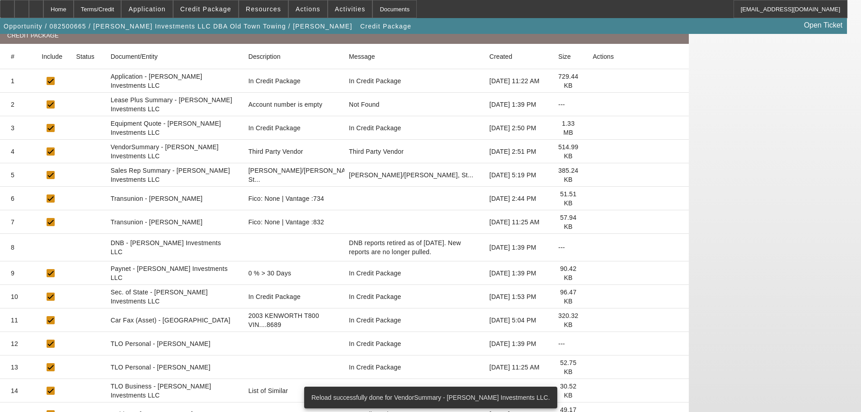
click at [593, 297] on icon at bounding box center [593, 297] width 0 height 0
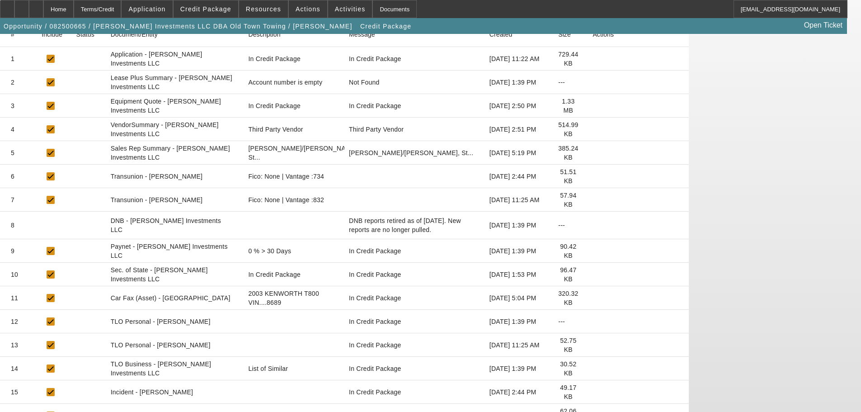
scroll to position [170, 0]
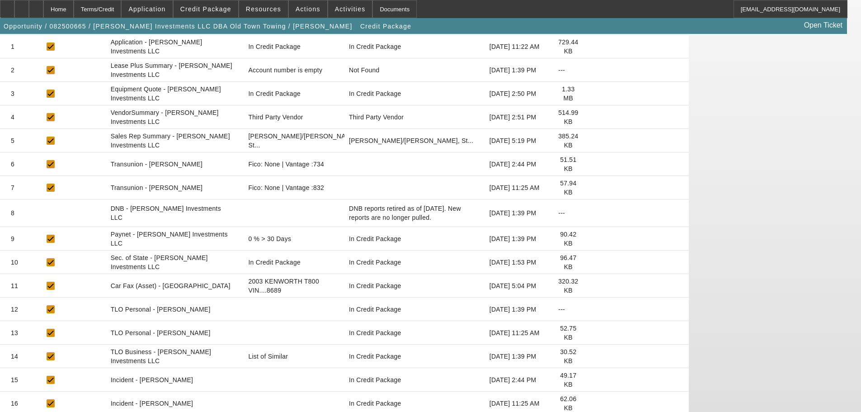
click at [593, 356] on icon at bounding box center [593, 356] width 0 height 0
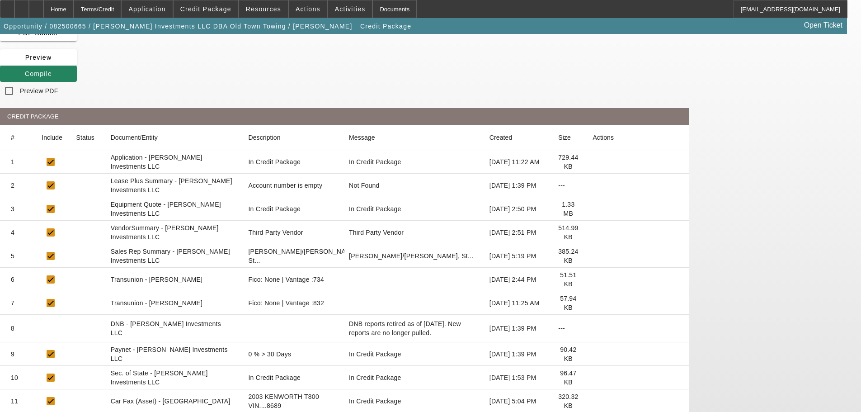
scroll to position [0, 0]
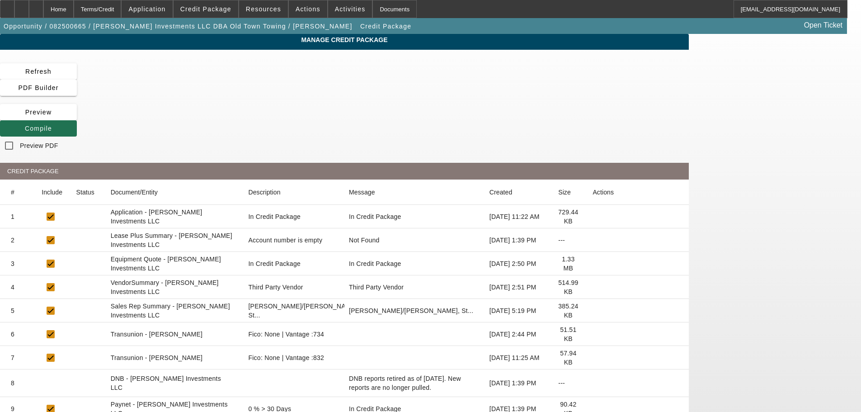
click at [77, 118] on span at bounding box center [38, 129] width 77 height 22
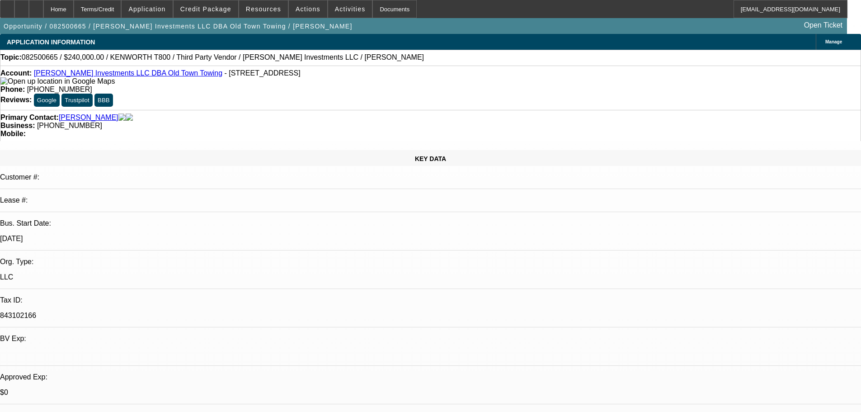
select select "0"
select select "2"
select select "0.1"
select select "4"
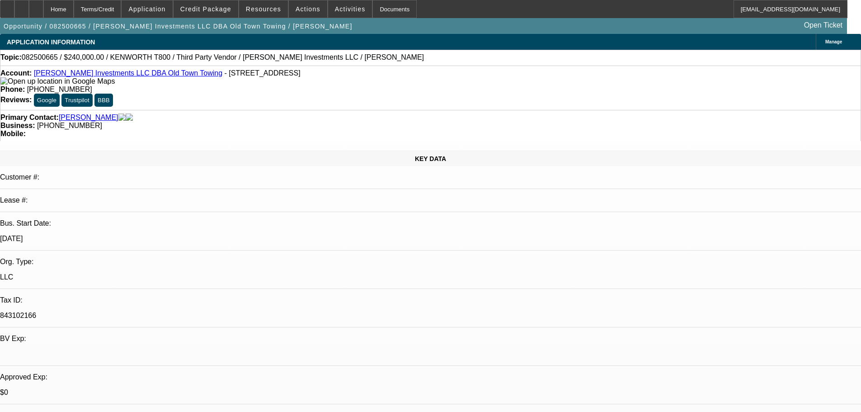
select select "0"
select select "0.1"
select select "4"
select select "0"
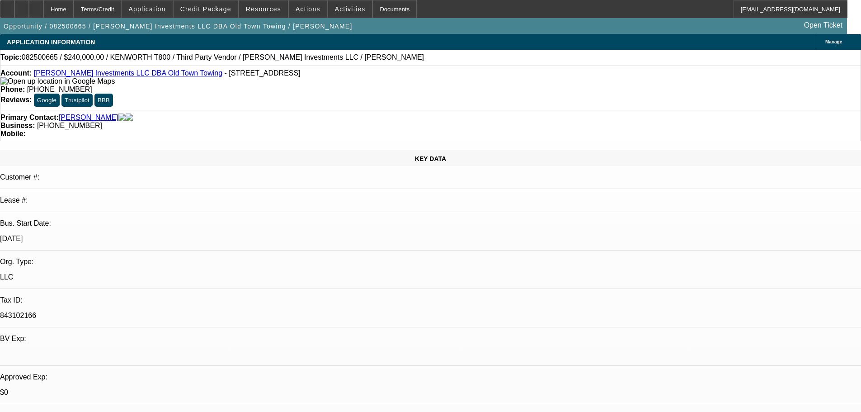
select select "0"
select select "0.1"
select select "4"
select select "0"
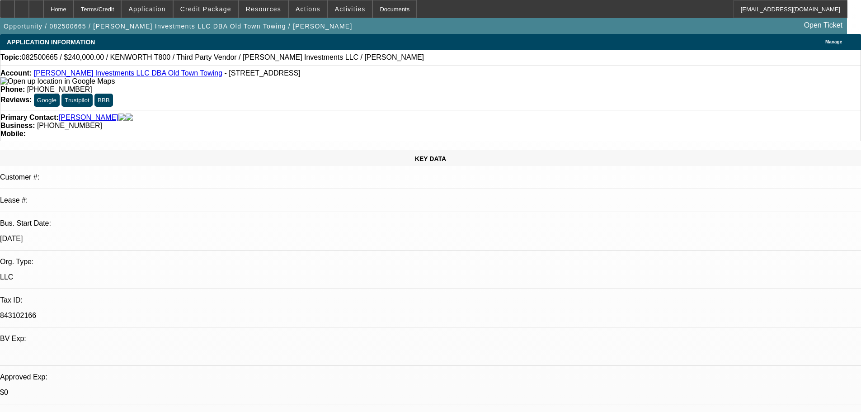
select select "2"
select select "0.1"
select select "4"
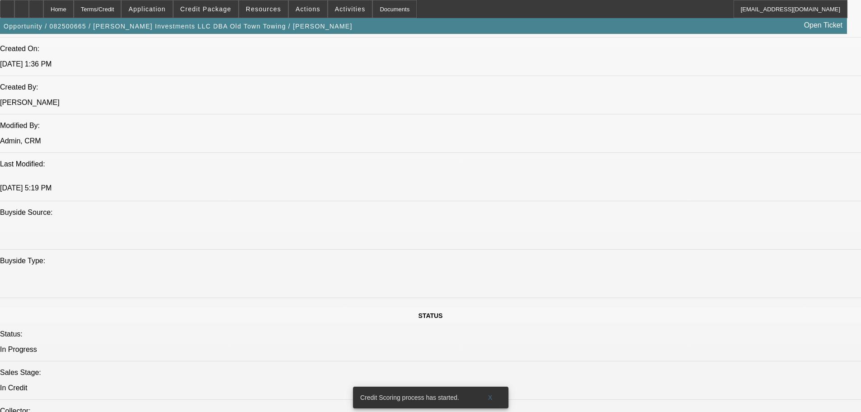
scroll to position [696, 0]
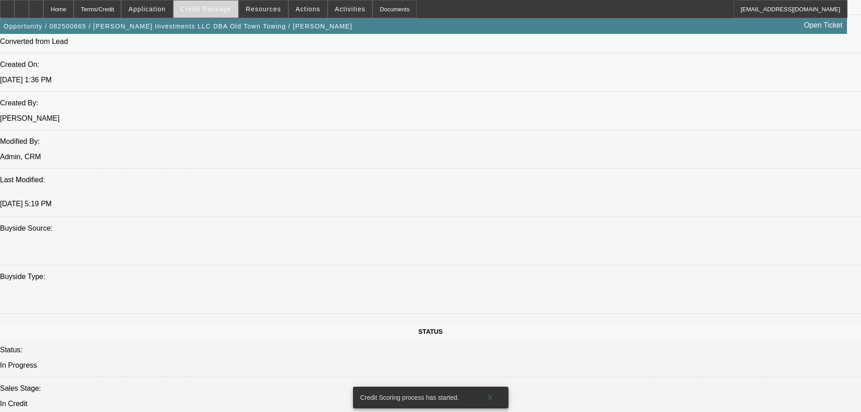
click at [219, 5] on span "Credit Package" at bounding box center [205, 8] width 51 height 7
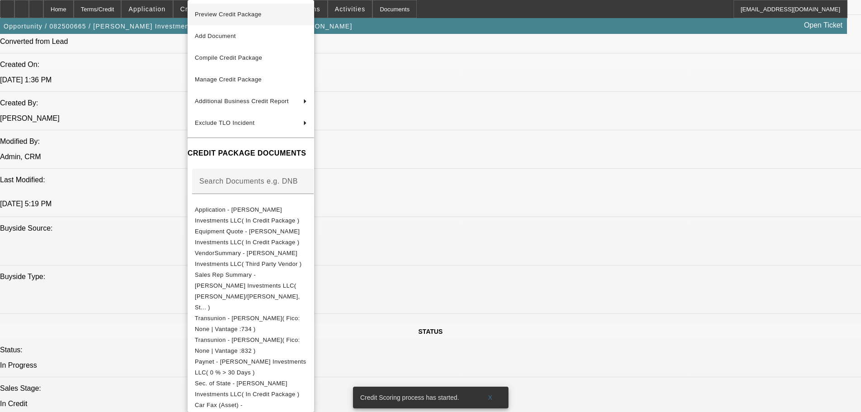
click at [224, 16] on span "Preview Credit Package" at bounding box center [228, 14] width 67 height 7
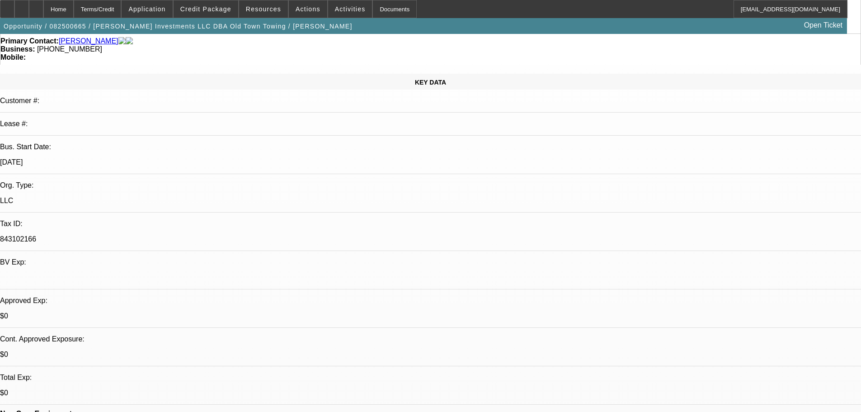
scroll to position [136, 0]
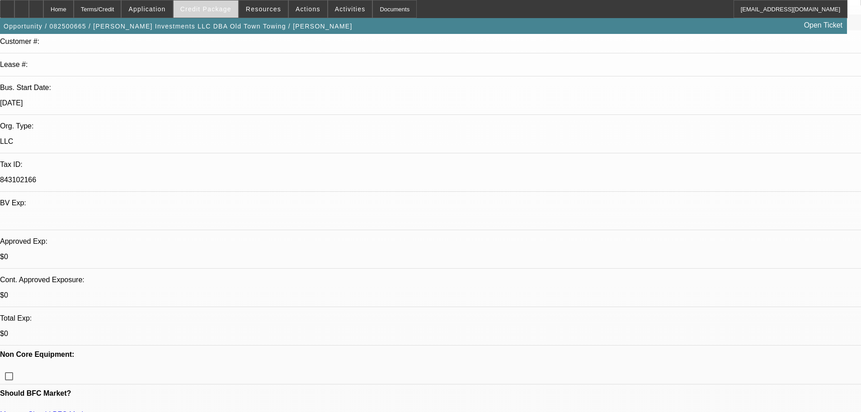
click at [223, 11] on span "Credit Package" at bounding box center [205, 8] width 51 height 7
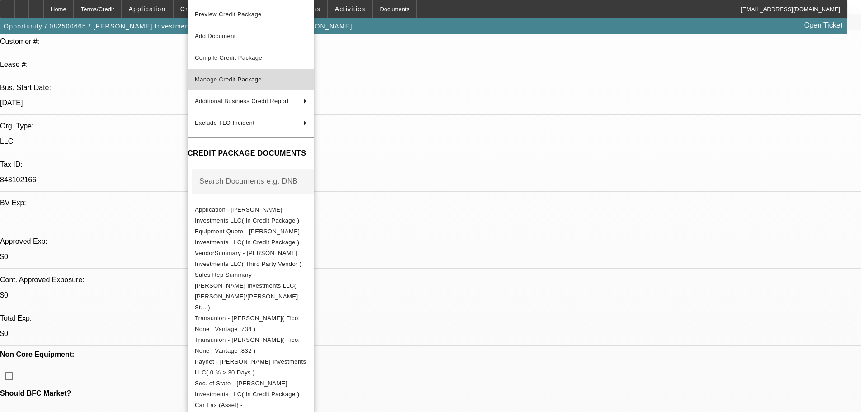
click at [229, 80] on span "Manage Credit Package" at bounding box center [228, 79] width 67 height 7
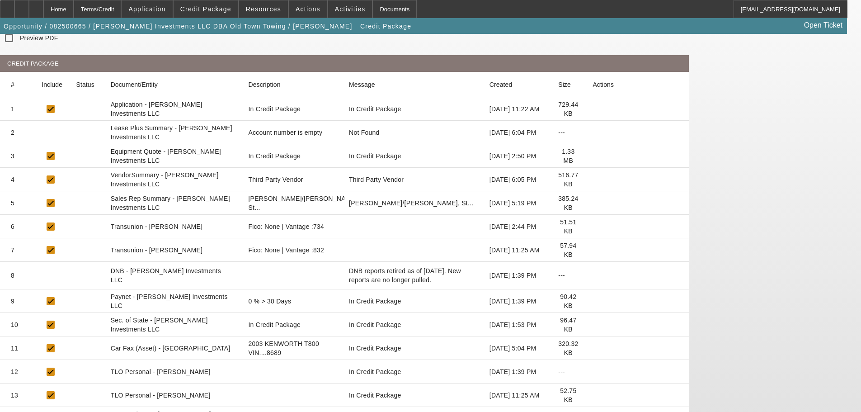
scroll to position [170, 0]
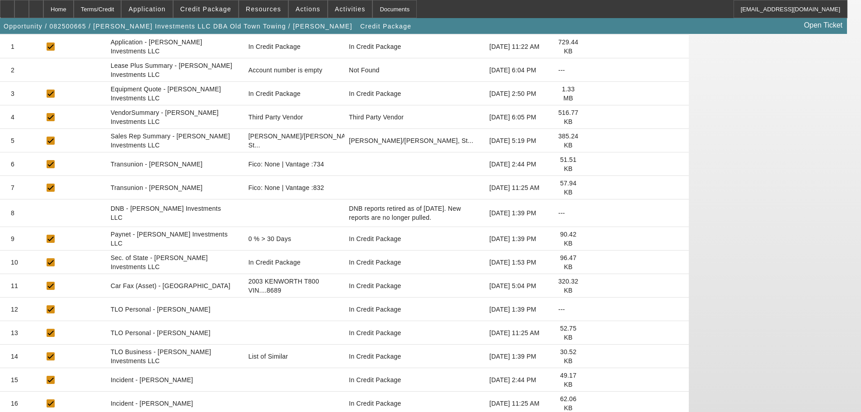
click at [593, 309] on icon at bounding box center [593, 309] width 0 height 0
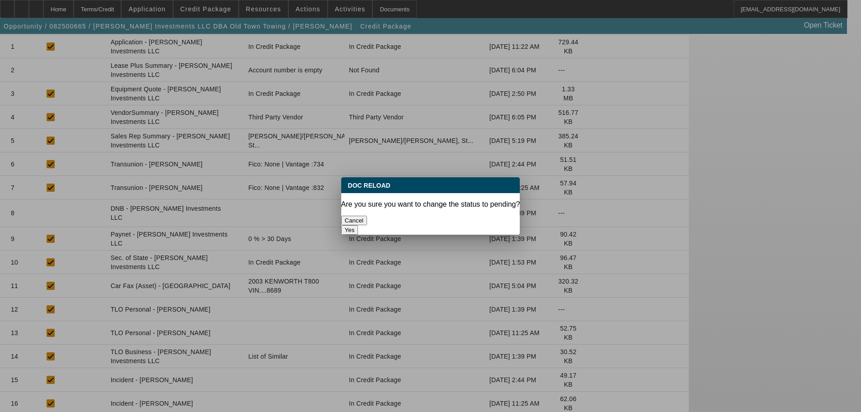
click at [359, 225] on button "Yes" at bounding box center [349, 229] width 17 height 9
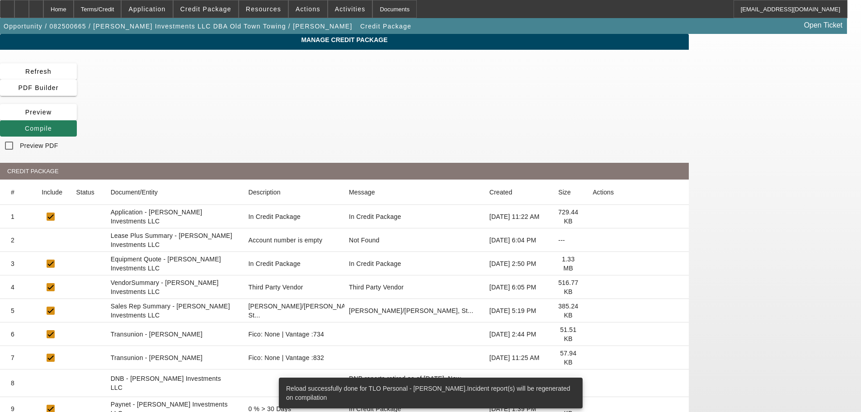
click at [52, 125] on span "Compile" at bounding box center [38, 128] width 27 height 7
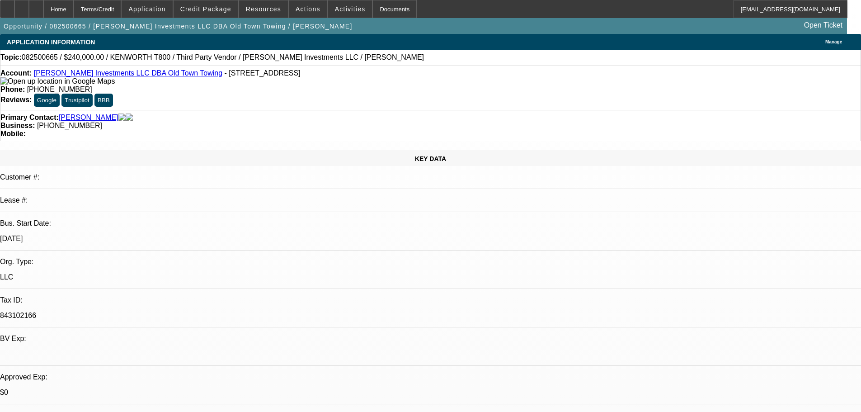
select select "0"
select select "2"
select select "0.1"
select select "4"
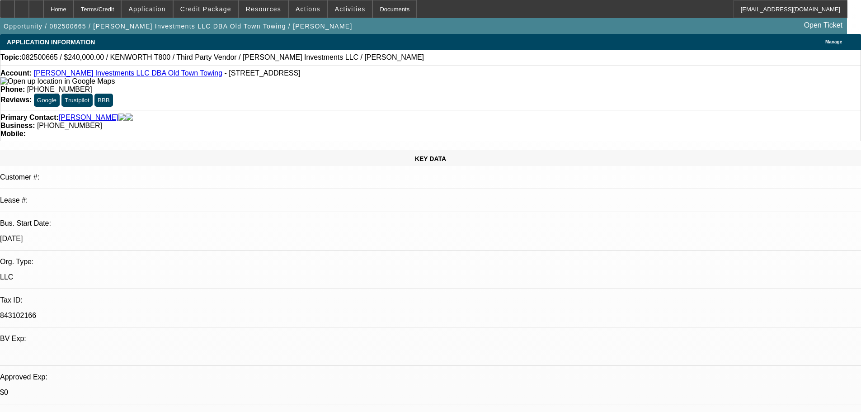
select select "0"
select select "0.1"
select select "4"
select select "0"
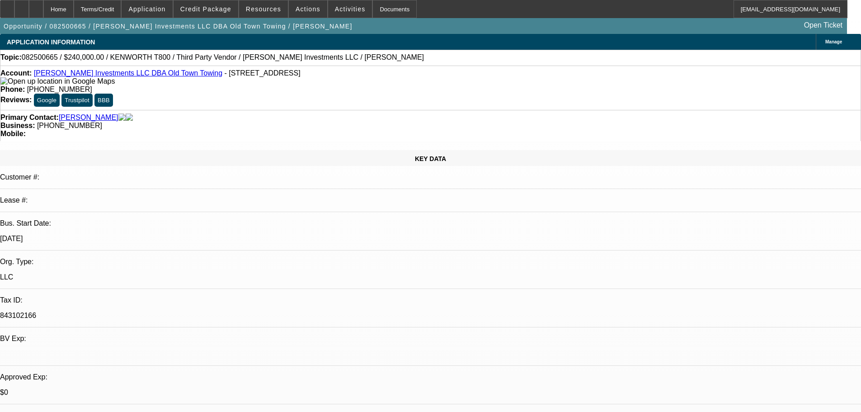
select select "0"
select select "0.1"
select select "4"
select select "0"
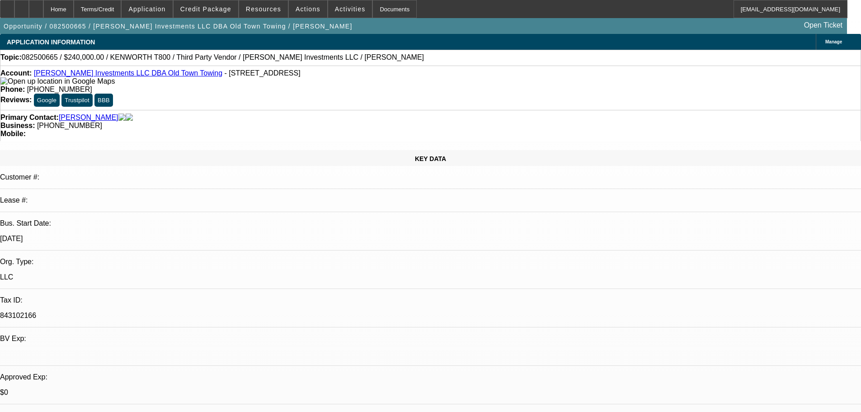
select select "2"
select select "0.1"
select select "4"
click at [226, 13] on span at bounding box center [206, 9] width 65 height 22
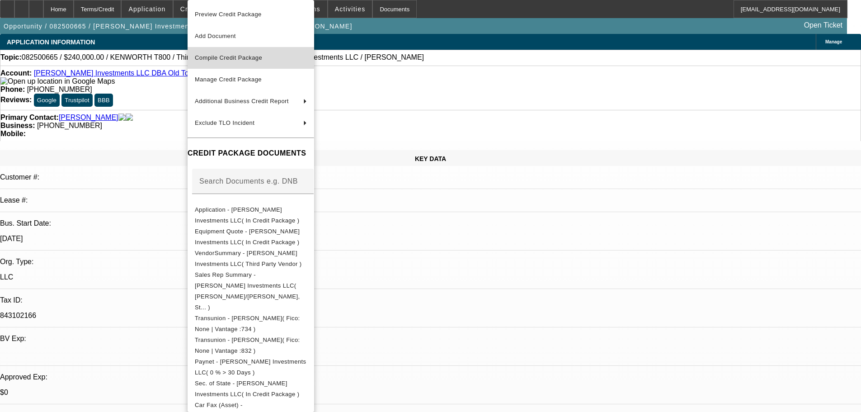
click at [226, 61] on span "Compile Credit Package" at bounding box center [251, 57] width 112 height 11
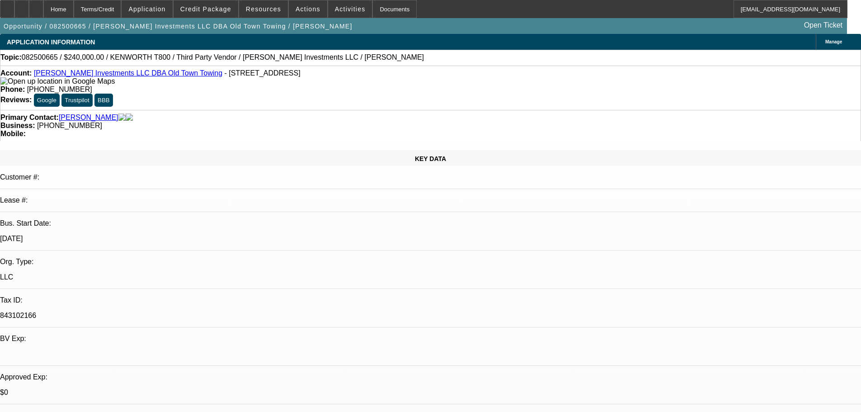
select select "0"
select select "2"
select select "0.1"
select select "4"
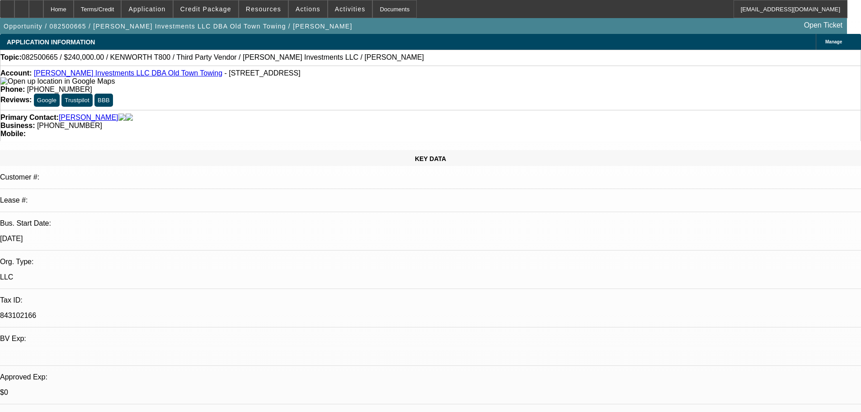
select select "0"
select select "0.1"
select select "4"
select select "0"
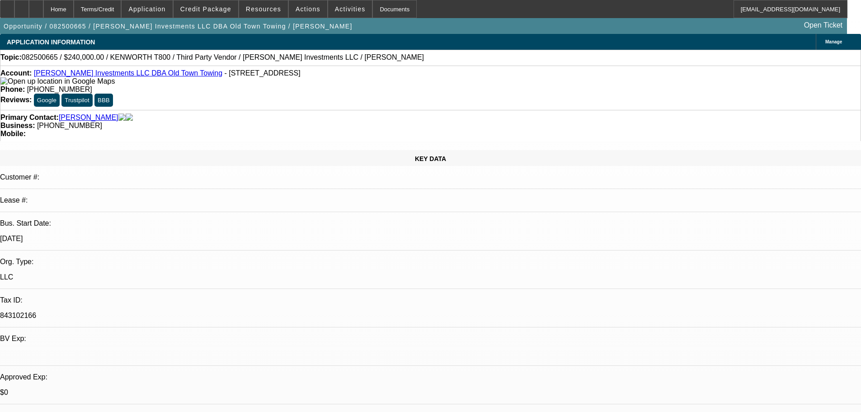
select select "0"
select select "0.1"
select select "4"
select select "0"
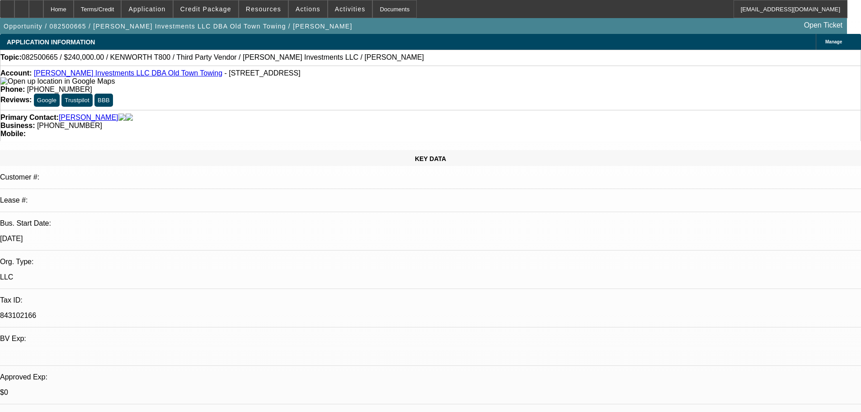
select select "2"
select select "0.1"
select select "4"
click at [221, 8] on span "Credit Package" at bounding box center [205, 8] width 51 height 7
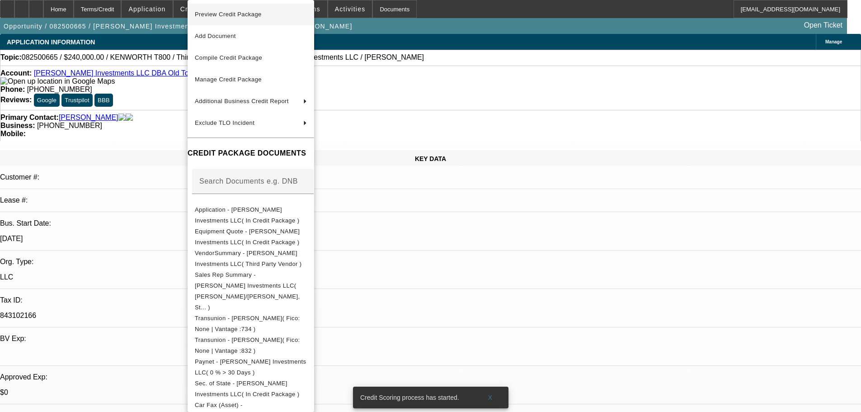
click at [224, 19] on span "Preview Credit Package" at bounding box center [251, 14] width 112 height 11
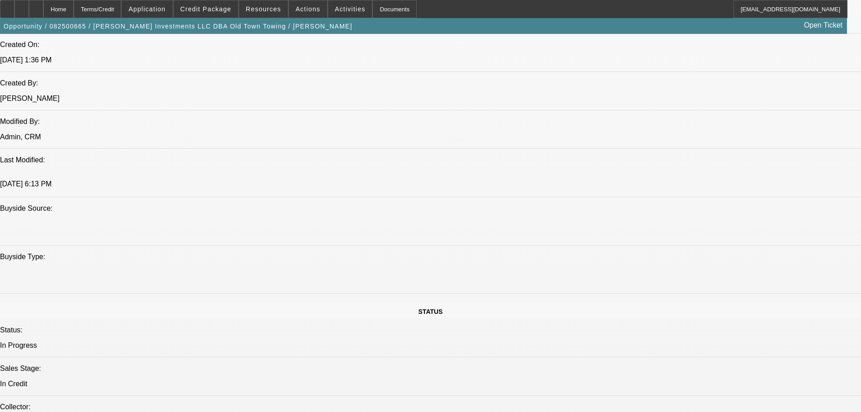
scroll to position [814, 0]
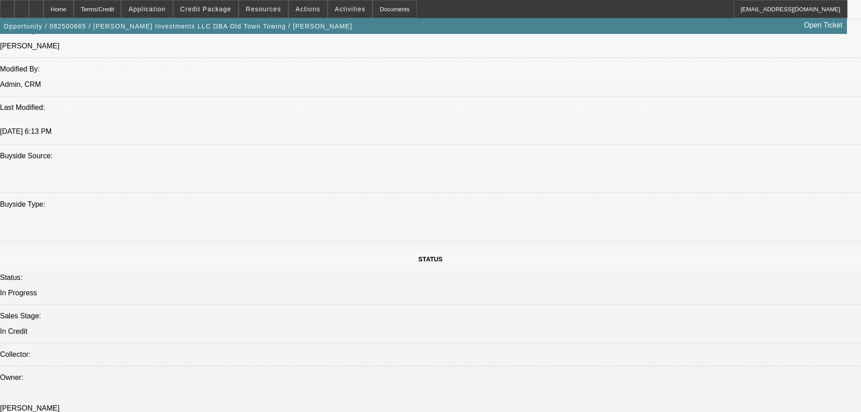
paste textarea "22 YEAR OLD TRUCK; MILEAGE MIGHT BE OVER 1MM MILES FOR A TRUCK THIS OLD; NABIL …"
type textarea "22 YEAR OLD TRUCK; MILEAGE MIGHT BE OVER 1MM MILES FOR A TRUCK THIS OLD; NABIL …"
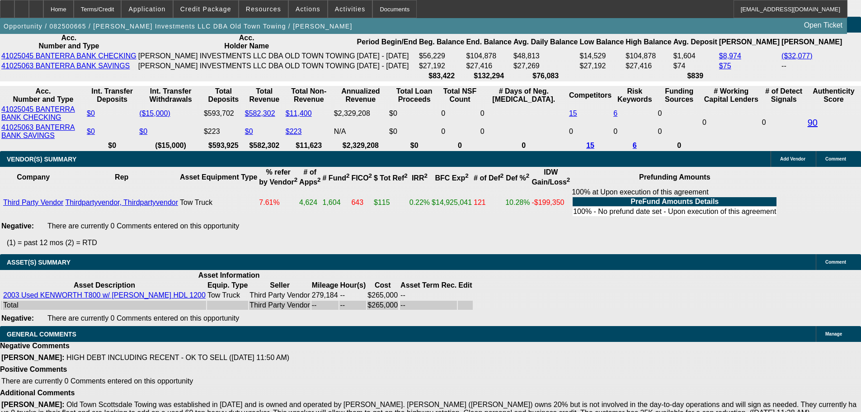
scroll to position [1759, 0]
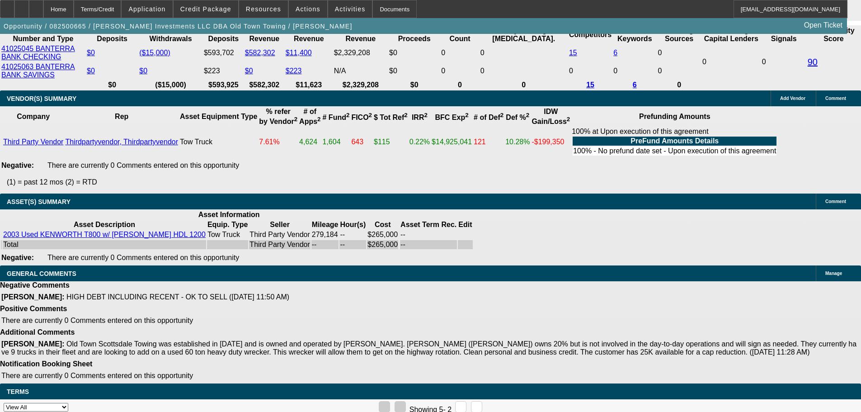
select select "5"
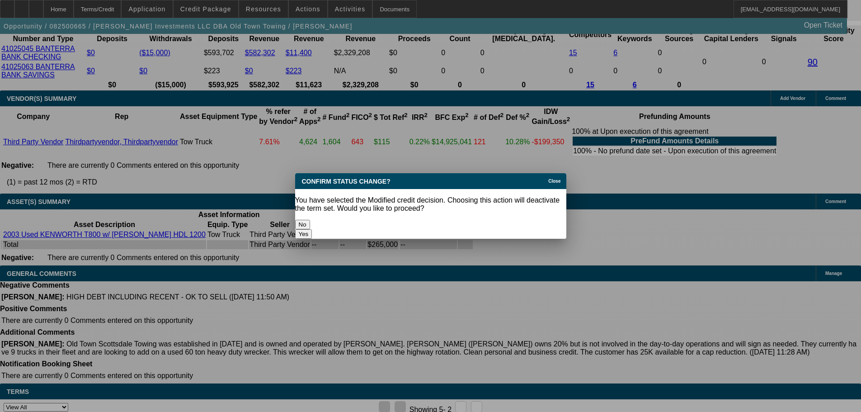
scroll to position [0, 0]
click at [312, 229] on button "Yes" at bounding box center [303, 233] width 17 height 9
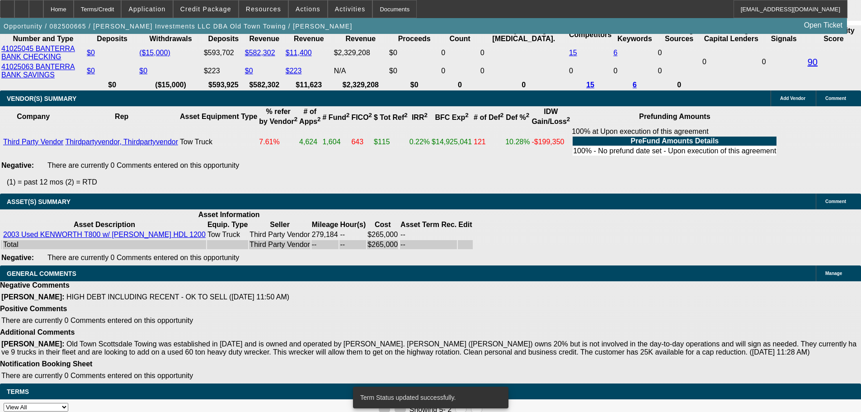
scroll to position [1750, 0]
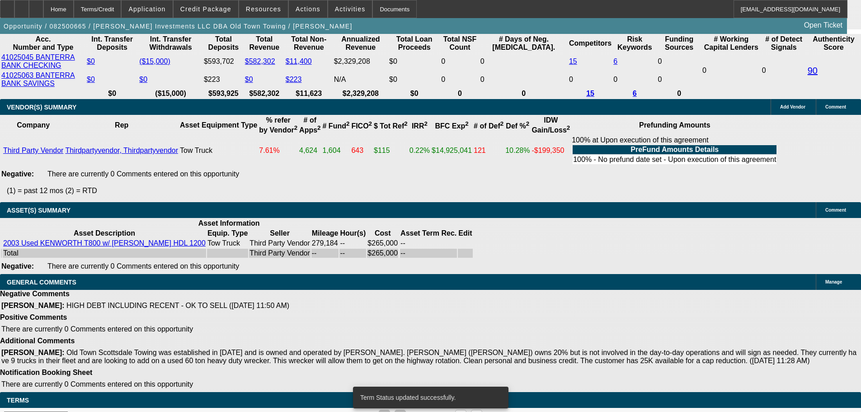
select select "0"
select select "2"
select select "0.1"
select select "4"
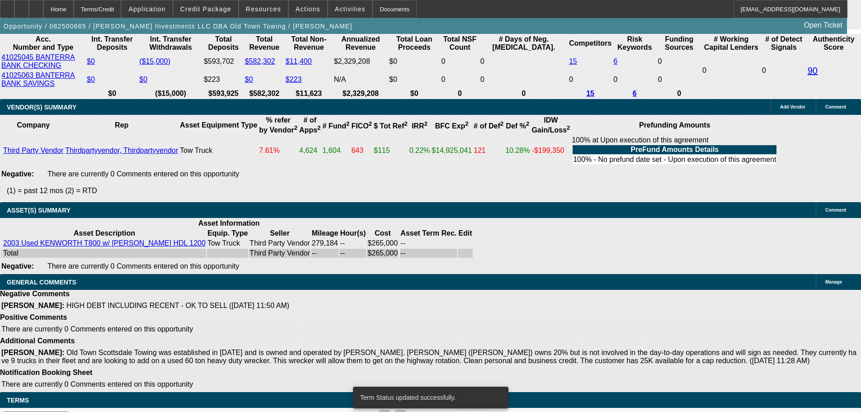
select select "0"
select select "2"
select select "0.1"
select select "4"
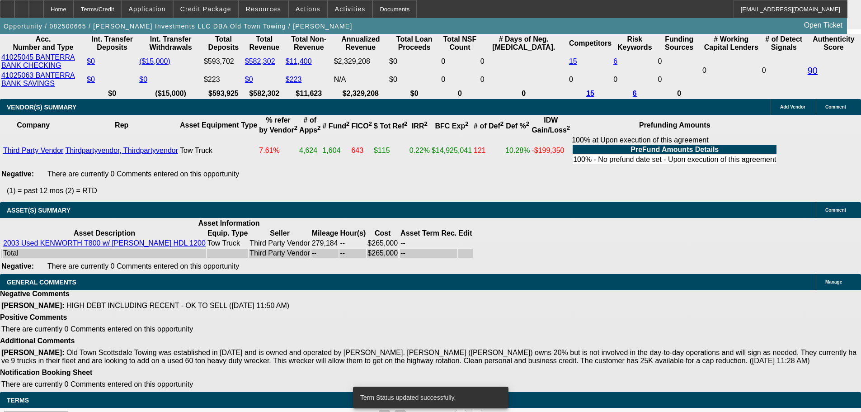
select select "0"
select select "0.1"
select select "4"
select select "0"
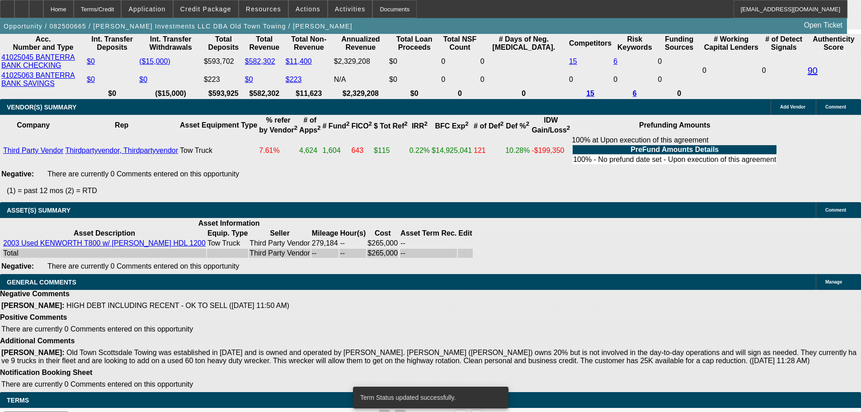
select select "0"
select select "0.1"
select select "4"
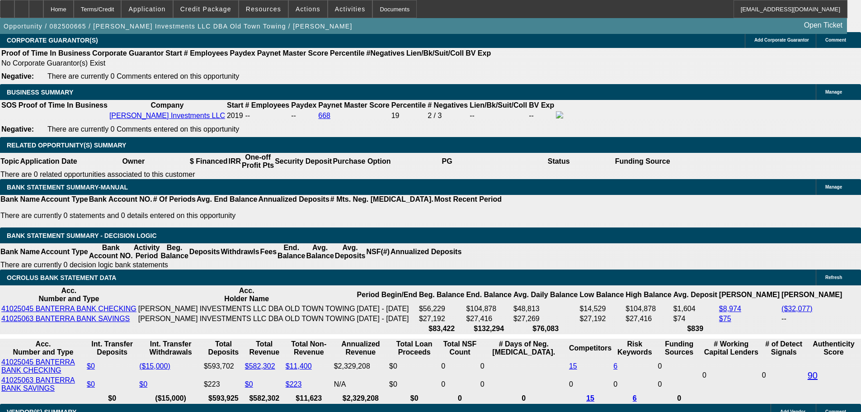
scroll to position [1487, 0]
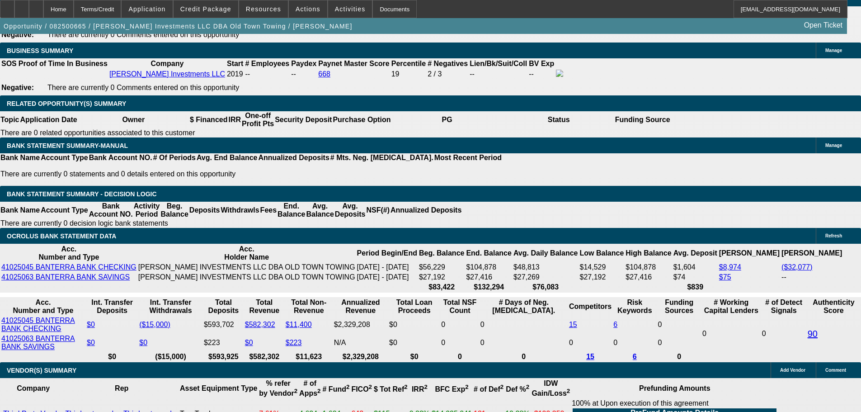
drag, startPoint x: 225, startPoint y: 203, endPoint x: 246, endPoint y: 194, distance: 22.5
type input "4"
type input "UNKNOWN"
type input "4695"
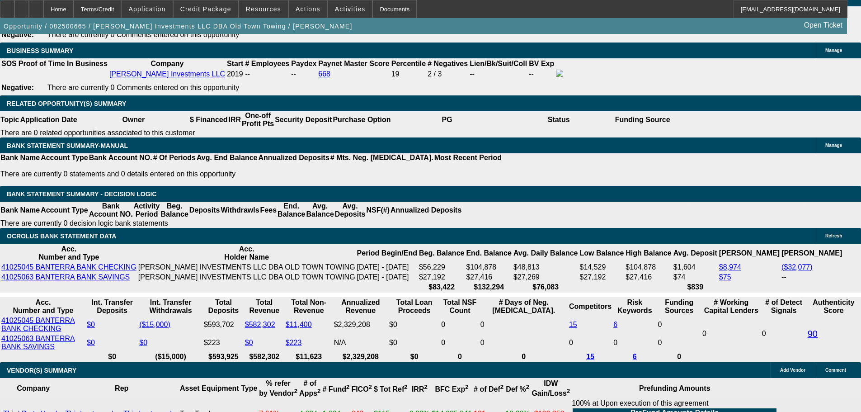
type input "12"
type input "$4,695.00"
drag, startPoint x: 90, startPoint y: 237, endPoint x: 80, endPoint y: 215, distance: 23.7
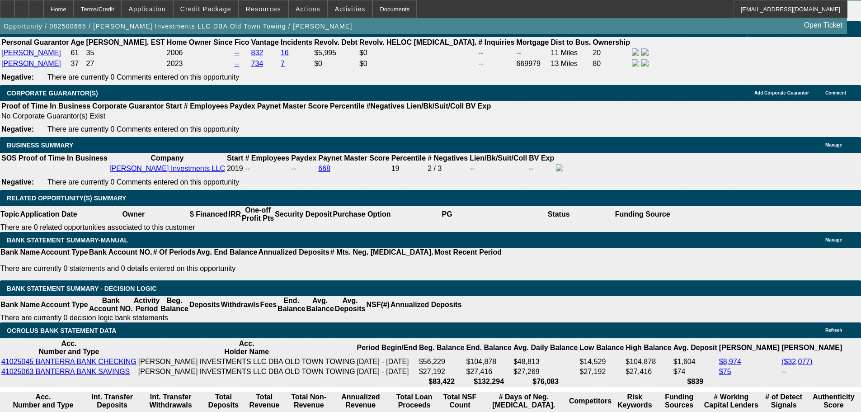
scroll to position [1261, 0]
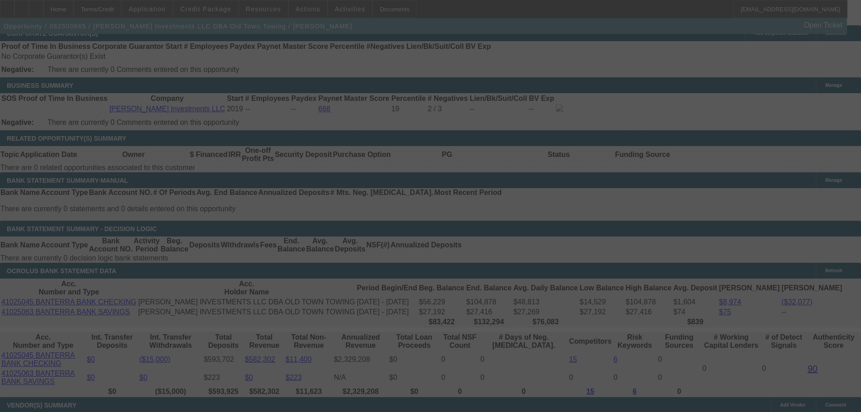
scroll to position [1487, 0]
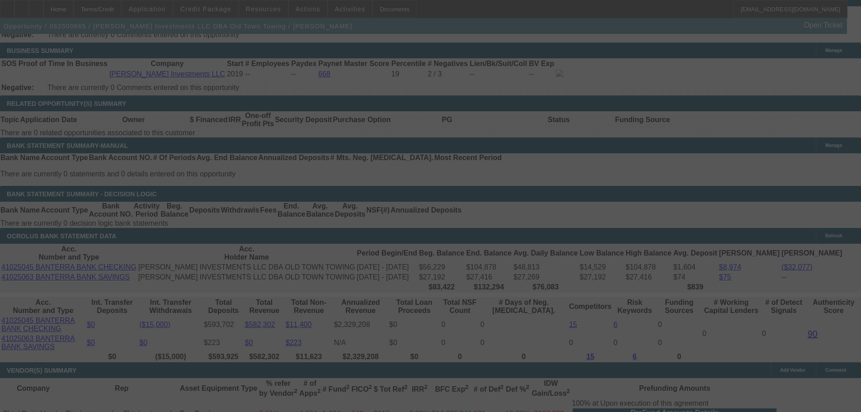
select select "0"
select select "2"
select select "0.1"
select select "4"
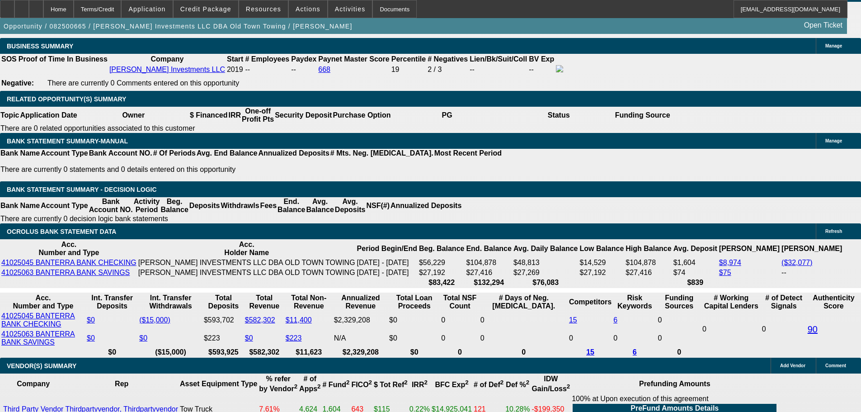
scroll to position [1492, 0]
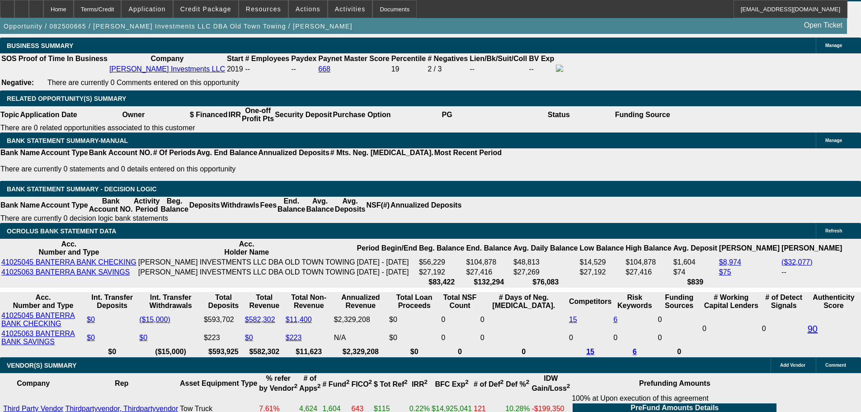
drag, startPoint x: 138, startPoint y: 200, endPoint x: 269, endPoint y: 191, distance: 131.5
type input "4"
type input "UNKNOWN"
type input "4795"
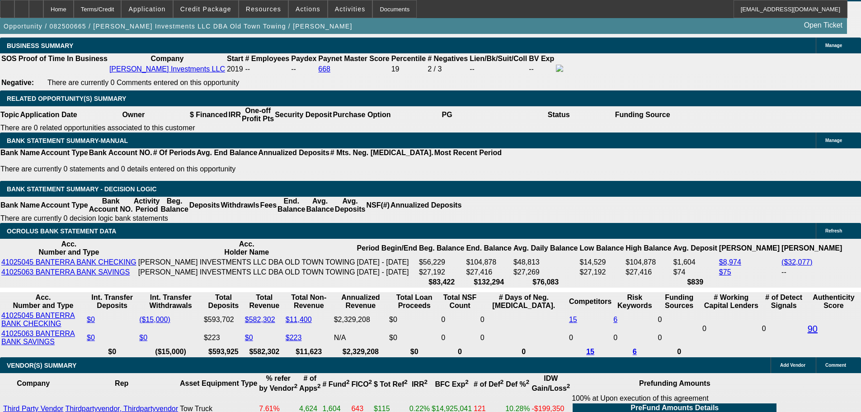
type input "12.8"
drag, startPoint x: 142, startPoint y: 200, endPoint x: 291, endPoint y: 191, distance: 149.0
type input "4"
type input "4895"
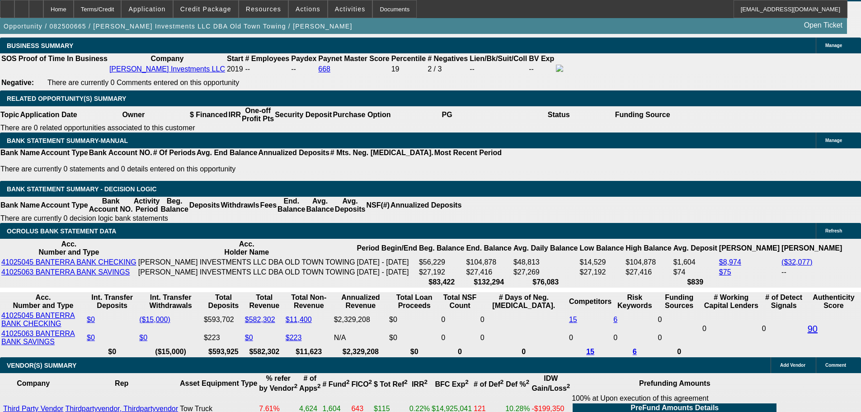
type input "13.6"
type input "$4,895.00"
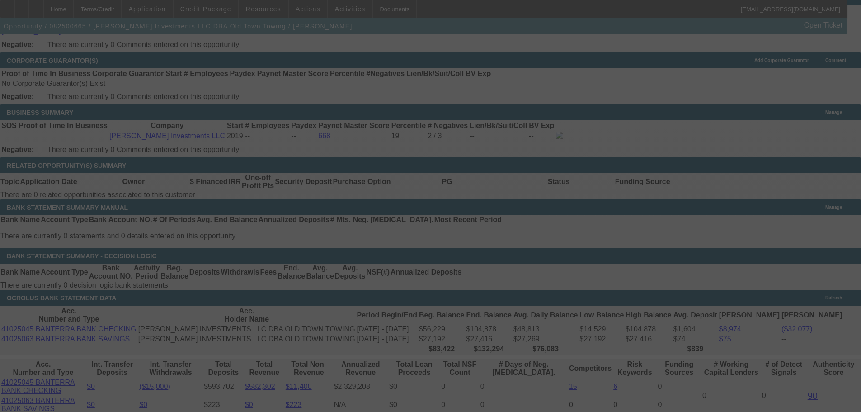
scroll to position [1492, 0]
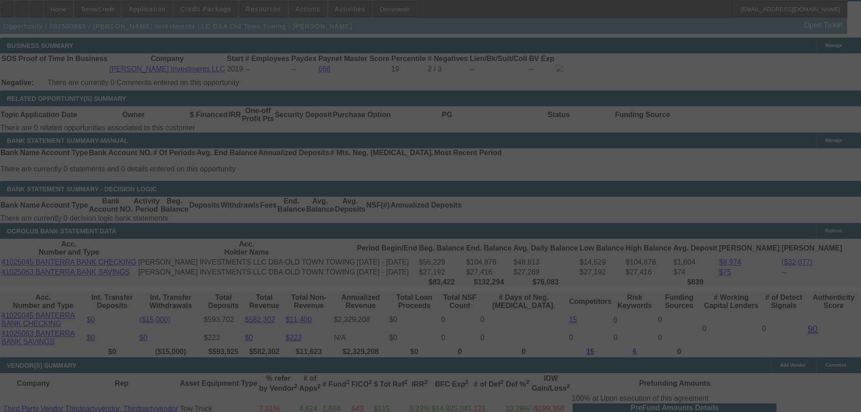
select select "0"
select select "2"
select select "0.1"
select select "4"
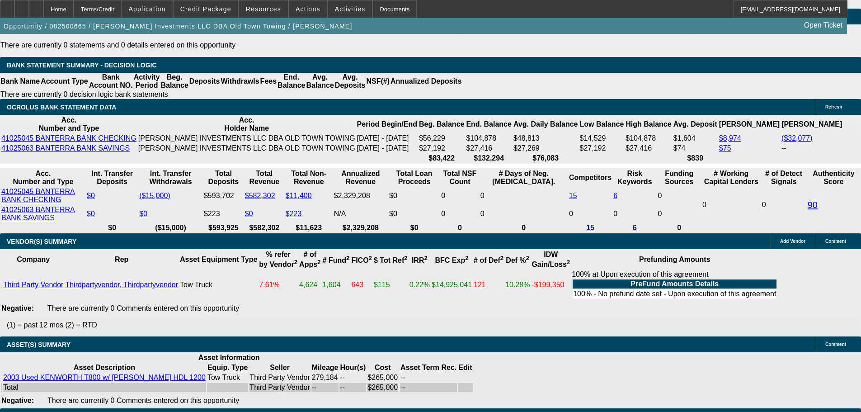
scroll to position [1488, 0]
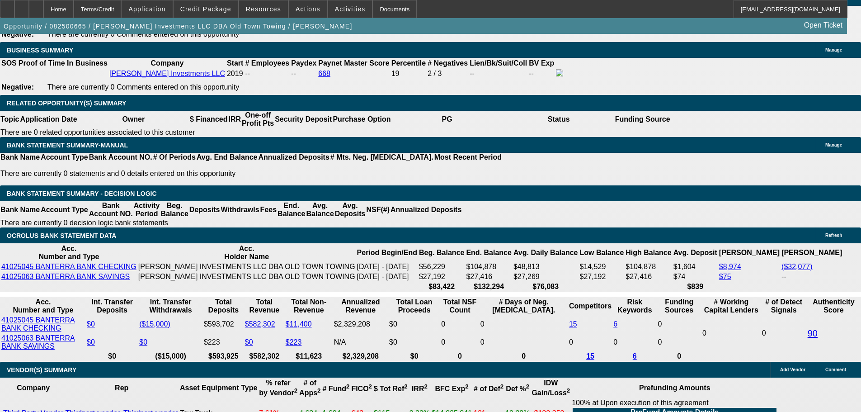
drag, startPoint x: 136, startPoint y: 206, endPoint x: 248, endPoint y: 203, distance: 112.6
type input "4"
type input "UNKNOWN"
type input "4995"
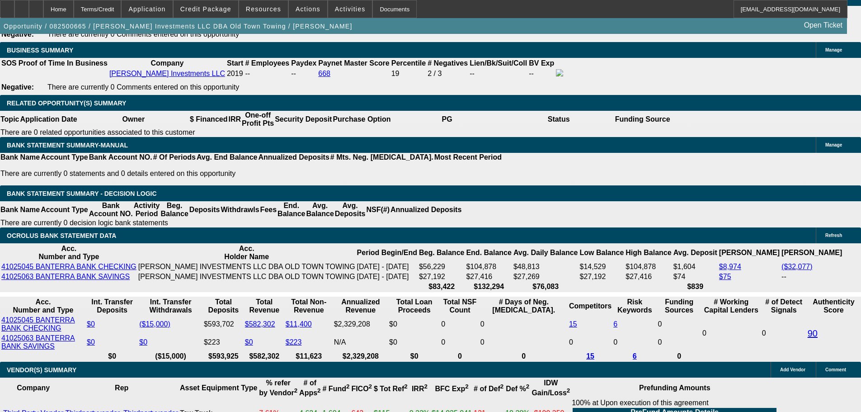
type input "14.4"
type input "$4,995.00"
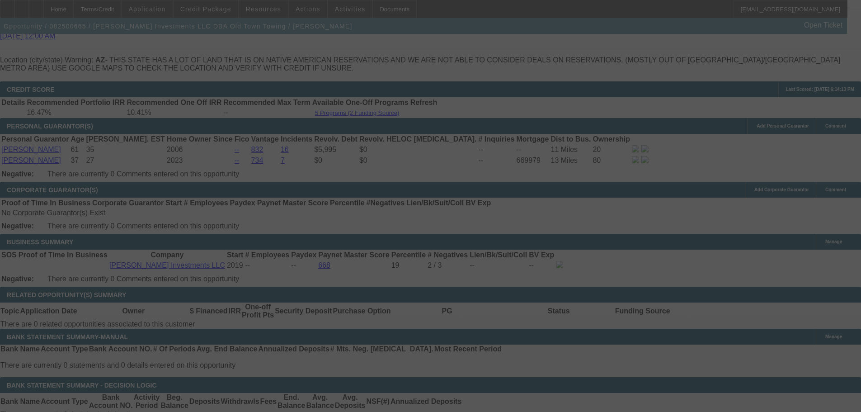
scroll to position [1442, 0]
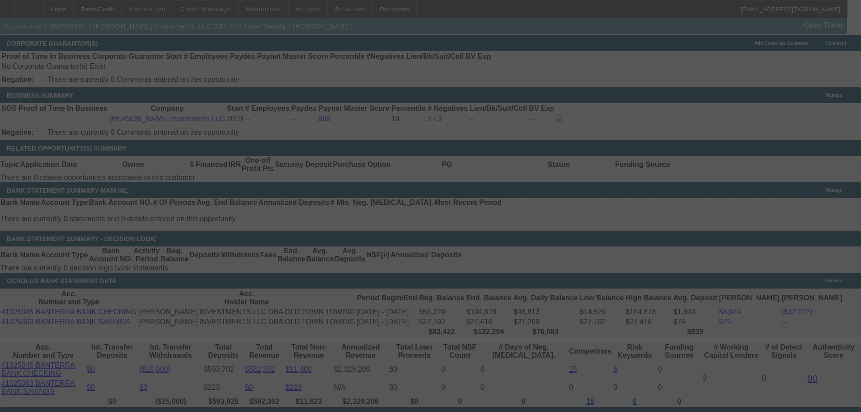
select select "0"
select select "2"
select select "0.1"
select select "4"
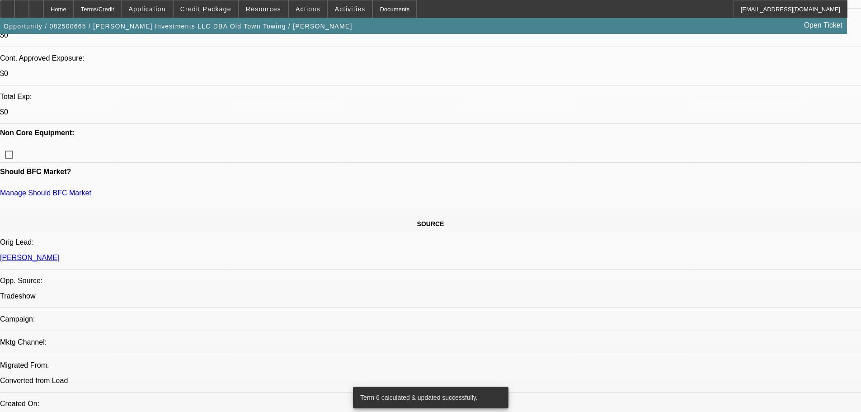
scroll to position [41, 0]
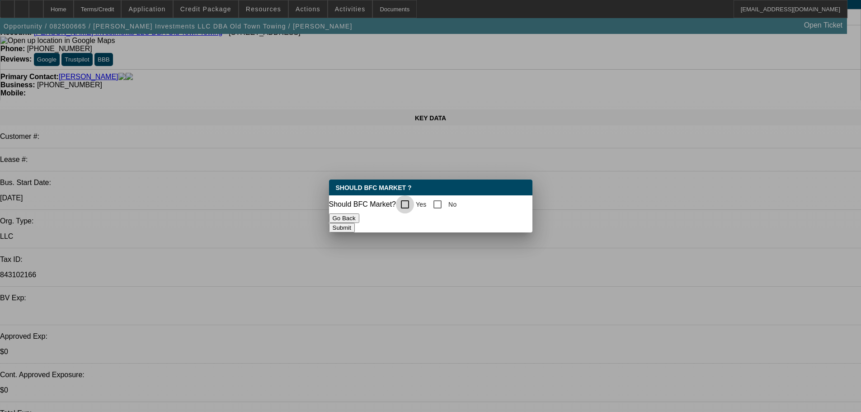
click at [411, 200] on input "Yes" at bounding box center [405, 204] width 18 height 18
checkbox input "true"
click at [355, 227] on button "Submit" at bounding box center [342, 227] width 26 height 9
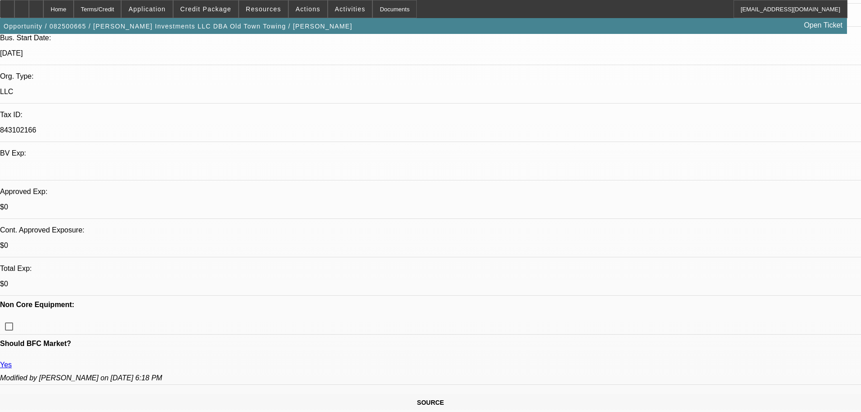
scroll to position [86, 0]
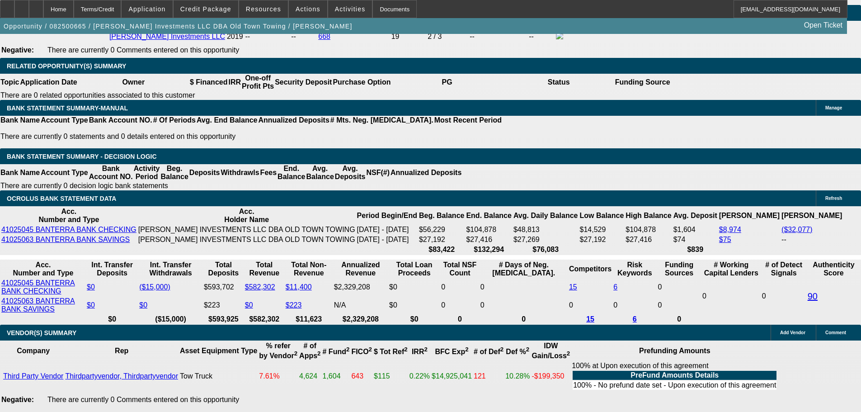
scroll to position [1488, 0]
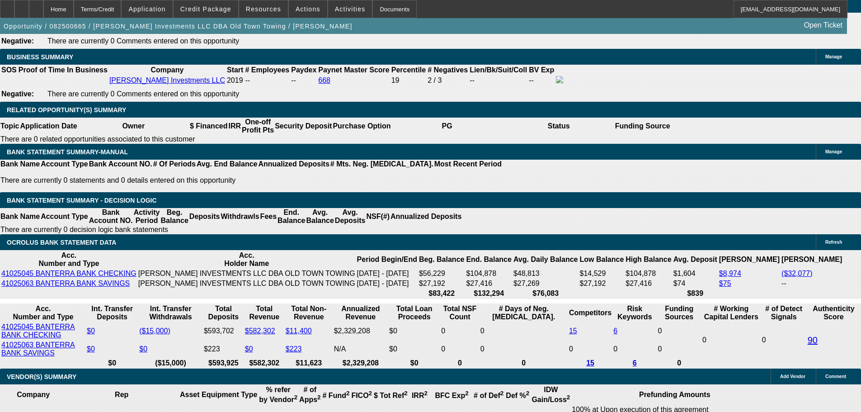
drag, startPoint x: 137, startPoint y: 208, endPoint x: 270, endPoint y: 203, distance: 132.6
type input "48"
type input "UNKNOWN"
type input "4895"
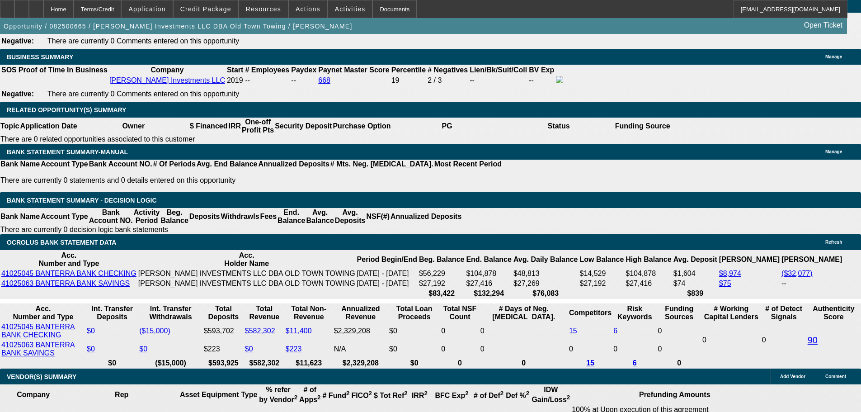
type input "13.6"
type input "$4,895.00"
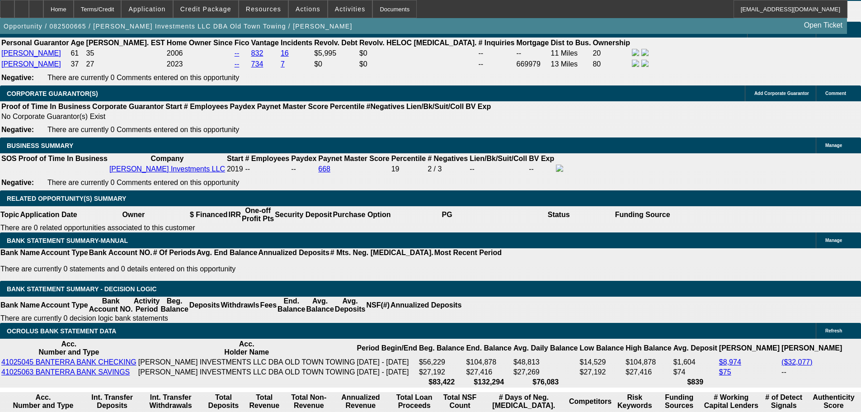
scroll to position [1307, 0]
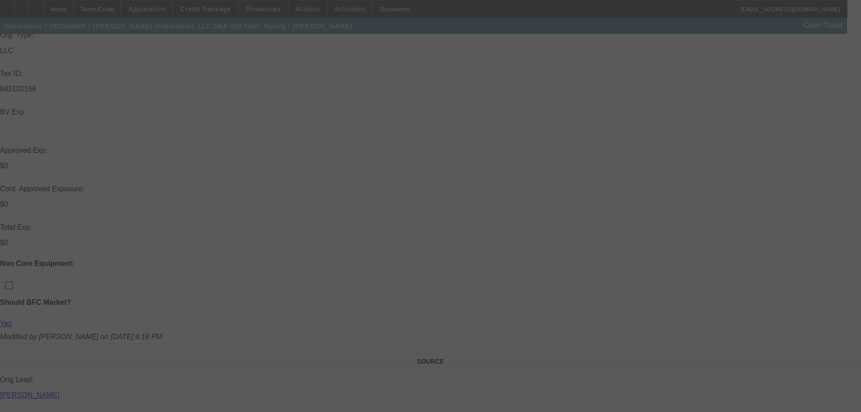
scroll to position [176, 0]
select select "0"
select select "2"
select select "0.1"
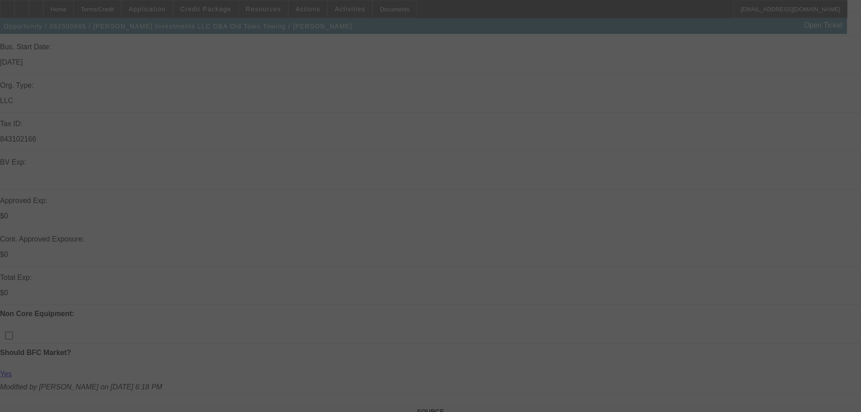
select select "4"
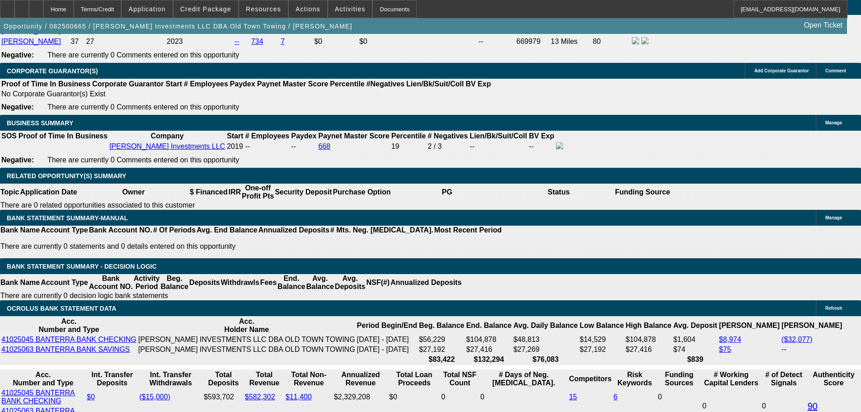
scroll to position [1488, 0]
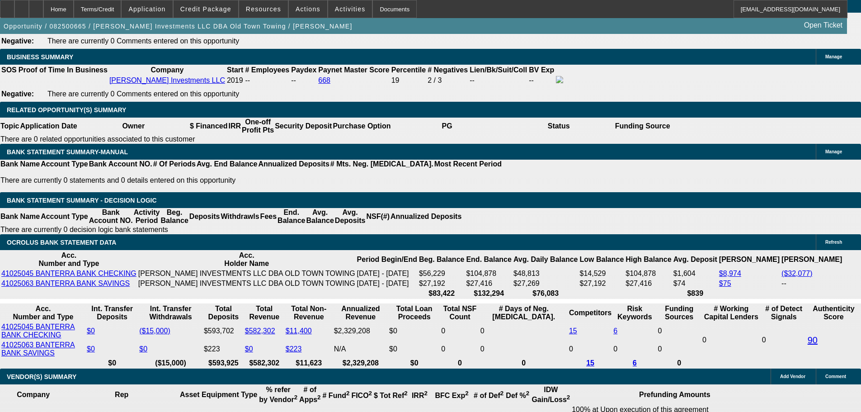
drag, startPoint x: 136, startPoint y: 208, endPoint x: 275, endPoint y: 199, distance: 139.6
type input "4"
type input "UNKNOWN"
type input "4795"
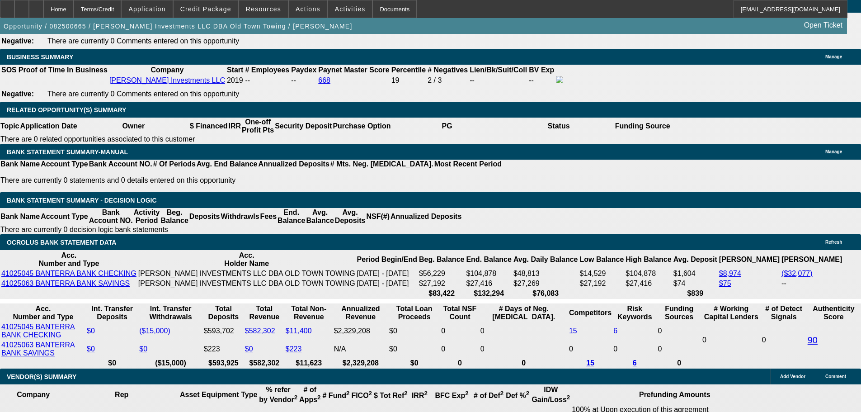
type input "12.8"
type input "$4,795.00"
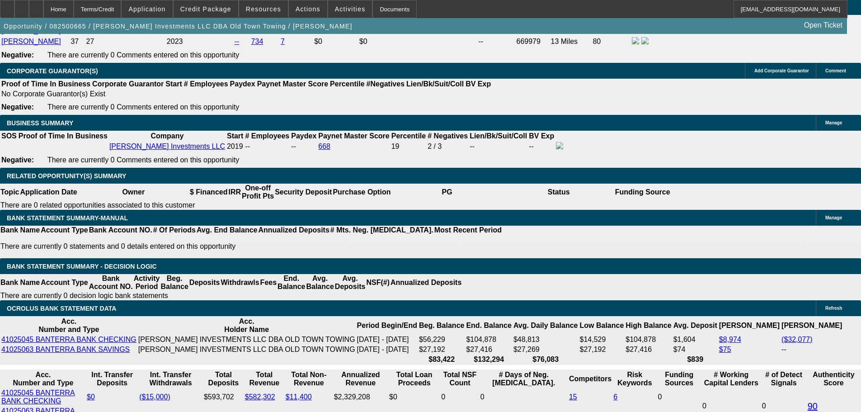
scroll to position [1262, 0]
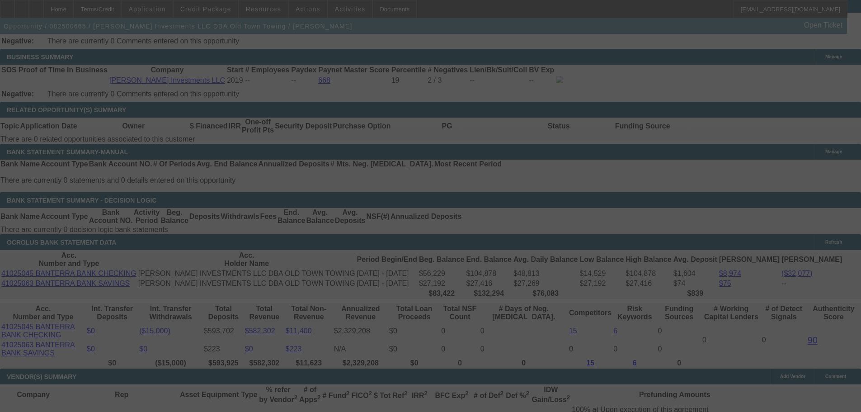
select select "0"
select select "2"
select select "0.1"
select select "4"
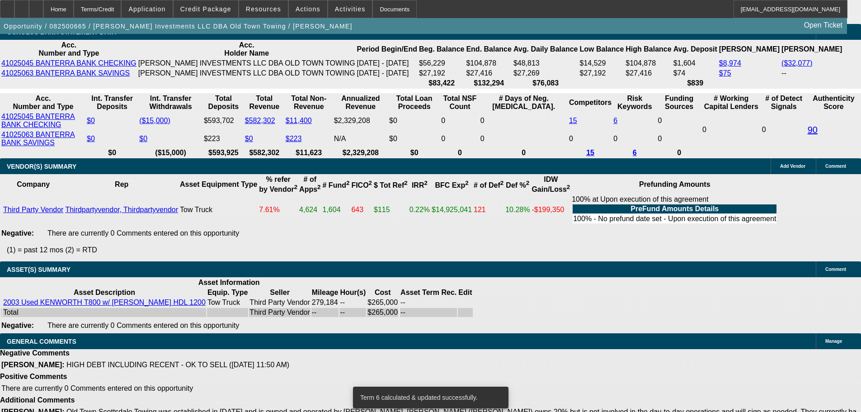
scroll to position [1760, 0]
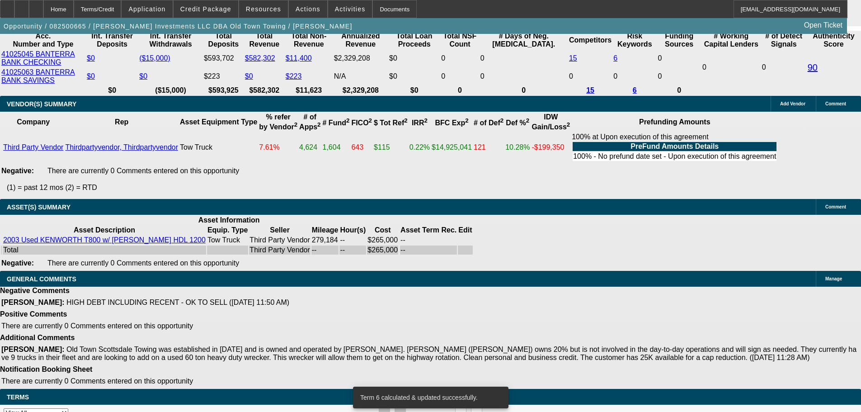
select select "3"
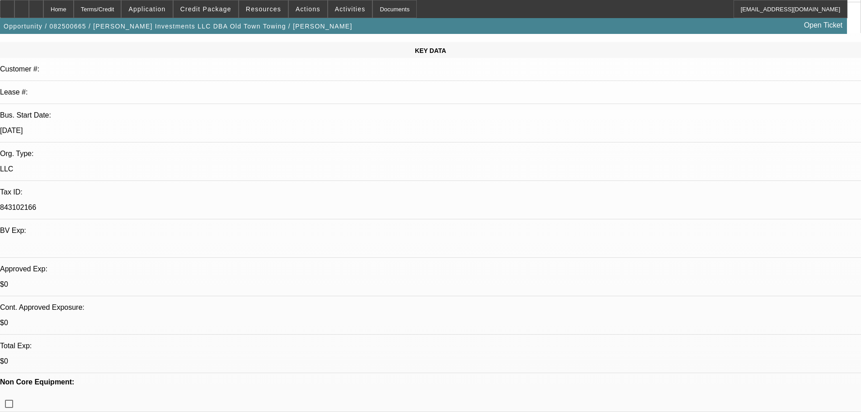
scroll to position [271, 0]
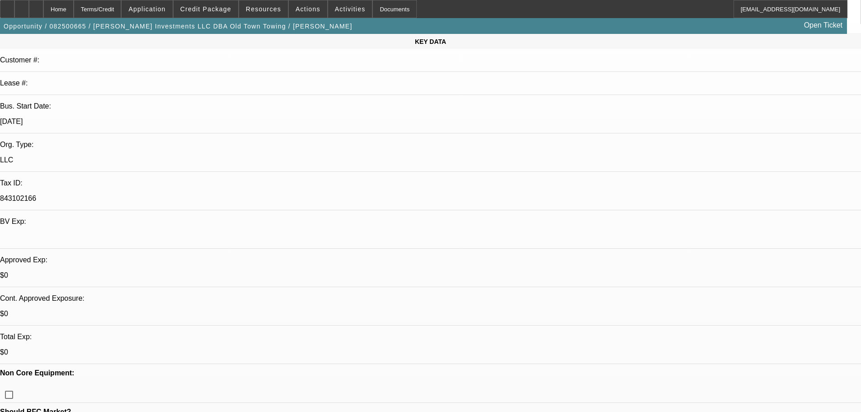
scroll to position [136, 0]
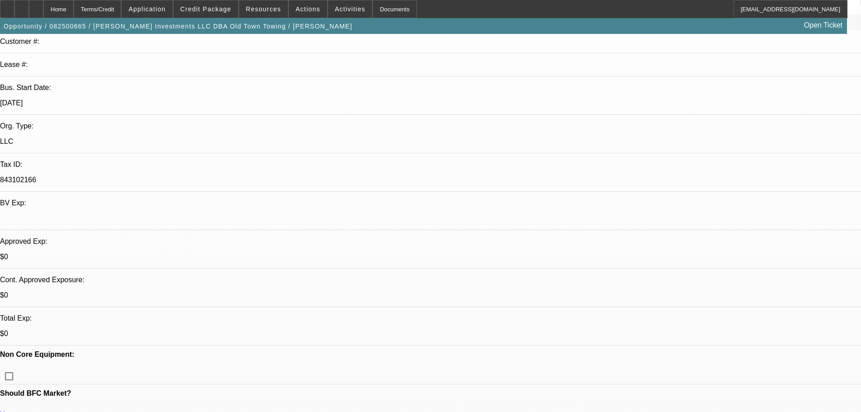
type textarea "APPROVED, GPS REQUIRED. CONTINGENT ON ACCEPTABLE INSPECTION."
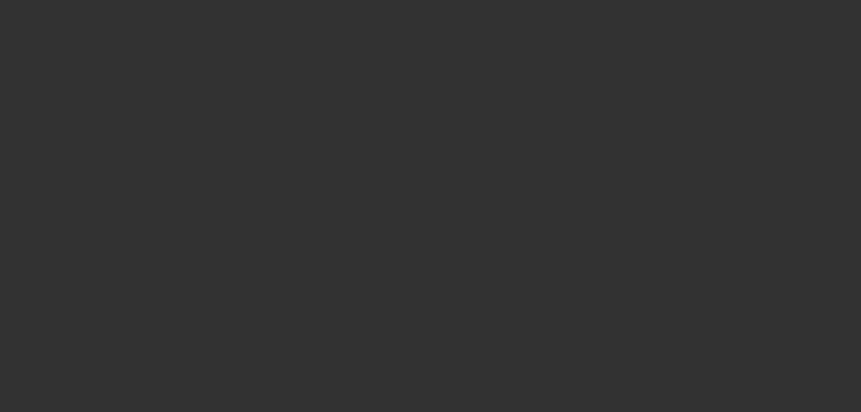
scroll to position [0, 0]
select select "0"
select select "2"
select select "0.1"
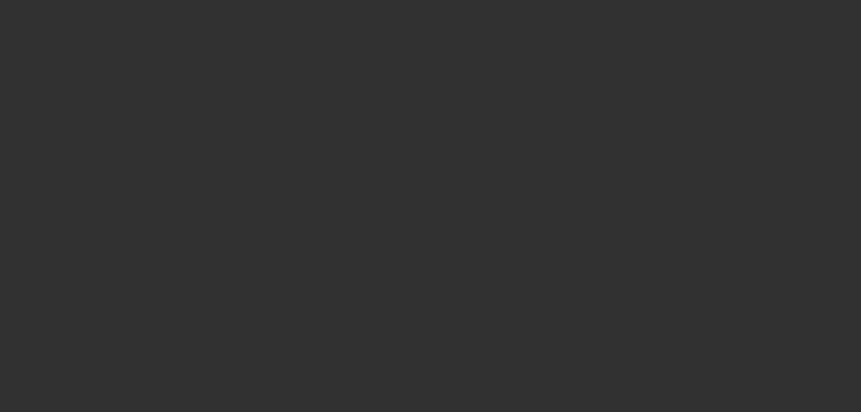
select select "4"
select select "0"
select select "2"
select select "0.1"
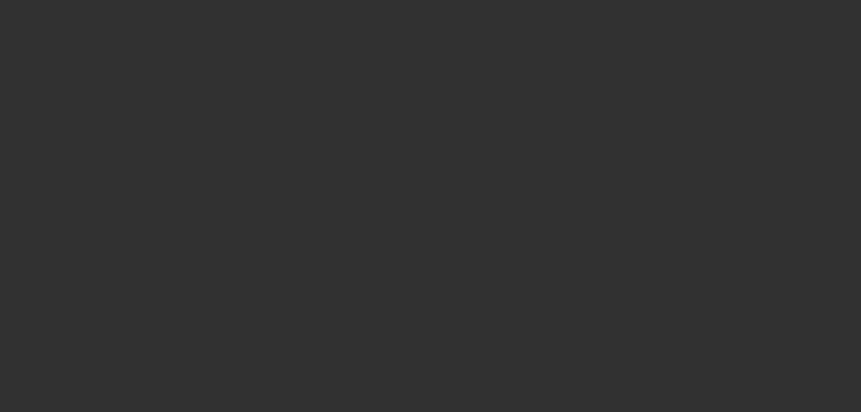
select select "4"
select select "0"
select select "0.1"
select select "4"
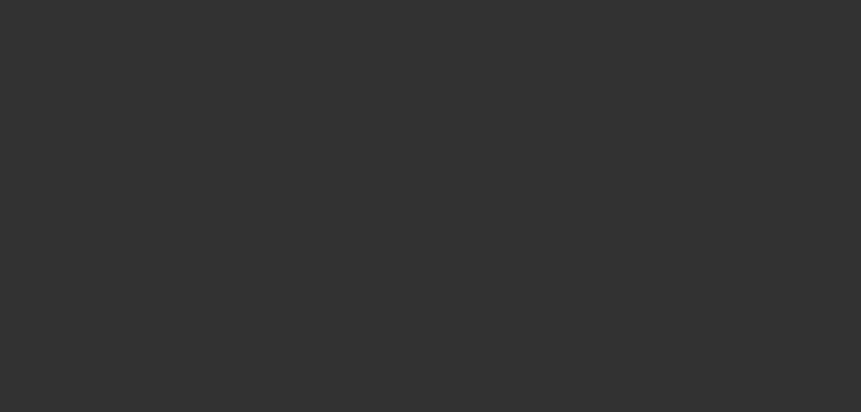
select select "0"
select select "0.1"
select select "4"
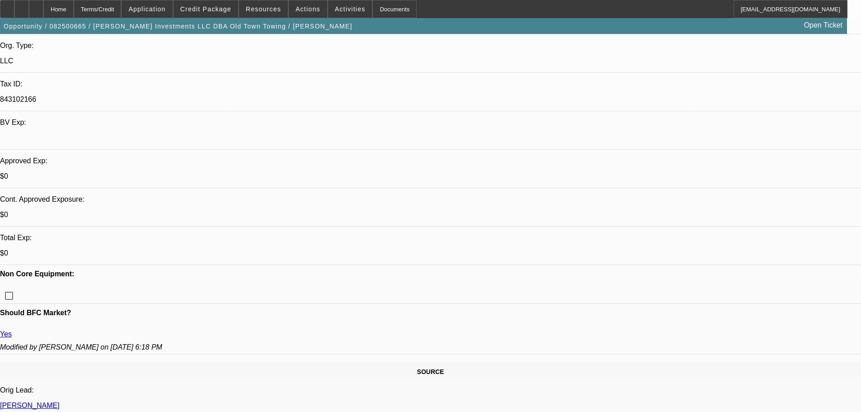
scroll to position [226, 0]
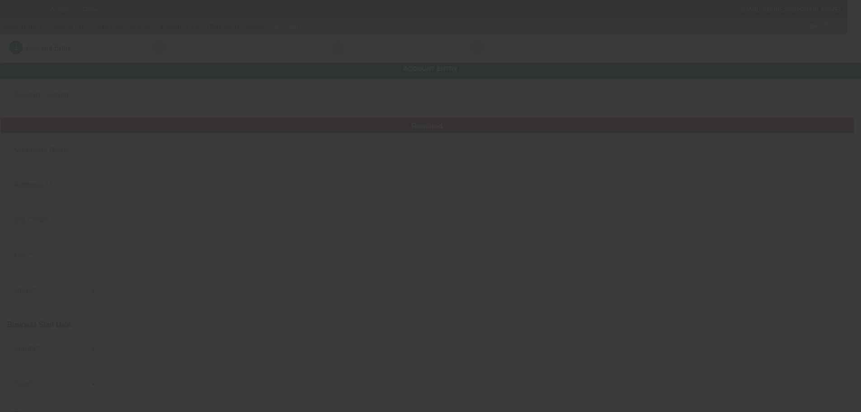
type input "J&W Hauling and Transport LLC"
type input "[STREET_ADDRESS]"
type input "23030"
type input "Charles City"
type input "[PHONE_NUMBER]"
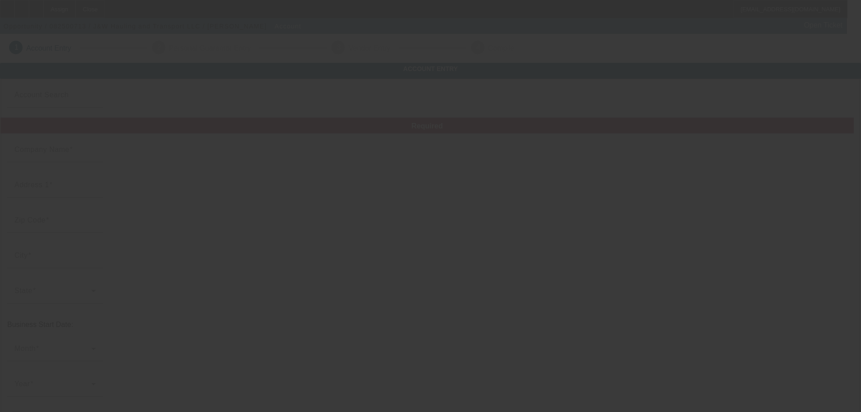
type input "[EMAIL_ADDRESS][DOMAIN_NAME]"
type input "[US_EMPLOYER_IDENTIFICATION_NUMBER]"
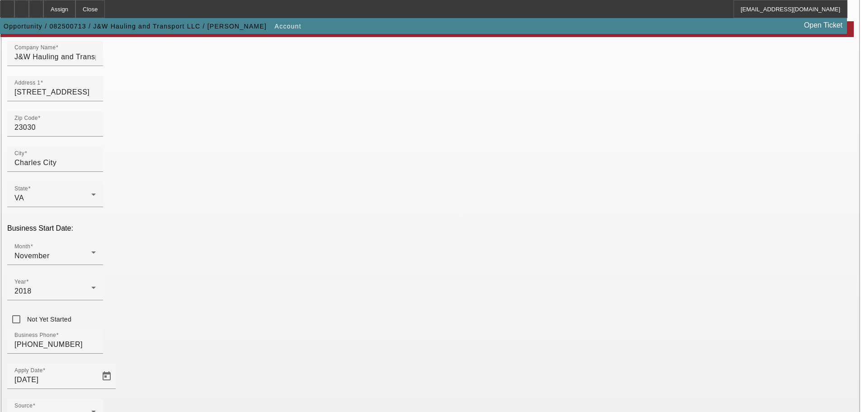
scroll to position [167, 0]
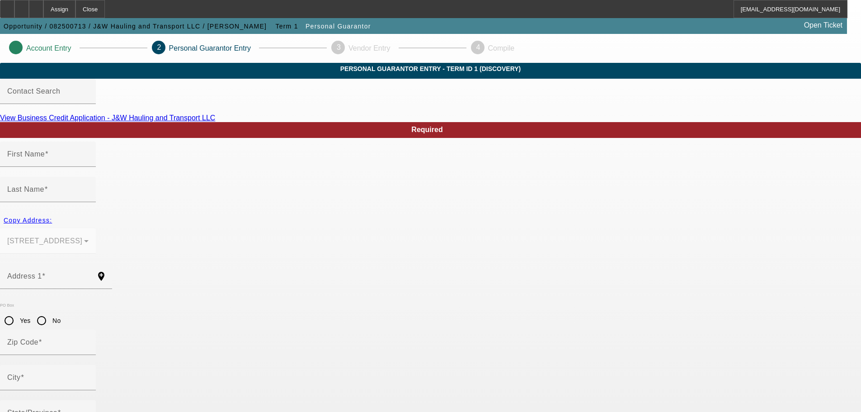
type input "[PERSON_NAME]"
type input "[STREET_ADDRESS]"
radio input "true"
type input "23030"
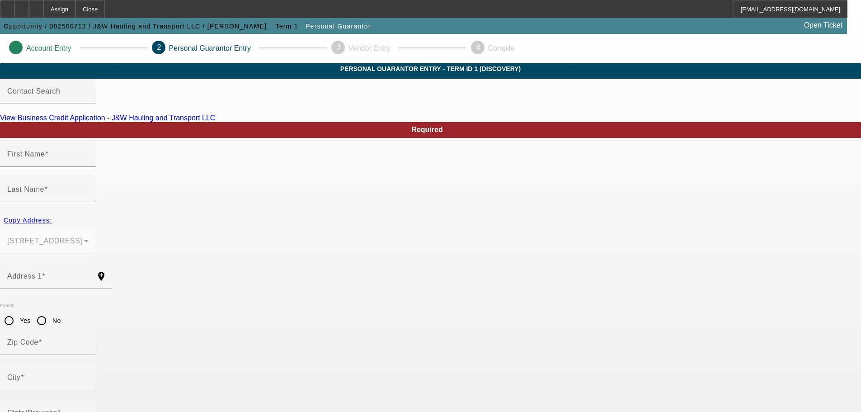
type input "Charles City"
type input "[PHONE_NUMBER]"
type input "100"
type input "226-49-4293"
type input "[EMAIL_ADDRESS][DOMAIN_NAME]"
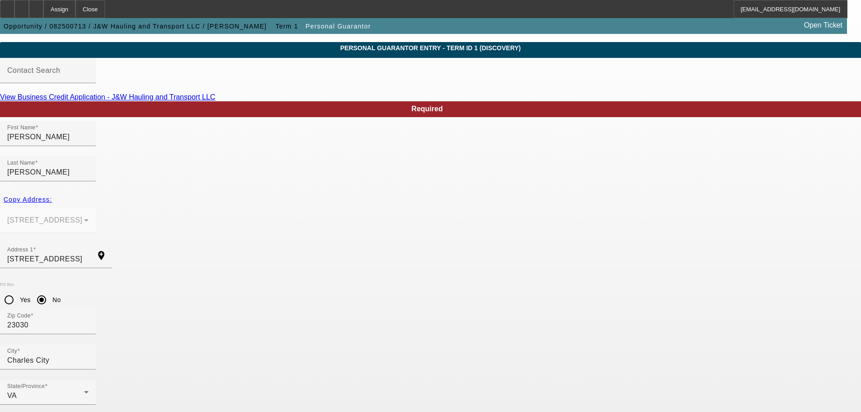
scroll to position [30, 0]
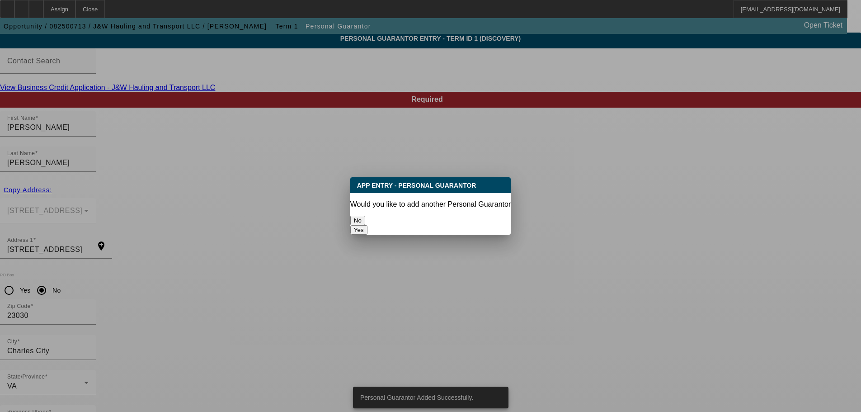
scroll to position [0, 0]
click at [365, 216] on button "No" at bounding box center [357, 220] width 15 height 9
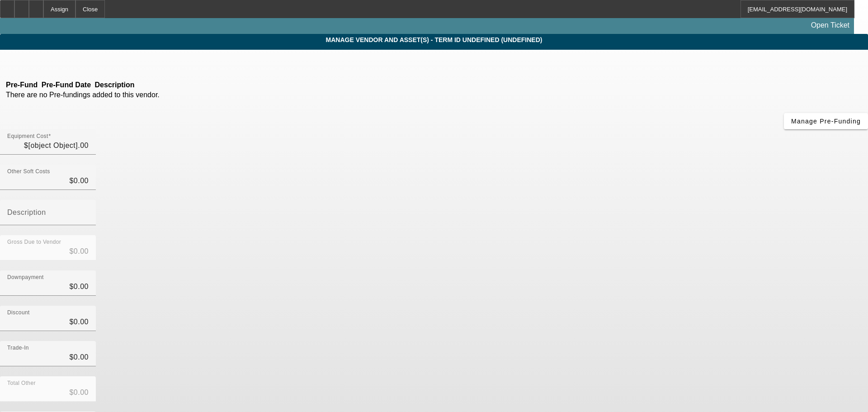
type input "$30,000.00"
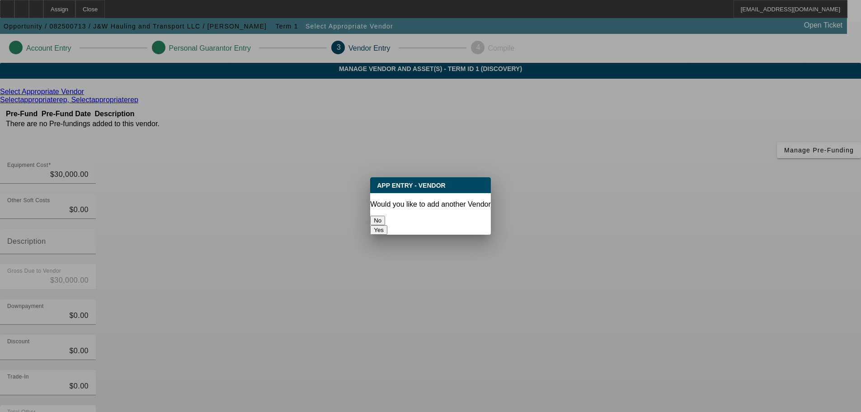
click at [385, 216] on button "No" at bounding box center [377, 220] width 15 height 9
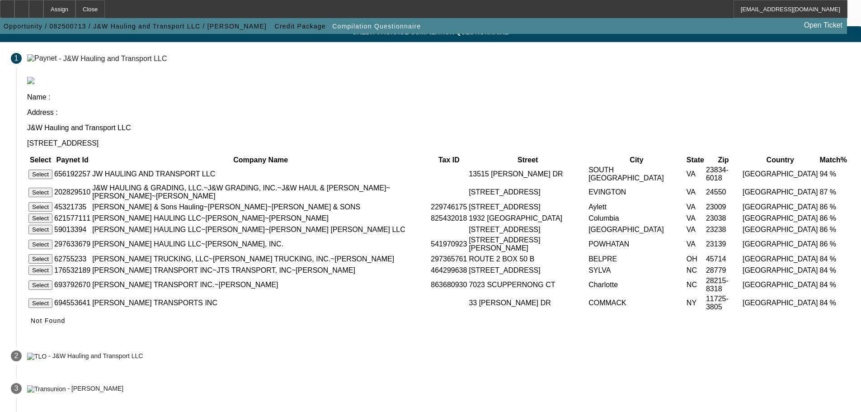
scroll to position [90, 0]
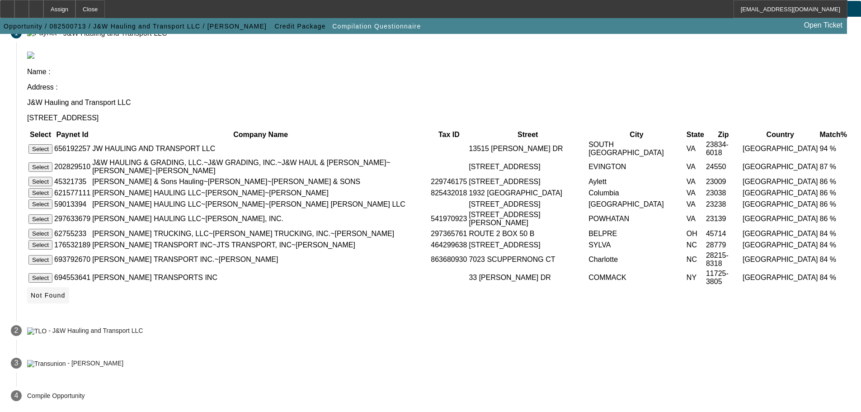
click at [66, 292] on span "Not Found" at bounding box center [48, 295] width 35 height 7
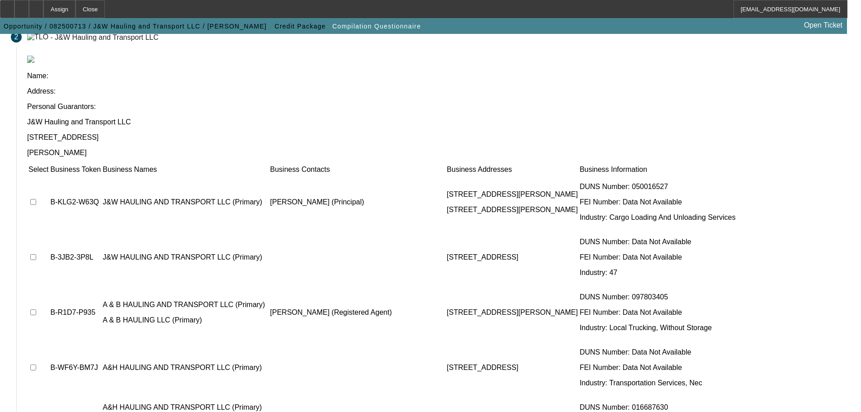
click at [36, 199] on input "checkbox" at bounding box center [33, 202] width 6 height 6
checkbox input "true"
click at [36, 254] on input "checkbox" at bounding box center [33, 257] width 6 height 6
checkbox input "true"
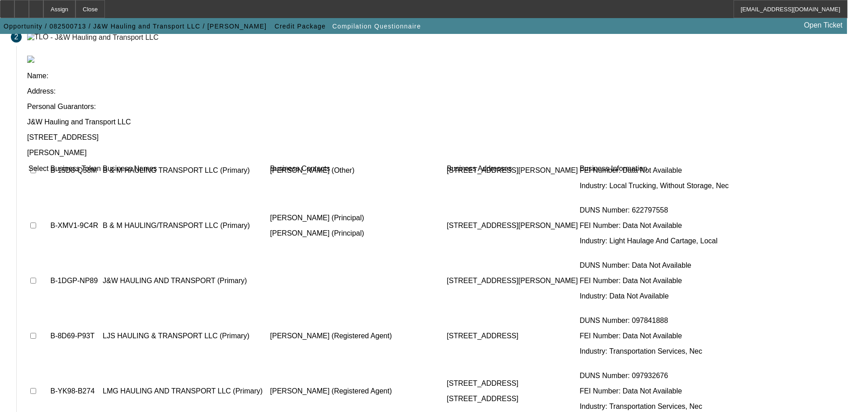
scroll to position [1146, 0]
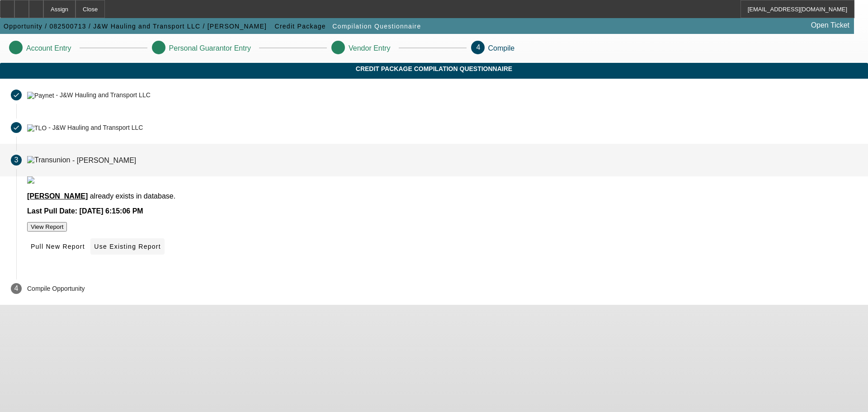
click at [161, 250] on span "Use Existing Report" at bounding box center [127, 246] width 66 height 7
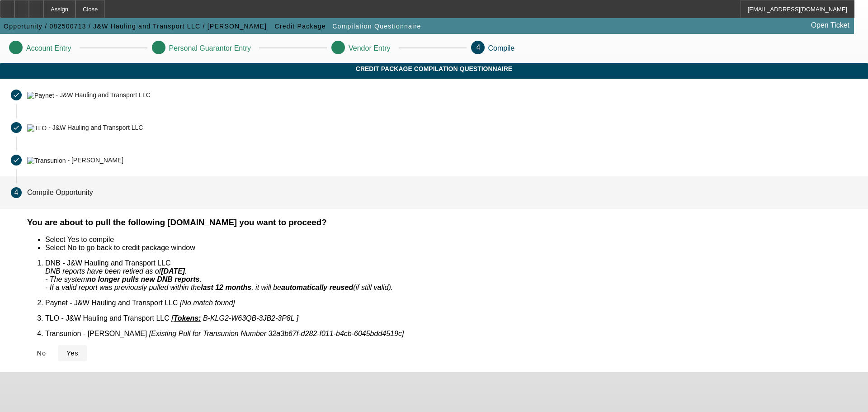
click at [79, 350] on span "Yes" at bounding box center [72, 353] width 12 height 7
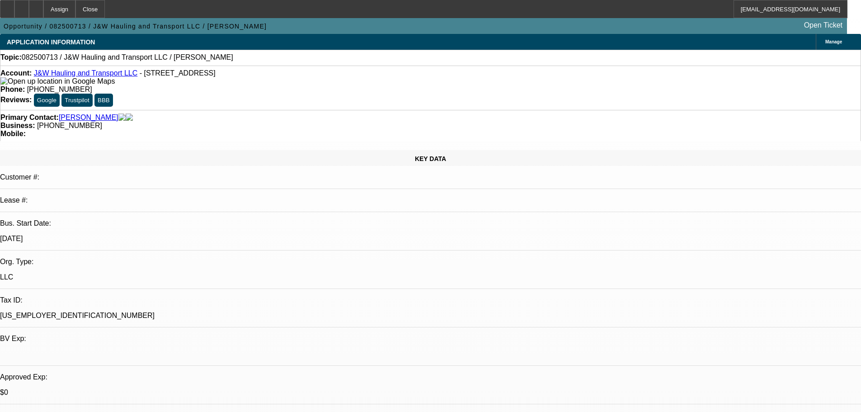
select select "0"
select select "2"
select select "0.1"
select select "4"
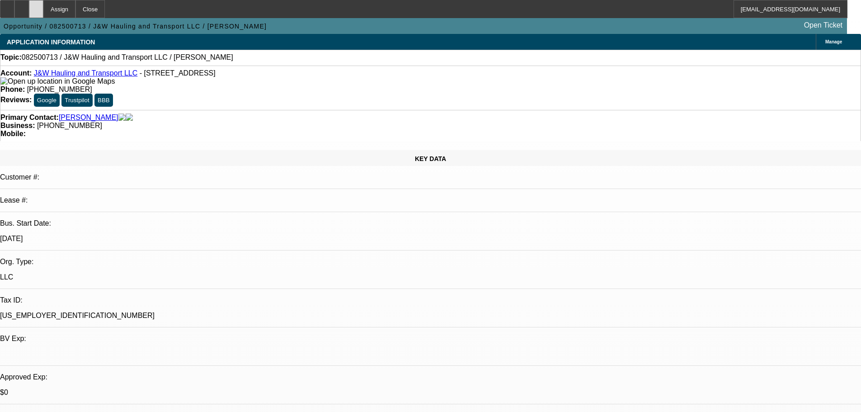
click at [36, 6] on icon at bounding box center [36, 6] width 0 height 0
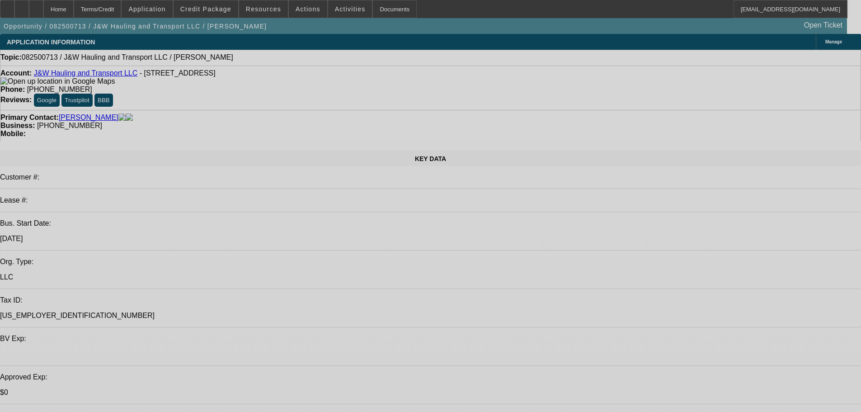
select select "0"
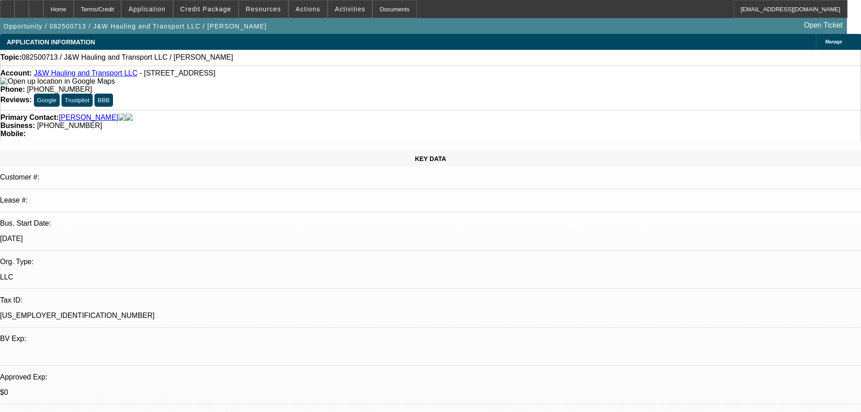
select select "2"
select select "0.1"
select select "4"
click at [218, 11] on span "Credit Package" at bounding box center [205, 8] width 51 height 7
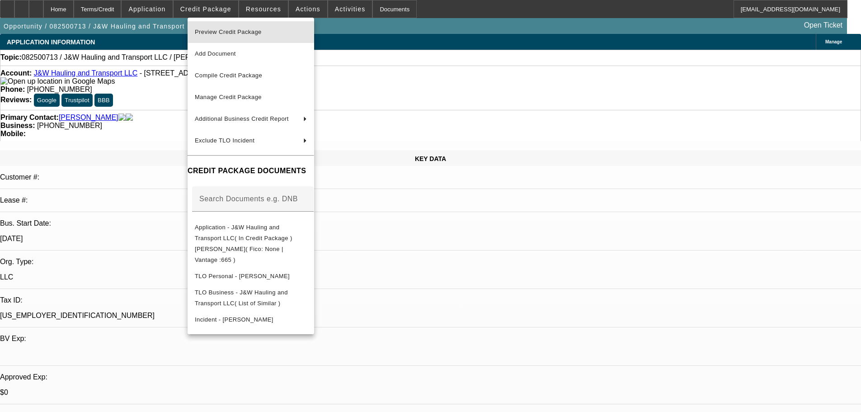
click at [241, 28] on span "Preview Credit Package" at bounding box center [251, 32] width 112 height 11
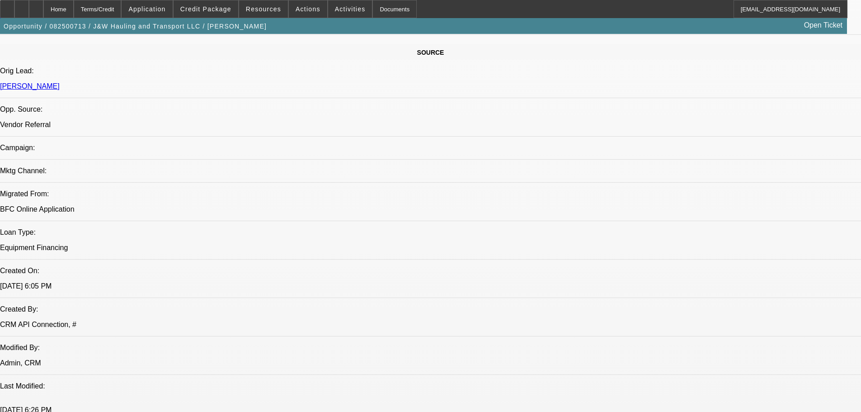
scroll to position [543, 0]
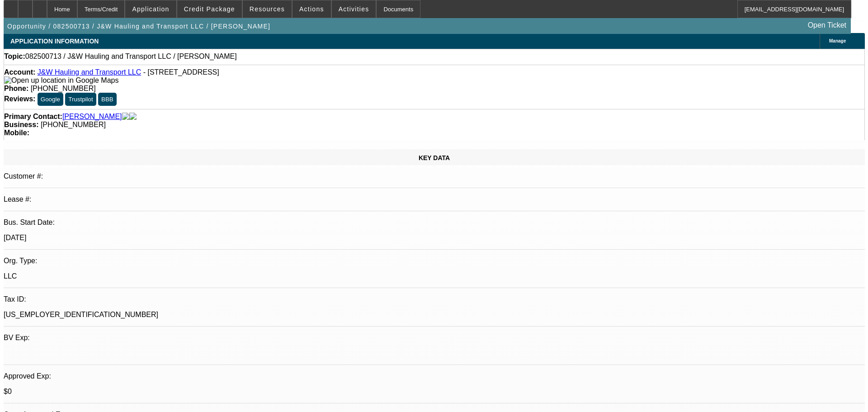
scroll to position [0, 0]
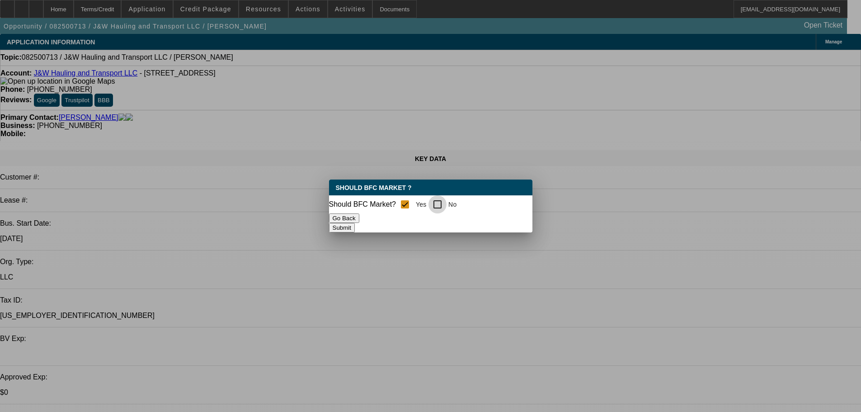
click at [447, 200] on input "No" at bounding box center [438, 204] width 18 height 18
checkbox input "true"
checkbox input "false"
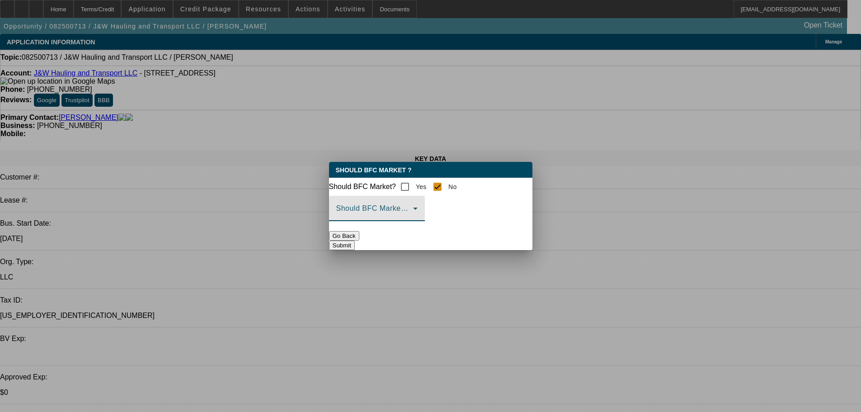
click at [413, 217] on span at bounding box center [374, 212] width 77 height 11
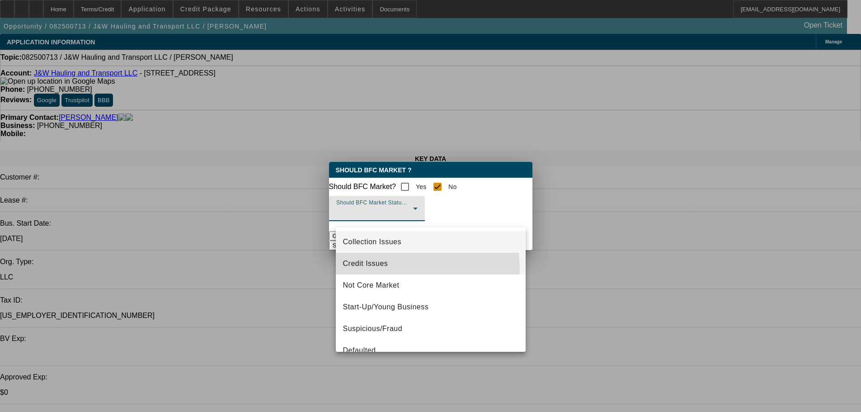
click at [388, 269] on mat-option "Credit Issues" at bounding box center [431, 264] width 190 height 22
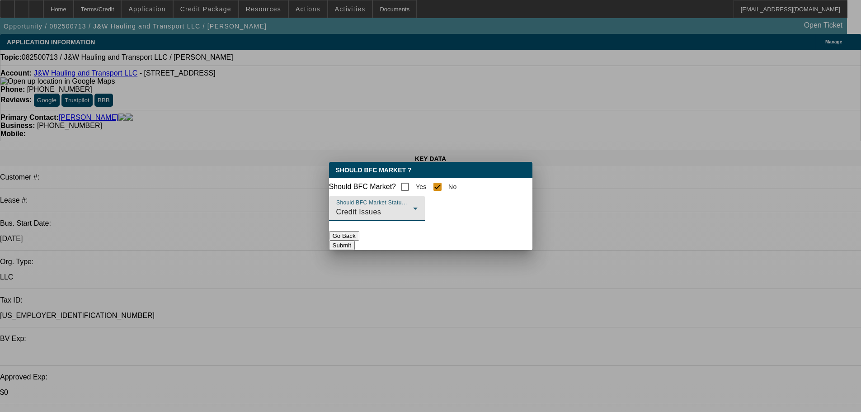
click at [355, 249] on button "Submit" at bounding box center [342, 245] width 26 height 9
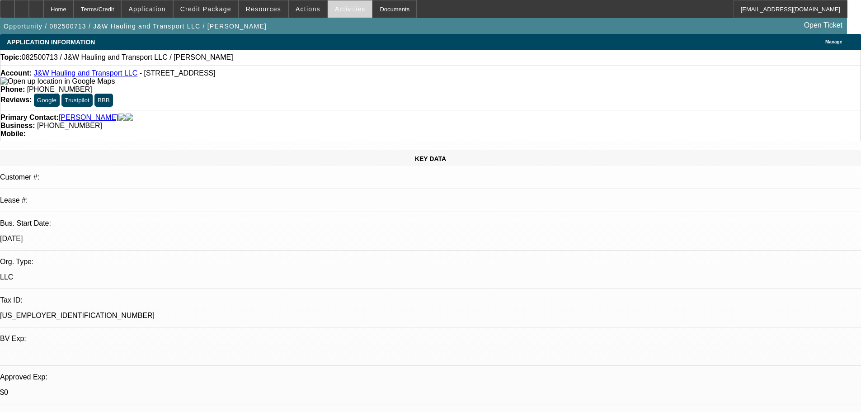
click at [341, 12] on span "Activities" at bounding box center [350, 8] width 31 height 7
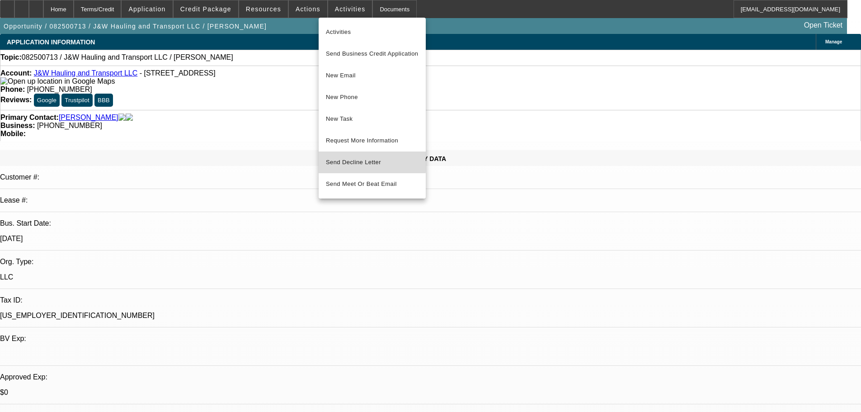
click at [353, 161] on span "Send Decline Letter" at bounding box center [353, 162] width 55 height 7
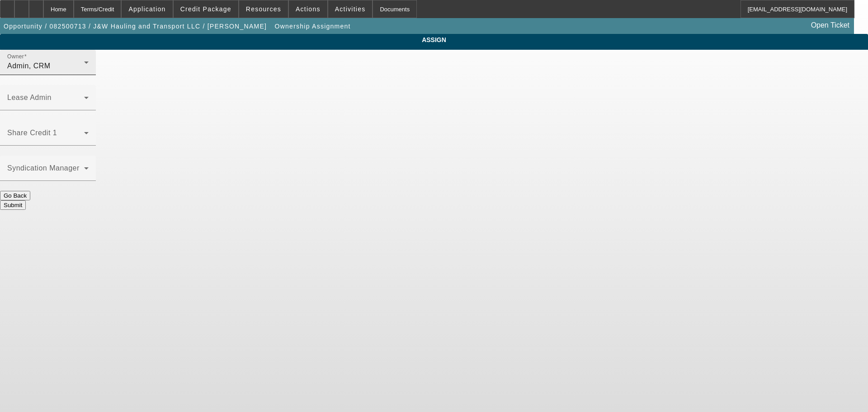
click at [84, 71] on div "Admin, CRM" at bounding box center [45, 66] width 77 height 11
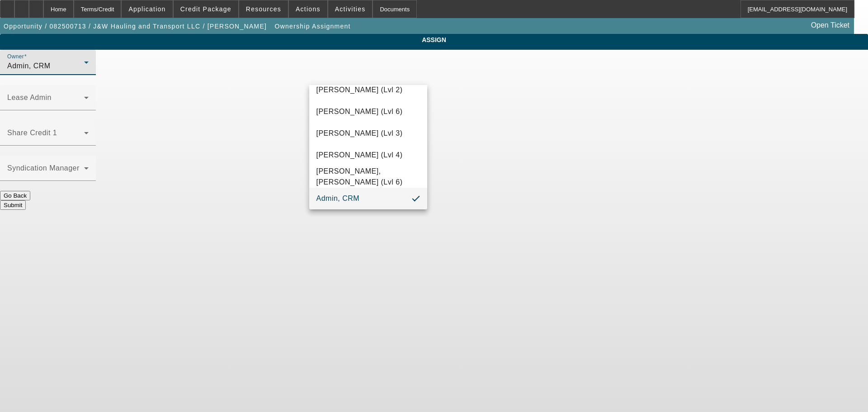
scroll to position [25, 0]
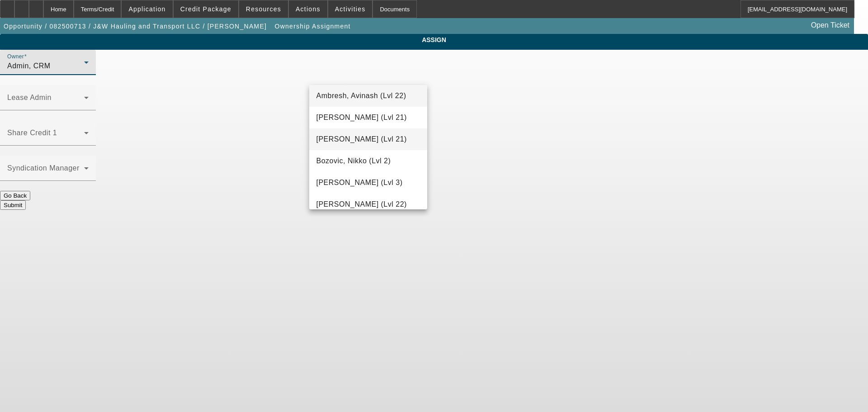
click at [358, 140] on span "Arida, Michael (Lvl 21)" at bounding box center [362, 139] width 90 height 11
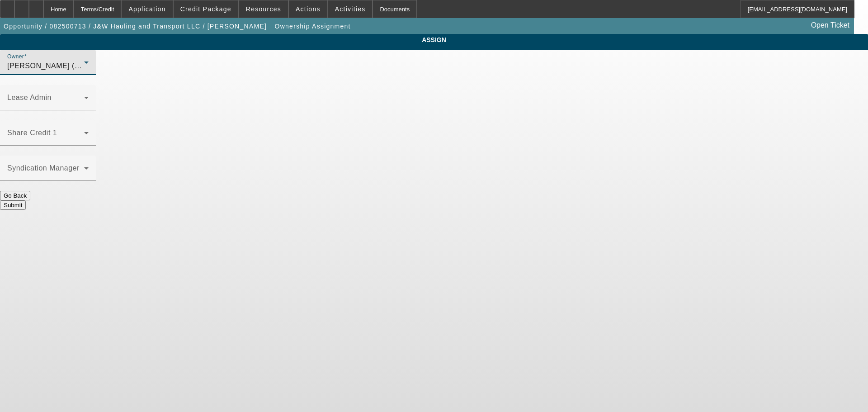
click at [26, 200] on button "Submit" at bounding box center [13, 204] width 26 height 9
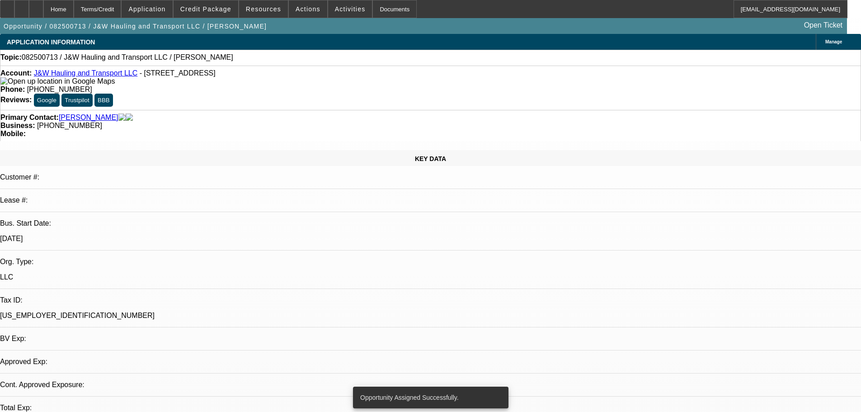
select select "0"
select select "2"
select select "0.1"
select select "4"
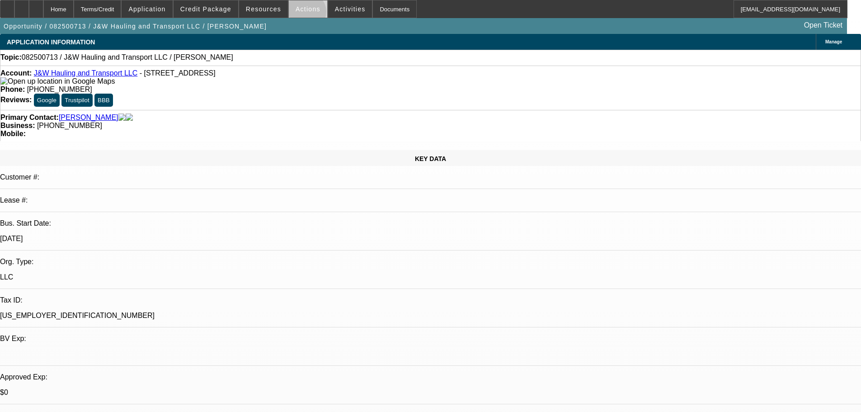
click at [302, 14] on span at bounding box center [308, 9] width 38 height 22
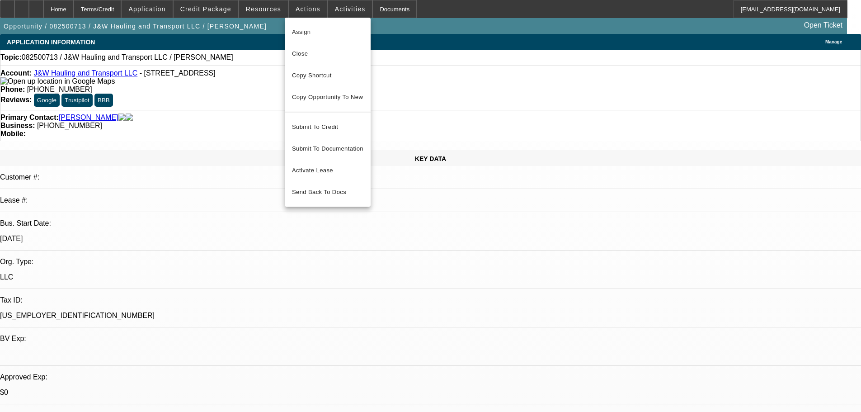
click at [341, 17] on div "Assign Close Copy Shortcut Copy Opportunity To New Submit To Credit Submit To D…" at bounding box center [430, 206] width 861 height 412
click at [341, 14] on div at bounding box center [430, 206] width 861 height 412
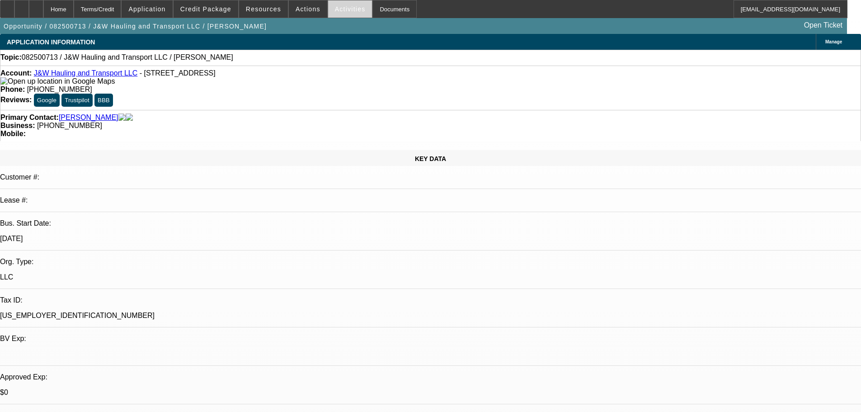
click at [340, 11] on span "Activities" at bounding box center [350, 8] width 31 height 7
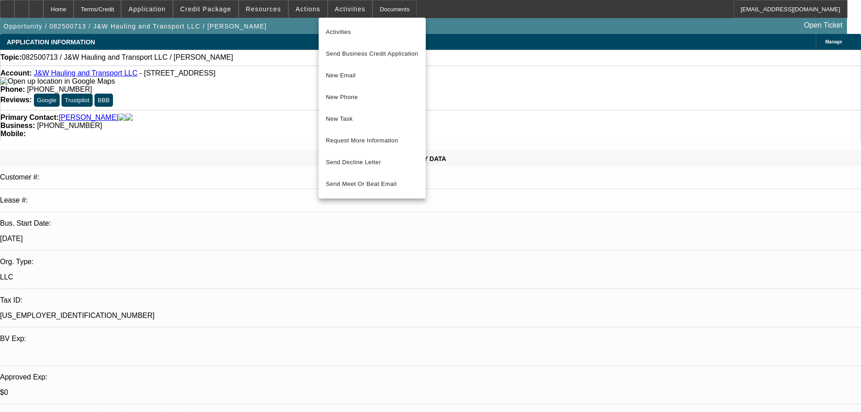
click at [326, 10] on div at bounding box center [430, 206] width 861 height 412
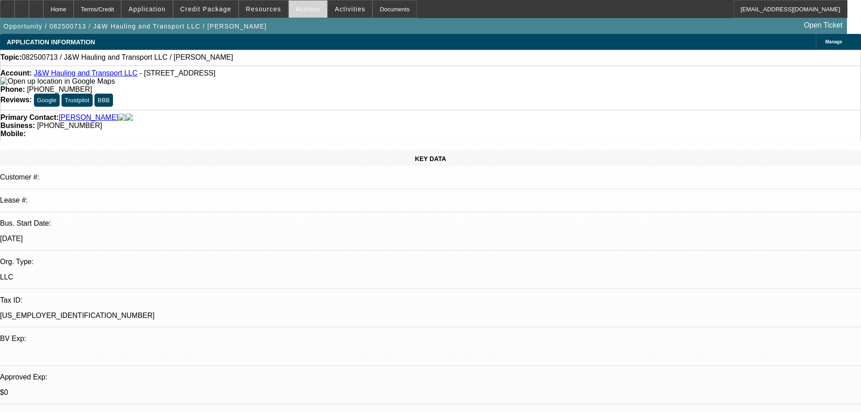
click at [298, 10] on span "Actions" at bounding box center [308, 8] width 25 height 7
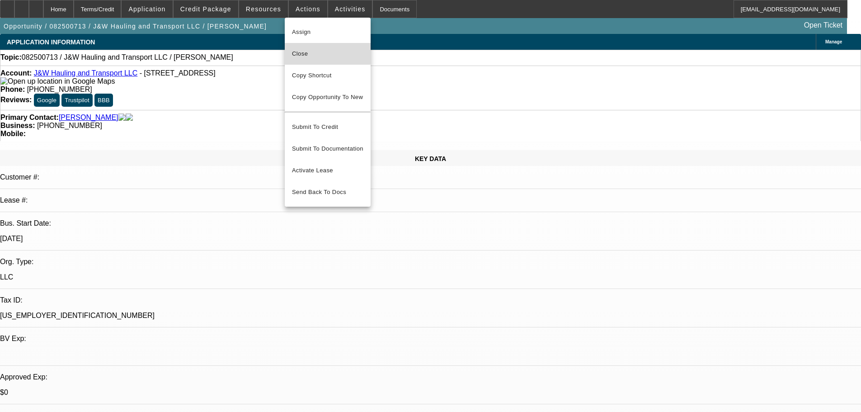
click at [313, 53] on span "Close" at bounding box center [327, 53] width 71 height 11
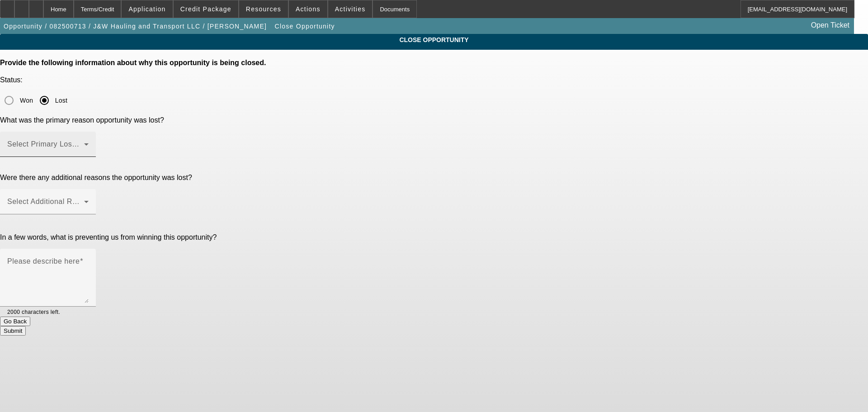
click at [89, 132] on div "Select Primary Lost Reason" at bounding box center [47, 144] width 81 height 25
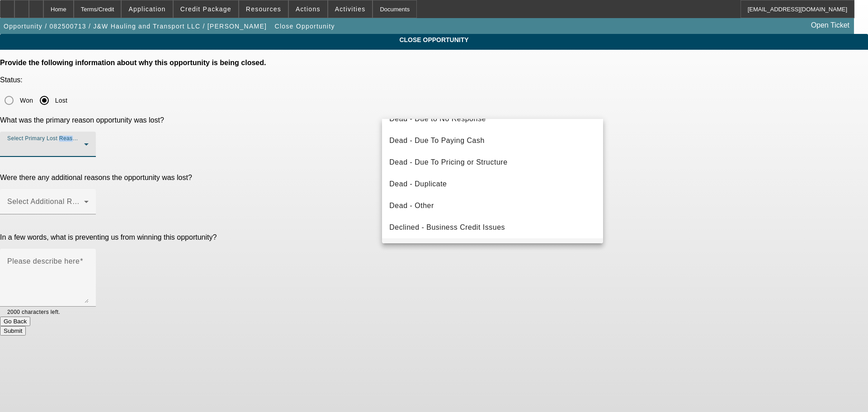
scroll to position [122, 0]
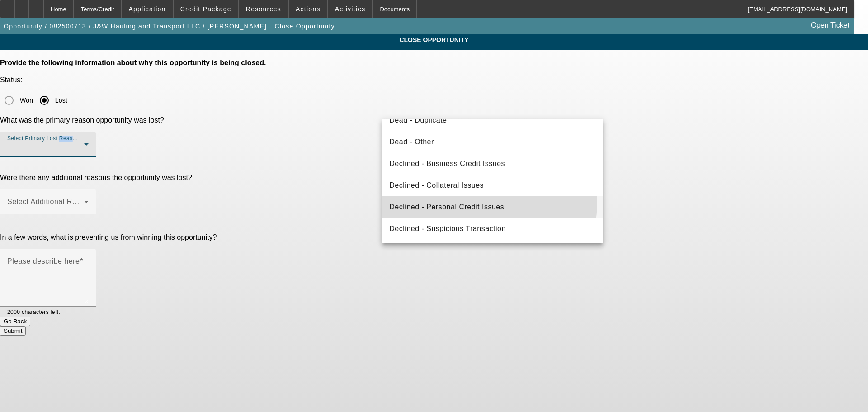
click at [464, 202] on span "Declined - Personal Credit Issues" at bounding box center [446, 207] width 115 height 11
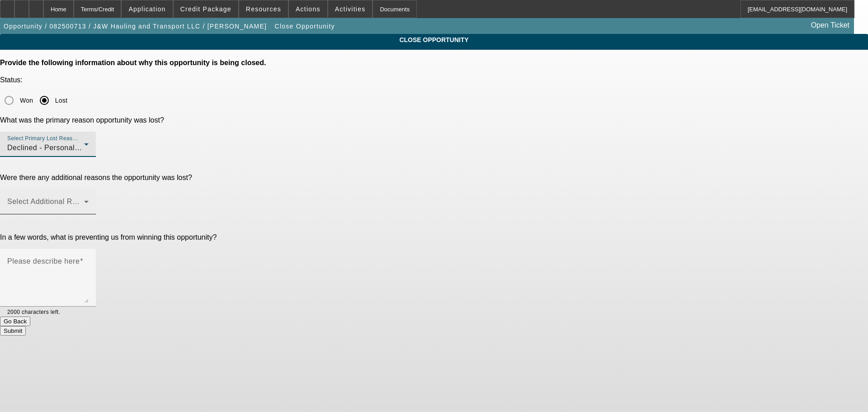
click at [84, 200] on span at bounding box center [45, 205] width 77 height 11
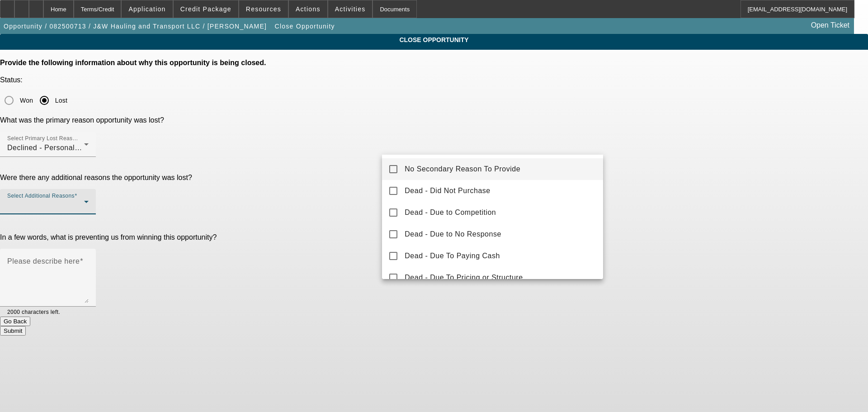
click at [411, 159] on mat-option "No Secondary Reason To Provide" at bounding box center [492, 169] width 221 height 22
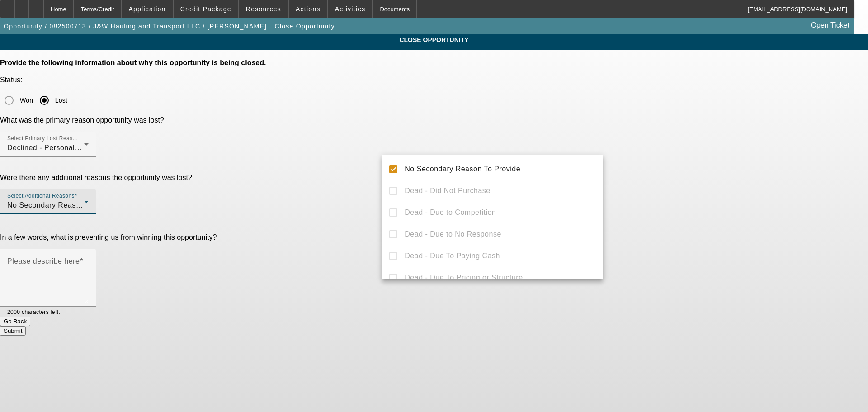
drag, startPoint x: 312, startPoint y: 195, endPoint x: 440, endPoint y: 184, distance: 128.4
click at [313, 195] on div at bounding box center [434, 206] width 868 height 412
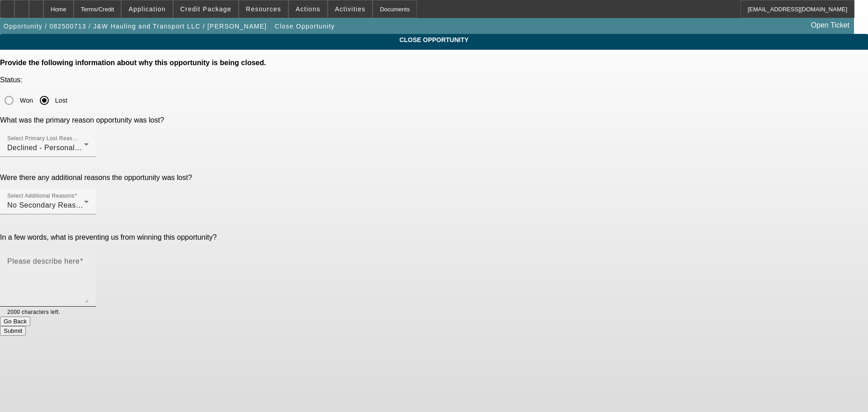
click at [89, 260] on textarea "Please describe here" at bounding box center [47, 281] width 81 height 43
type textarea "p"
type textarea "CREDIT ISSUES, COLLECTIONS, POOR TLO, TOO MANY NEGATIVES. MARKED DNC, SENT DECL…"
click at [26, 326] on button "Submit" at bounding box center [13, 330] width 26 height 9
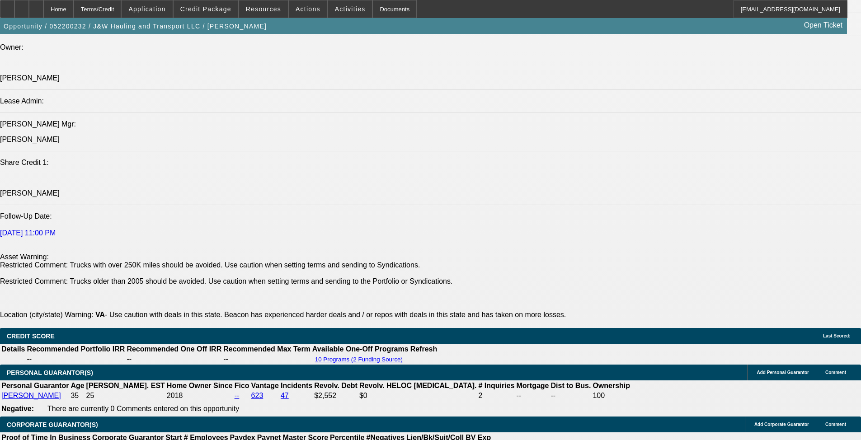
select select "0"
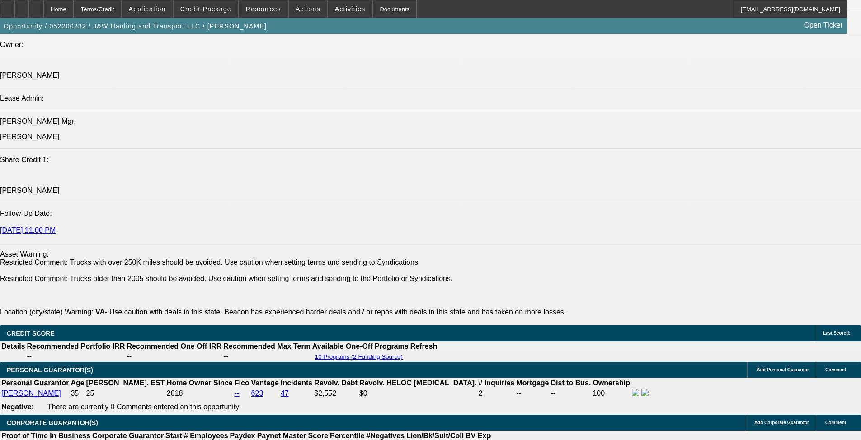
select select "0"
select select "0.1"
select select "4"
select select "0"
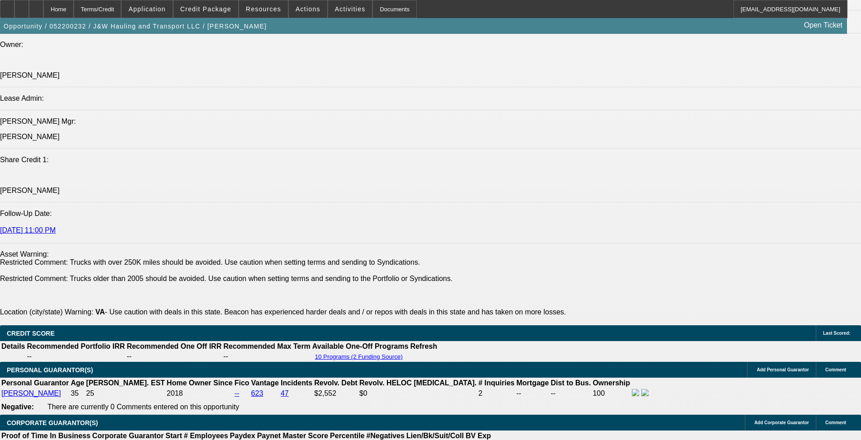
select select "0.1"
select select "4"
select select "0"
select select "0.1"
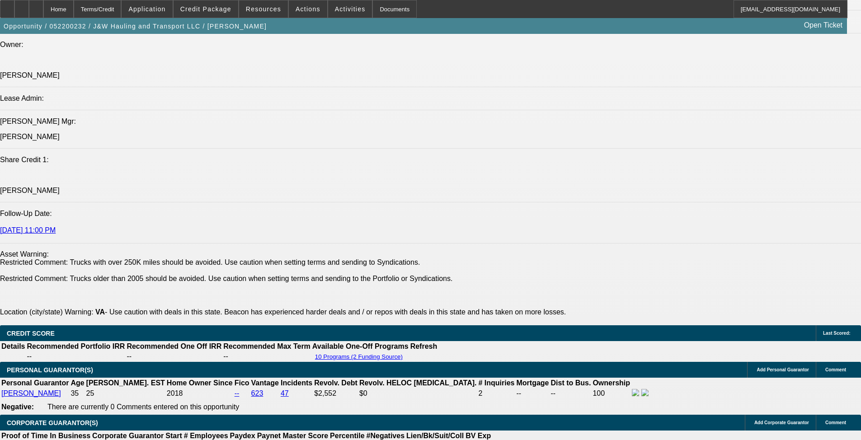
select select "4"
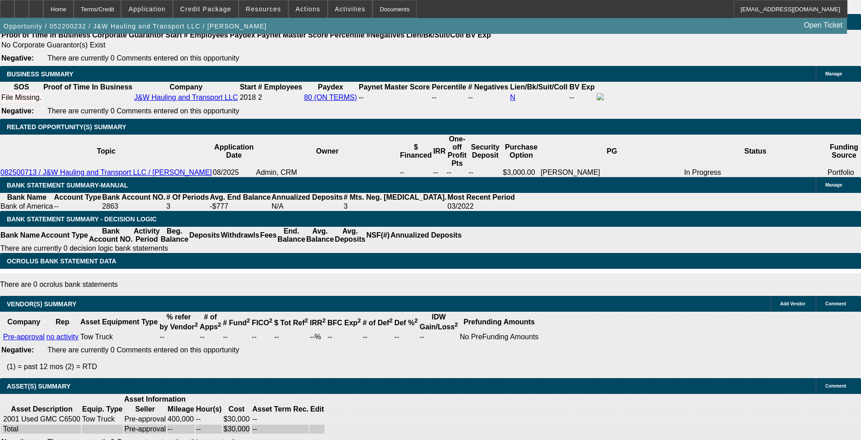
scroll to position [1534, 0]
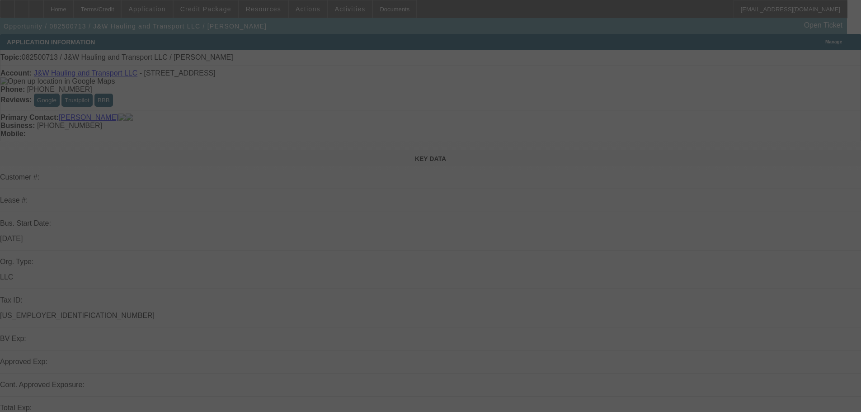
select select "0"
select select "2"
select select "0.1"
select select "4"
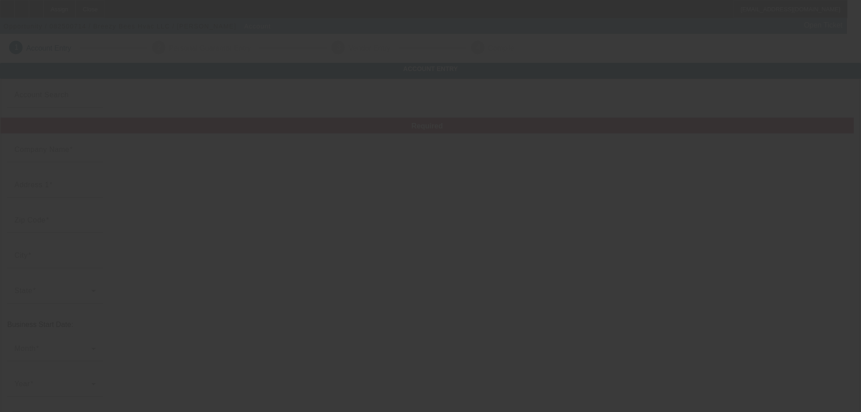
type input "Breezy Bees Hvac LLC"
type input "[STREET_ADDRESS][PERSON_NAME]"
type input "22973"
type input "[GEOGRAPHIC_DATA]"
type input "[PHONE_NUMBER]"
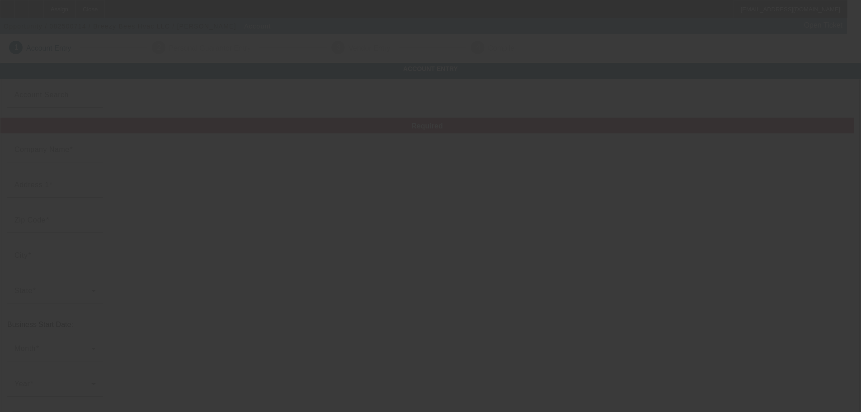
type input "[EMAIL_ADDRESS][DOMAIN_NAME]"
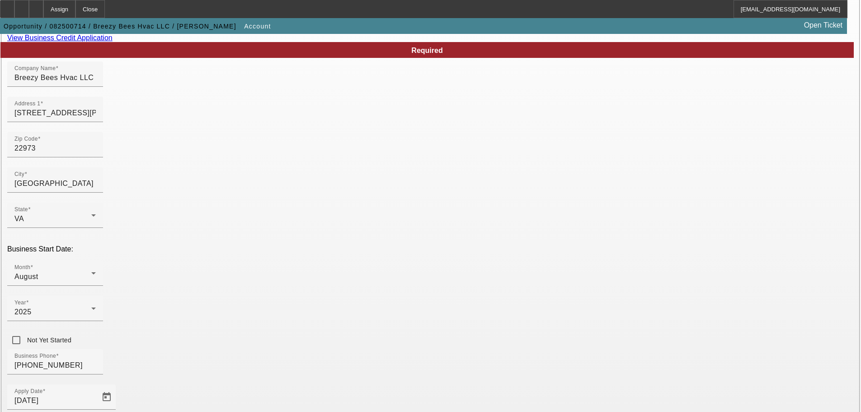
scroll to position [167, 0]
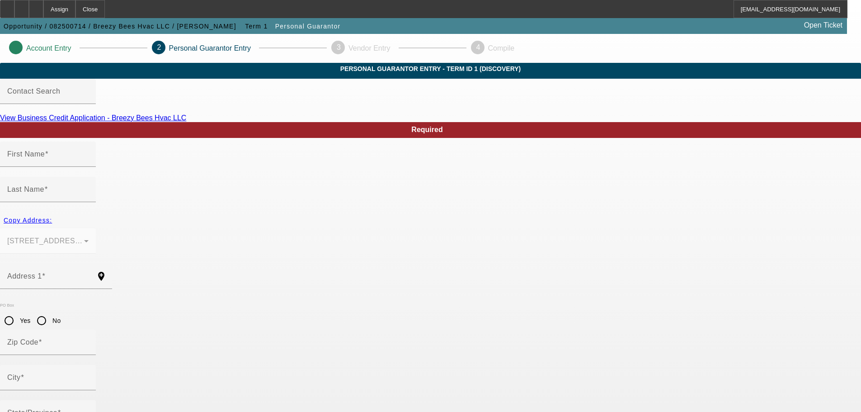
type input "Devin"
type input "Cochran"
type input "218 William Monroe Tr"
radio input "true"
type input "22973"
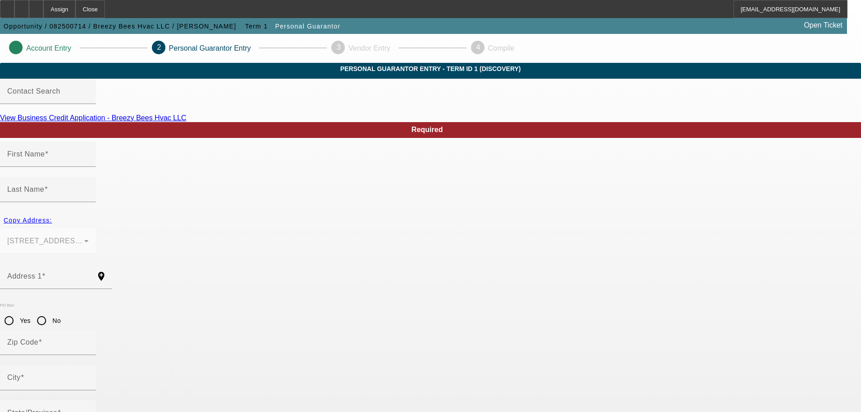
type input "Stanardsville"
type input "[PHONE_NUMBER]"
type input "100"
type input "230-87-5676"
type input "breezybeeshvac@gmail.com"
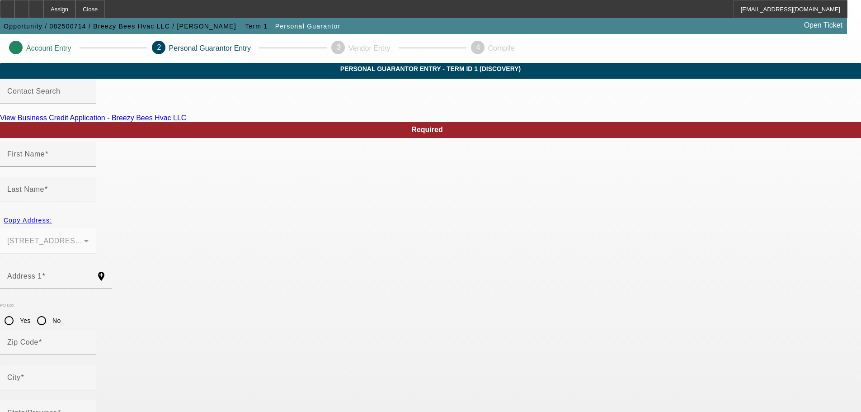
type input "[PHONE_NUMBER]"
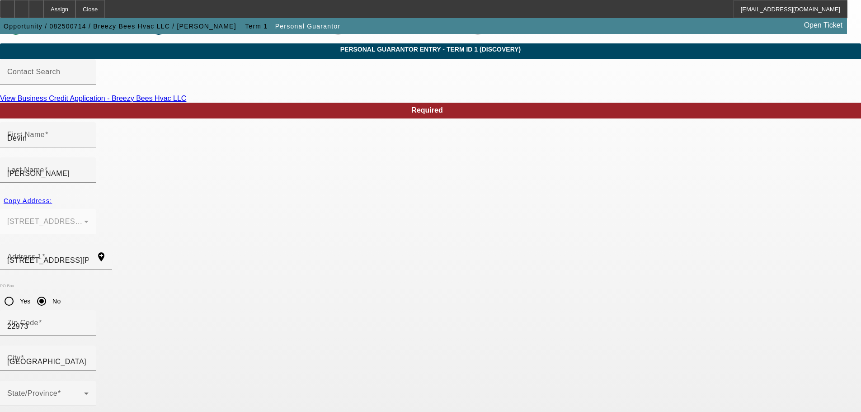
scroll to position [30, 0]
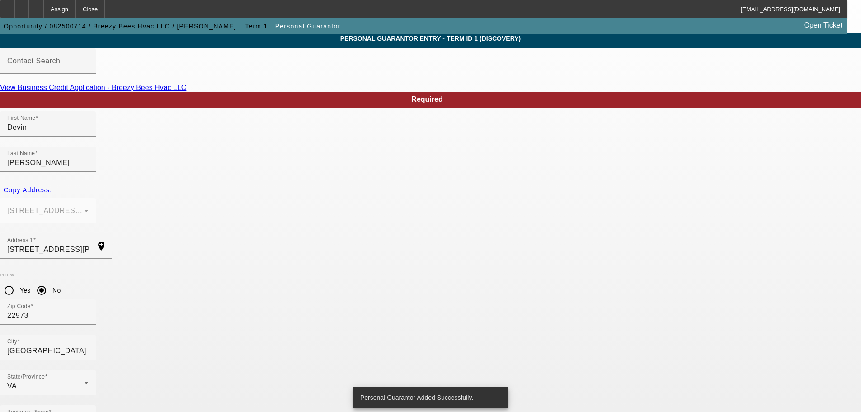
scroll to position [0, 0]
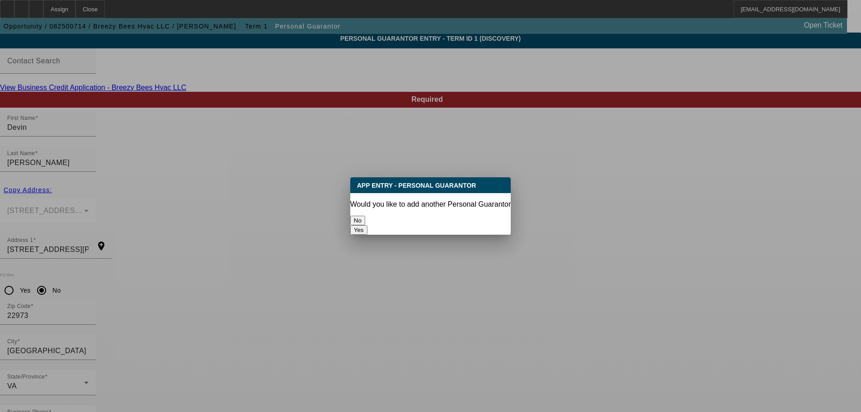
click at [365, 217] on button "No" at bounding box center [357, 220] width 15 height 9
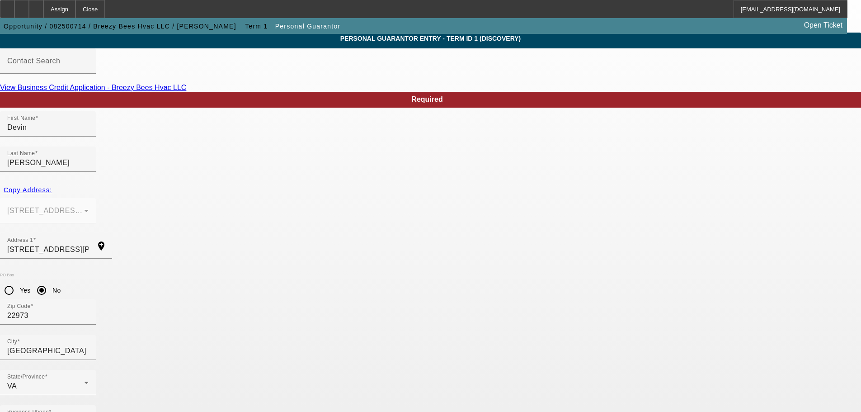
scroll to position [30, 0]
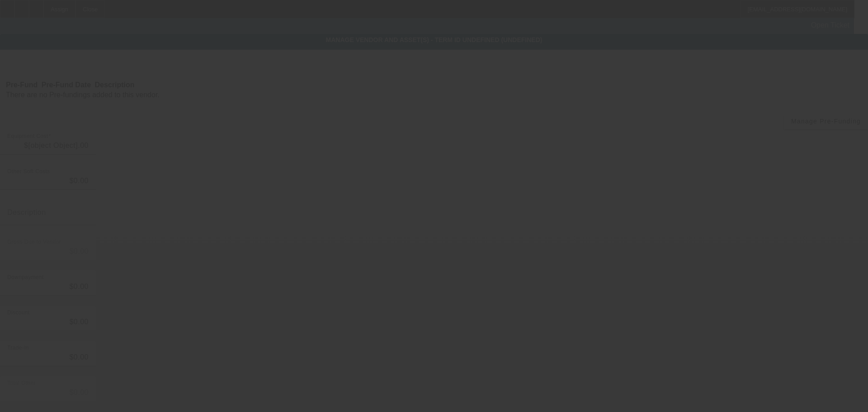
type input "$15,000.00"
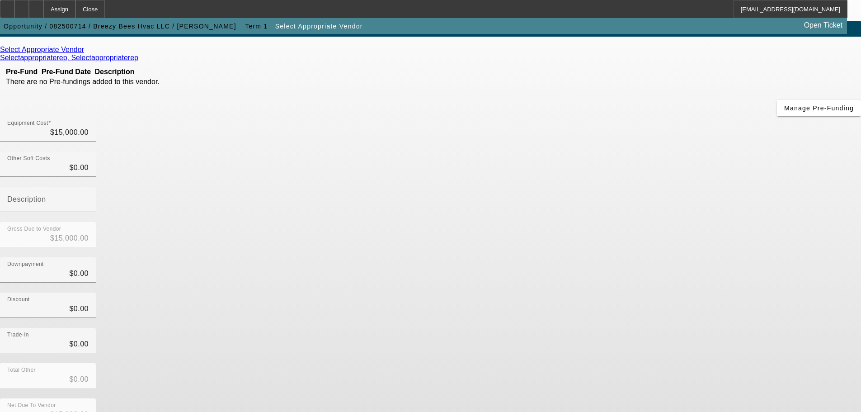
scroll to position [45, 0]
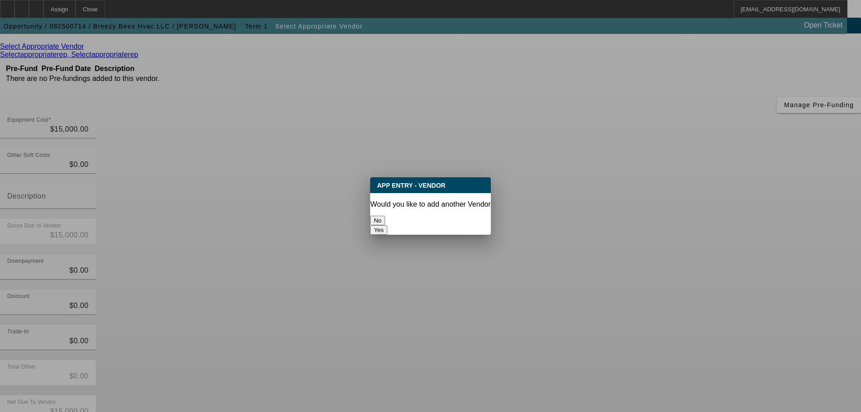
click at [385, 216] on button "No" at bounding box center [377, 220] width 15 height 9
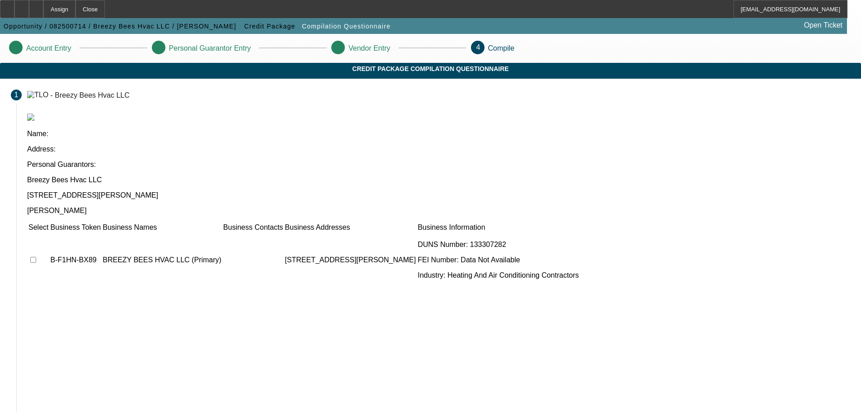
click at [36, 257] on input "checkbox" at bounding box center [33, 260] width 6 height 6
checkbox input "true"
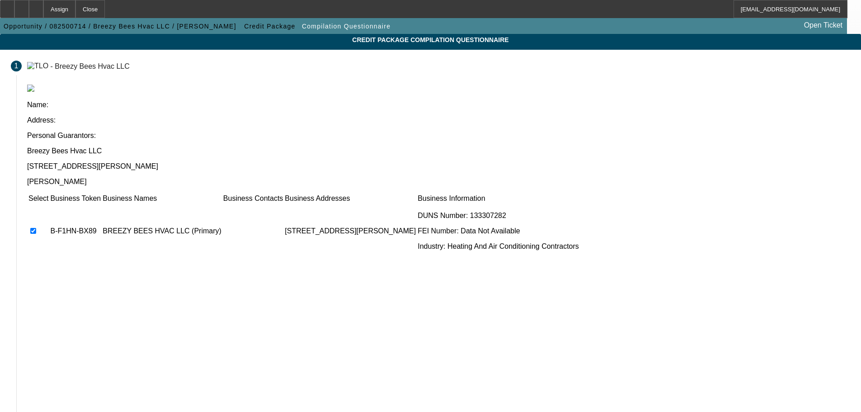
scroll to position [56, 0]
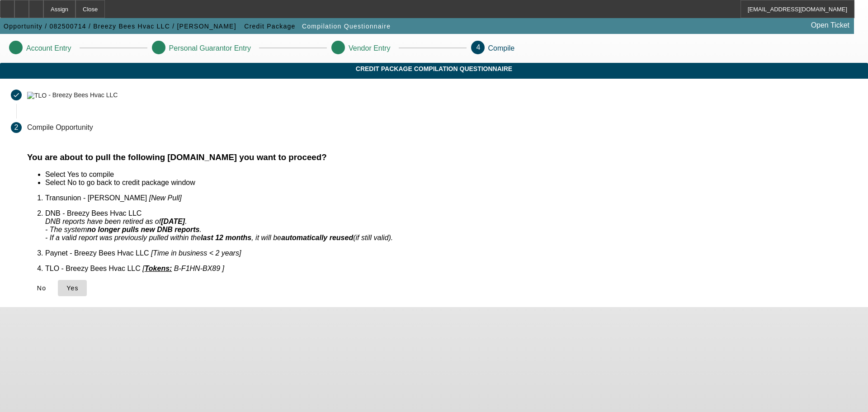
click at [87, 277] on span at bounding box center [72, 288] width 29 height 22
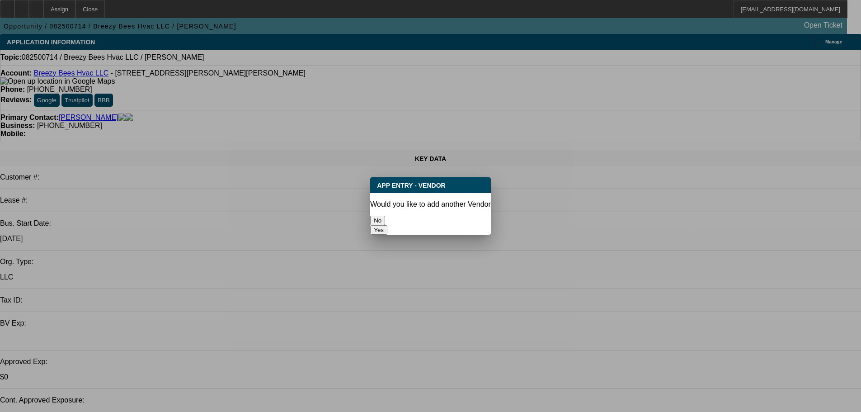
select select "0"
select select "2"
select select "0.1"
select select "4"
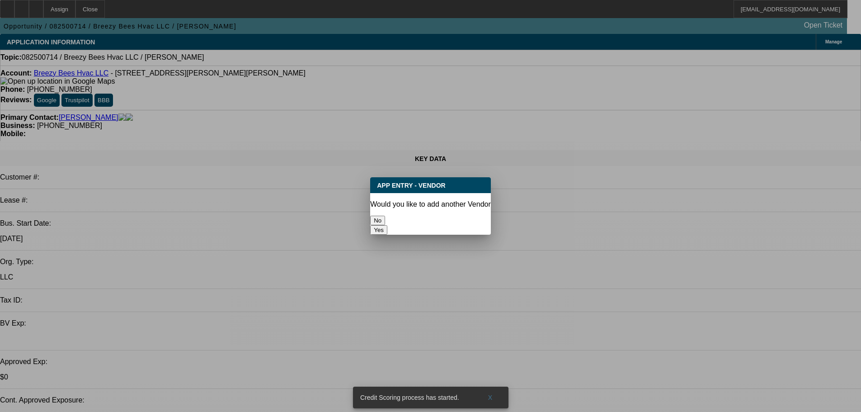
click at [385, 217] on button "No" at bounding box center [377, 220] width 15 height 9
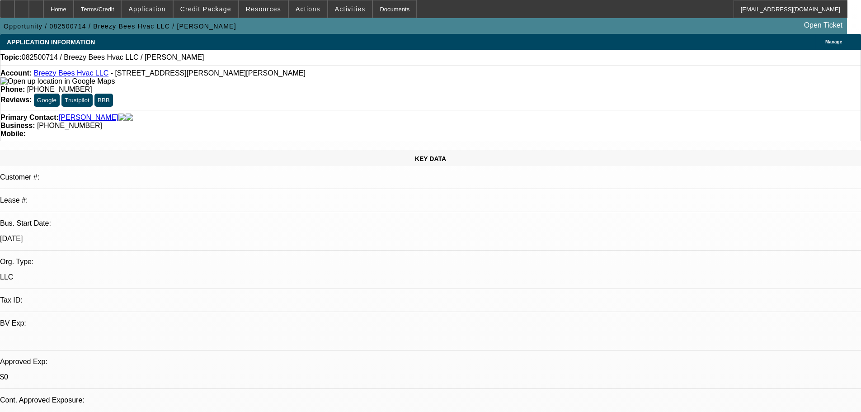
select select "0"
select select "2"
select select "0.1"
select select "4"
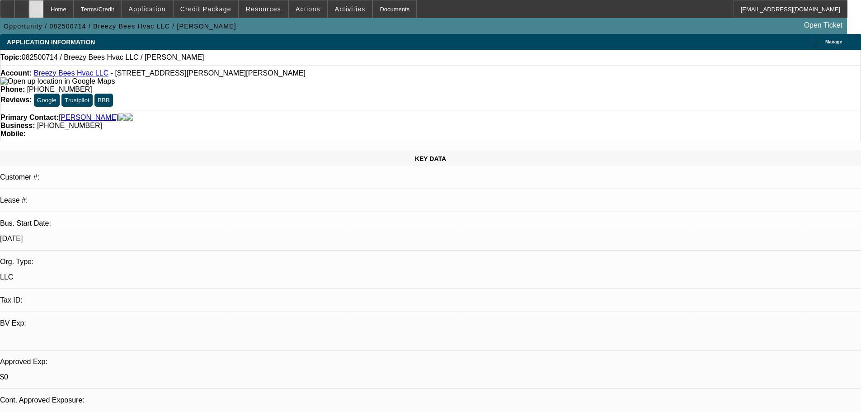
click at [43, 14] on div at bounding box center [36, 9] width 14 height 18
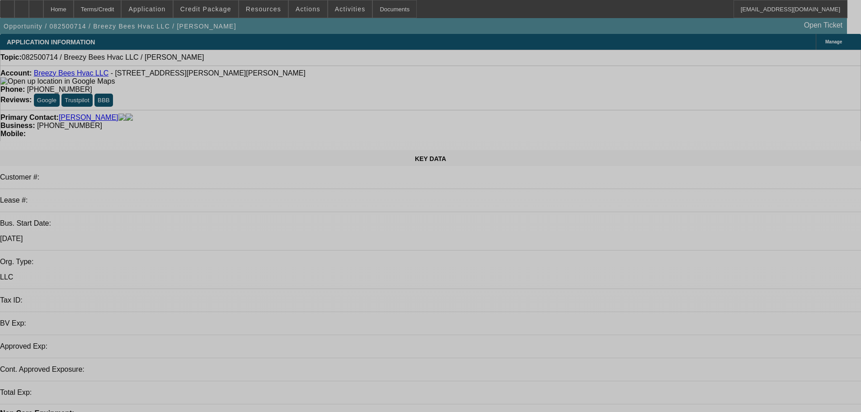
select select "0"
select select "2"
select select "0.1"
select select "4"
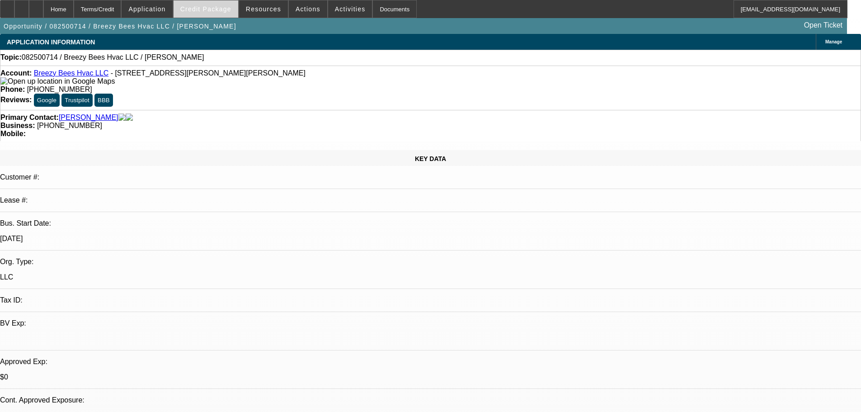
click at [206, 11] on span "Credit Package" at bounding box center [205, 8] width 51 height 7
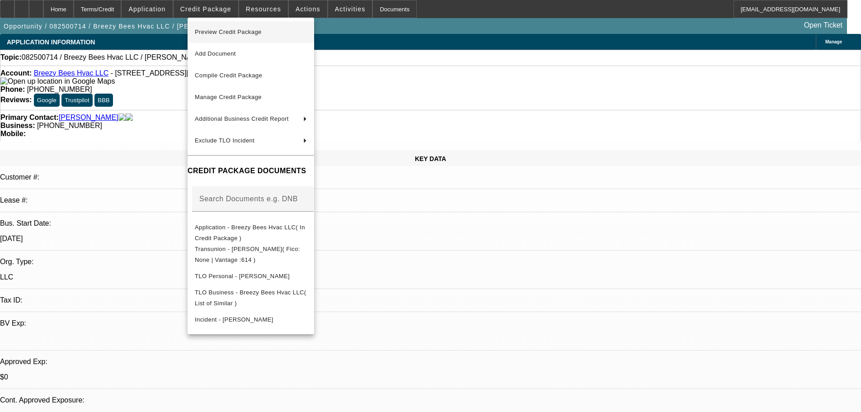
click at [247, 30] on span "Preview Credit Package" at bounding box center [228, 31] width 67 height 7
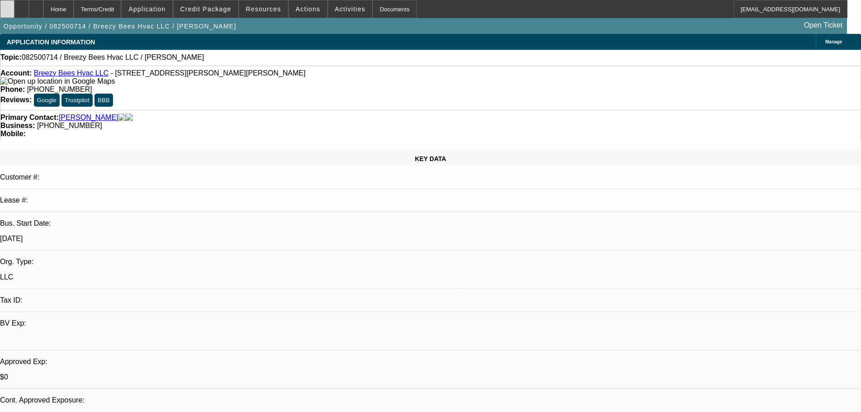
click at [14, 10] on div at bounding box center [7, 9] width 14 height 18
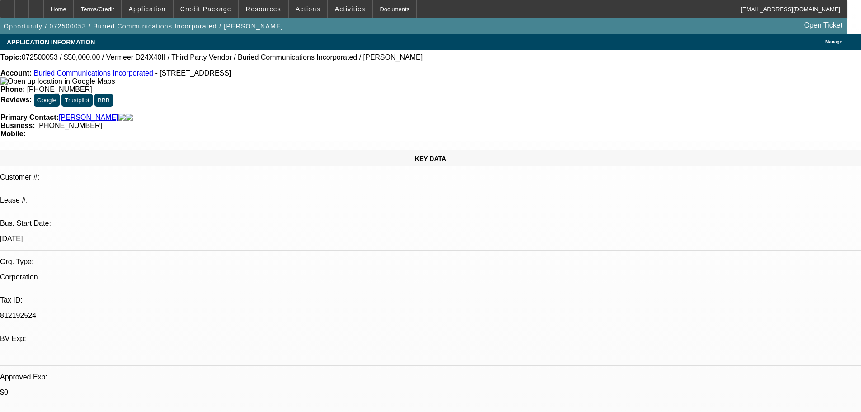
select select "0"
select select "3"
select select "0"
select select "6"
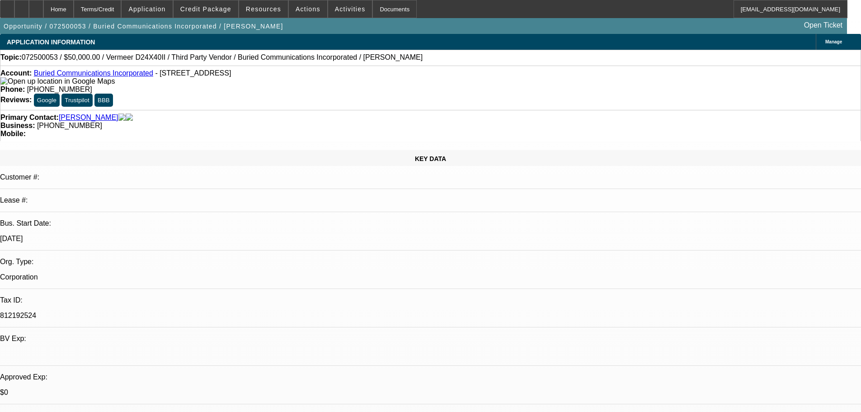
select select "0"
select select "3"
select select "0"
select select "6"
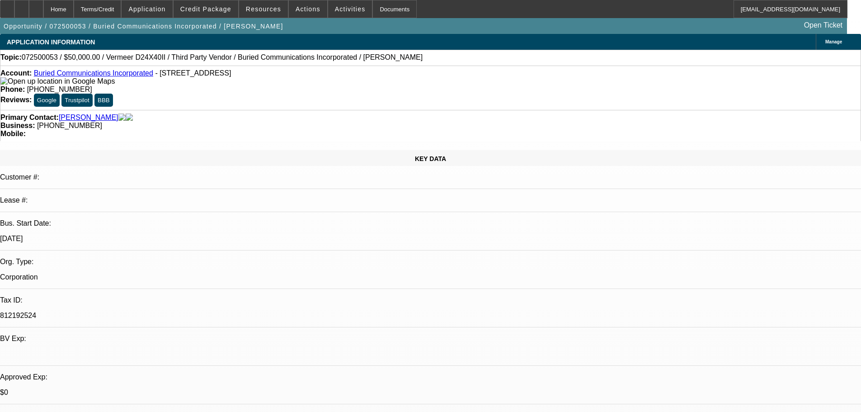
select select "0"
select select "3"
select select "0"
select select "6"
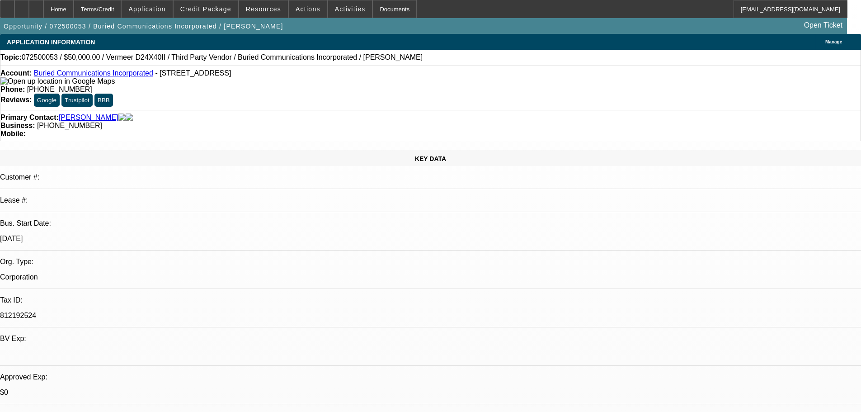
select select "0"
select select "3"
select select "0"
select select "6"
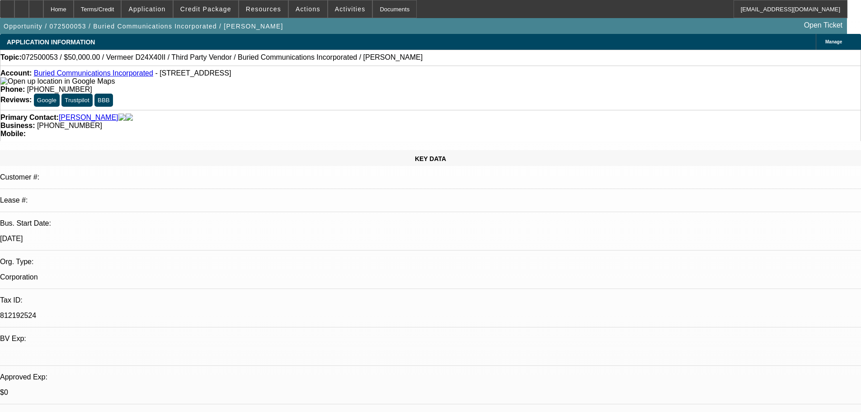
drag, startPoint x: 634, startPoint y: 156, endPoint x: 633, endPoint y: 139, distance: 16.8
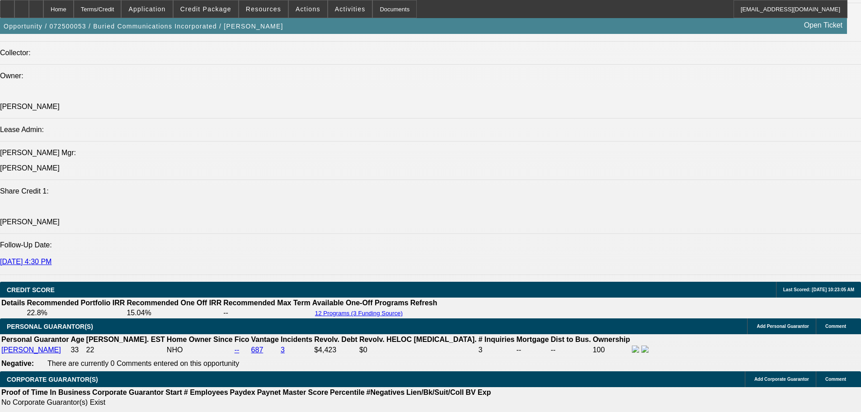
scroll to position [901, 0]
